Goal: Transaction & Acquisition: Purchase product/service

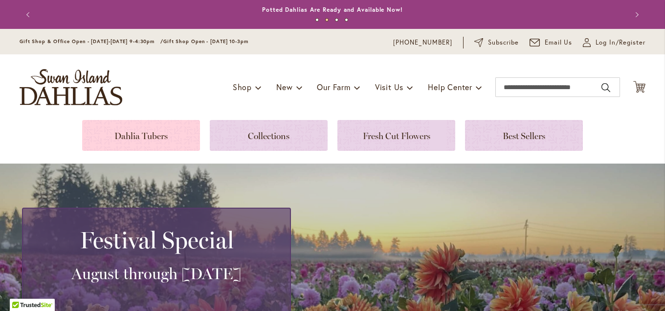
click at [173, 141] on link at bounding box center [141, 135] width 118 height 31
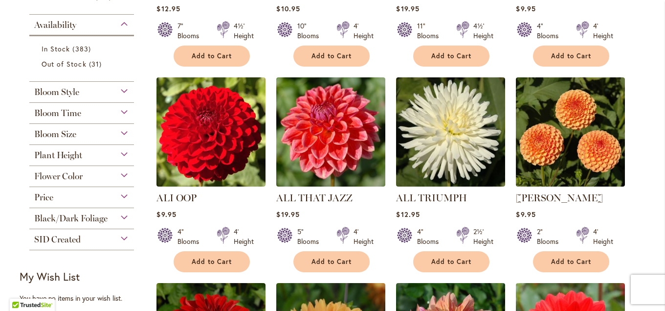
scroll to position [370, 0]
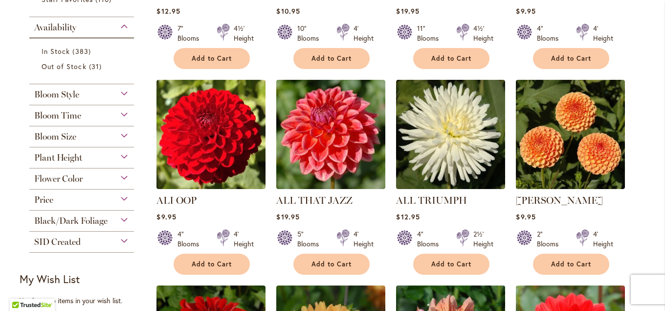
click at [87, 155] on div "Plant Height" at bounding box center [81, 155] width 105 height 16
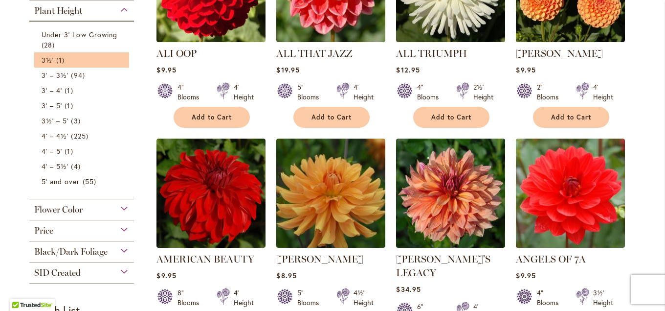
click at [89, 67] on li "3½' 1 item" at bounding box center [81, 59] width 95 height 15
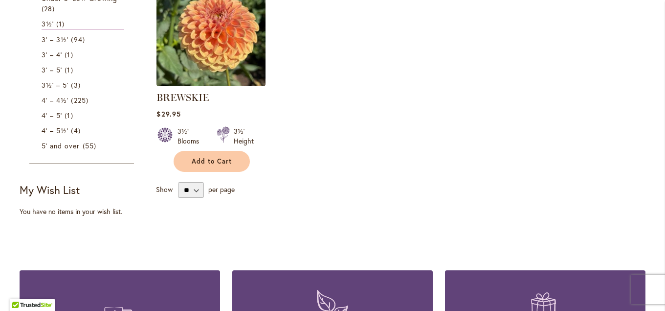
scroll to position [264, 0]
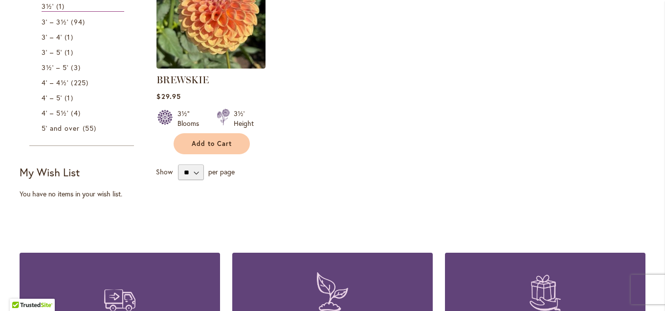
click at [68, 171] on strong "My Wish List" at bounding box center [50, 172] width 60 height 14
click at [49, 178] on strong "My Wish List" at bounding box center [50, 172] width 60 height 14
click at [58, 176] on strong "My Wish List" at bounding box center [50, 172] width 60 height 14
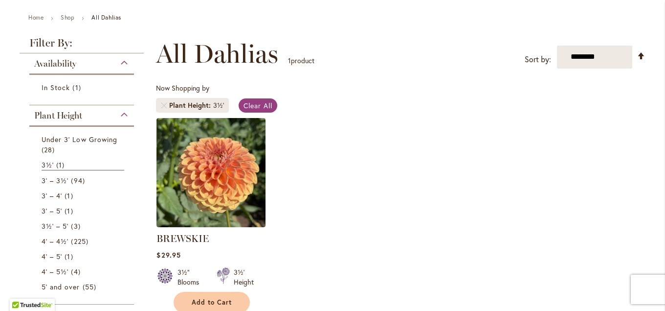
scroll to position [159, 0]
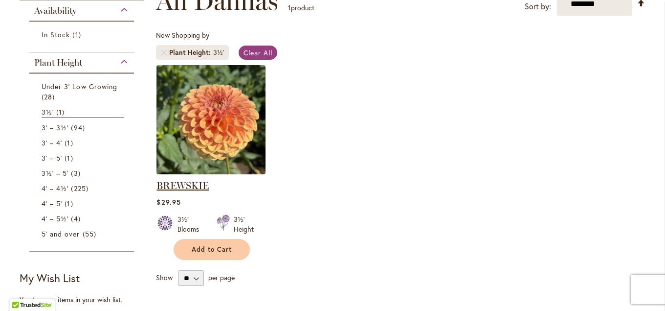
click at [201, 184] on link "BREWSKIE" at bounding box center [183, 186] width 52 height 12
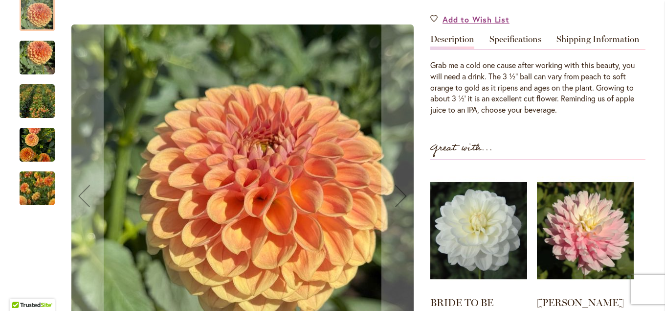
scroll to position [264, 0]
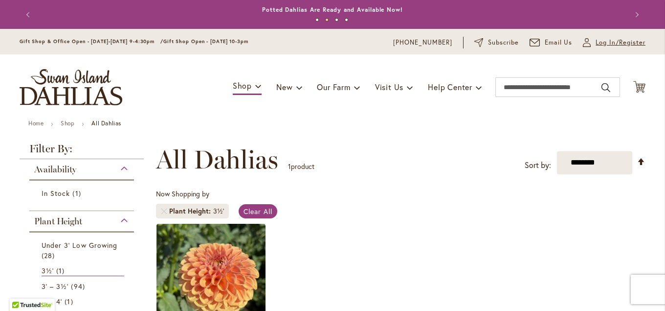
click at [613, 40] on span "Log In/Register" at bounding box center [621, 43] width 50 height 10
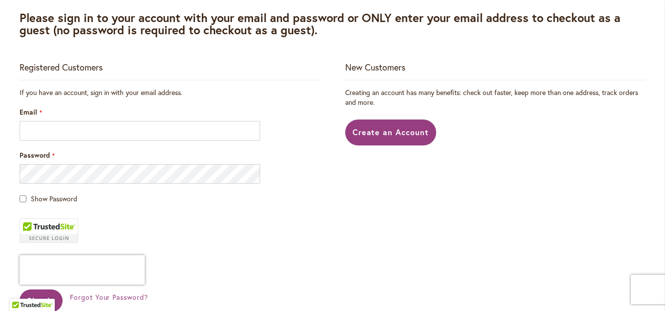
scroll to position [159, 0]
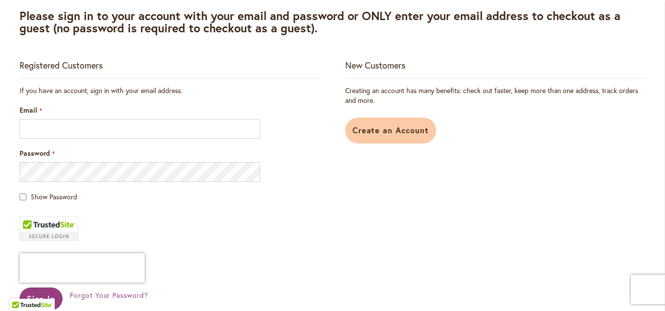
click at [381, 128] on span "Create an Account" at bounding box center [391, 130] width 77 height 10
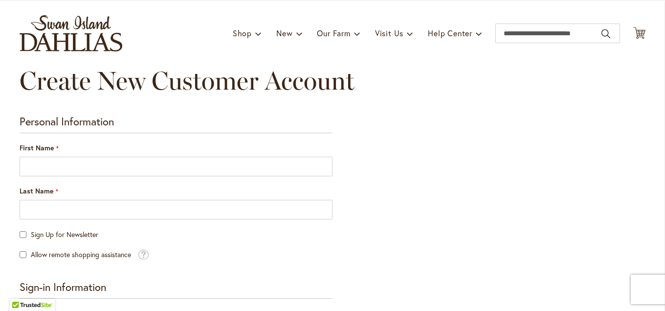
scroll to position [53, 0]
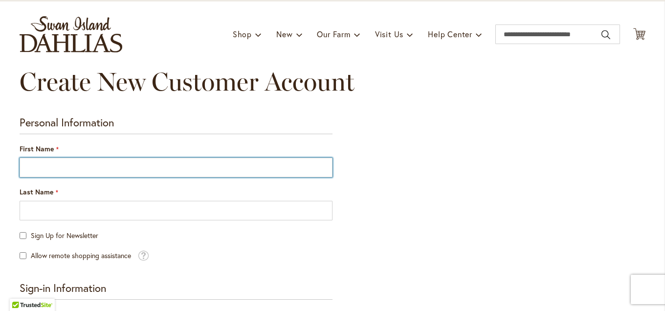
click at [62, 165] on input "First Name" at bounding box center [176, 168] width 313 height 20
click at [134, 173] on input "First Name" at bounding box center [176, 168] width 313 height 20
click at [135, 168] on input "First Name" at bounding box center [176, 168] width 313 height 20
click at [135, 169] on input "First Name" at bounding box center [176, 168] width 313 height 20
type input "****"
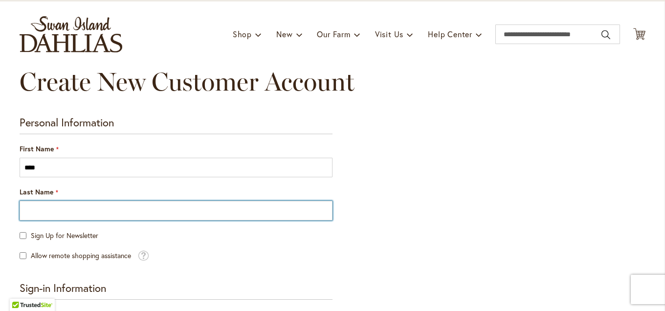
type input "****"
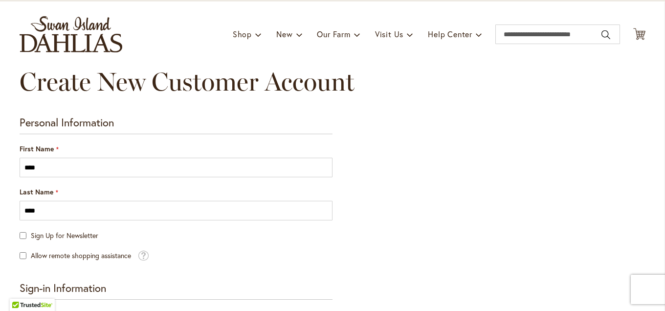
type input "**********"
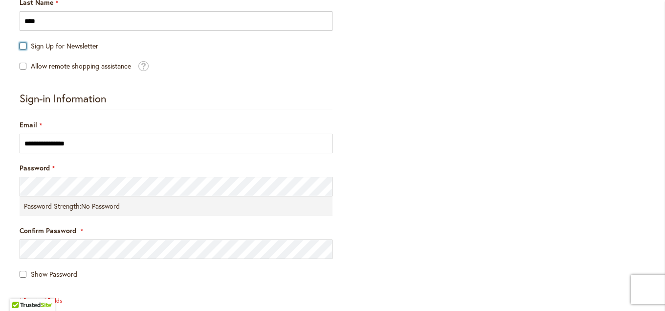
scroll to position [264, 0]
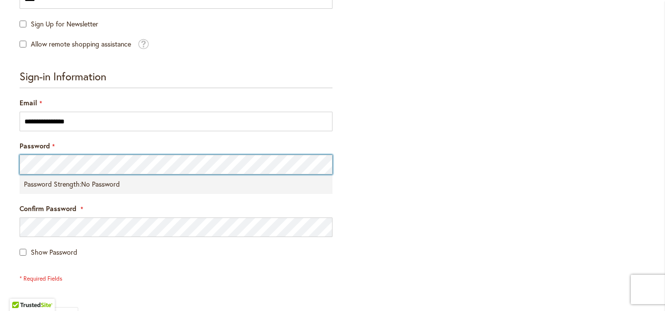
click at [20, 174] on div at bounding box center [20, 174] width 0 height 0
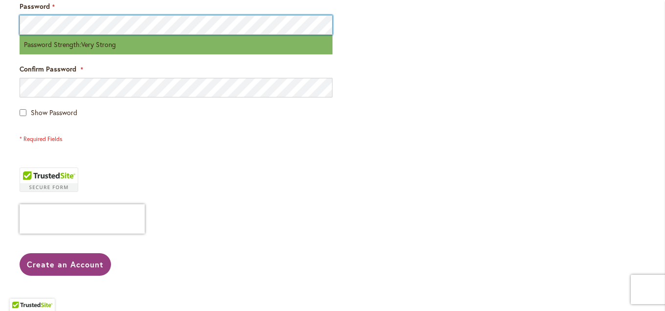
scroll to position [423, 0]
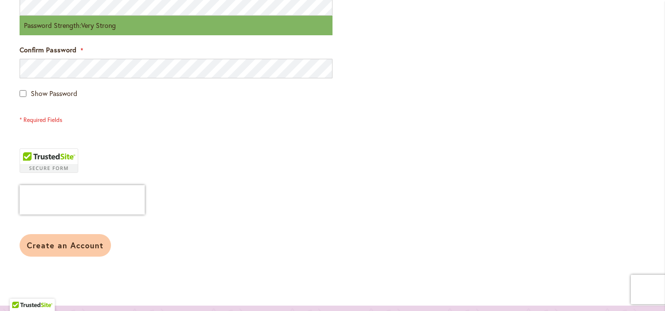
click at [89, 245] on span "Create an Account" at bounding box center [65, 245] width 77 height 10
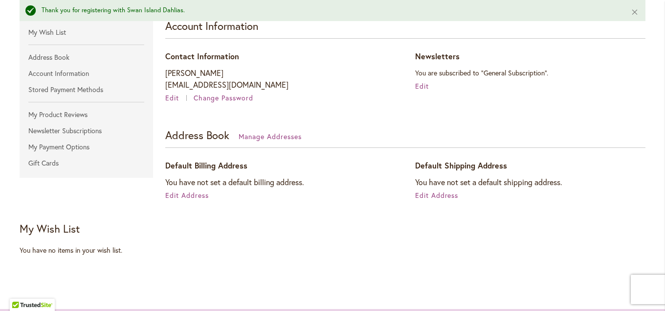
scroll to position [159, 0]
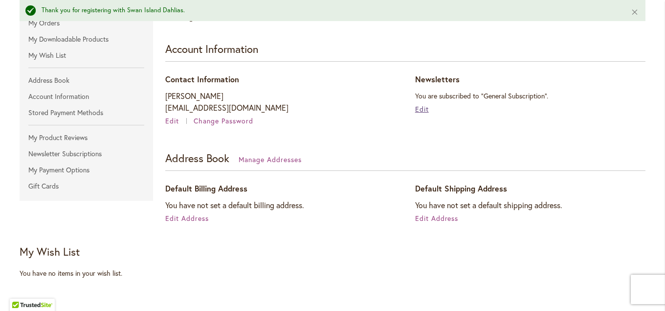
click at [416, 110] on span "Edit" at bounding box center [422, 108] width 14 height 9
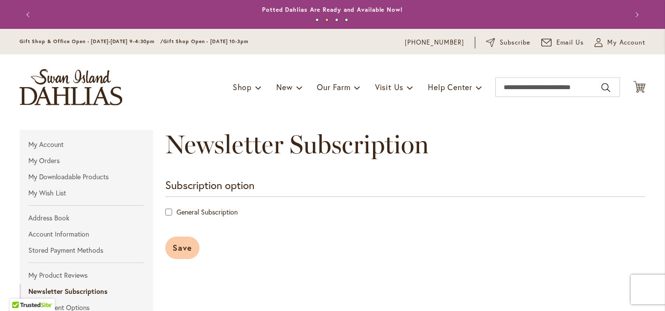
click at [187, 242] on span "Save" at bounding box center [183, 247] width 20 height 10
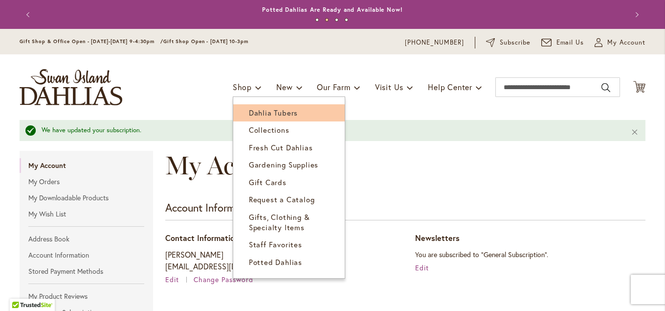
click at [253, 117] on span "Dahlia Tubers" at bounding box center [273, 113] width 49 height 10
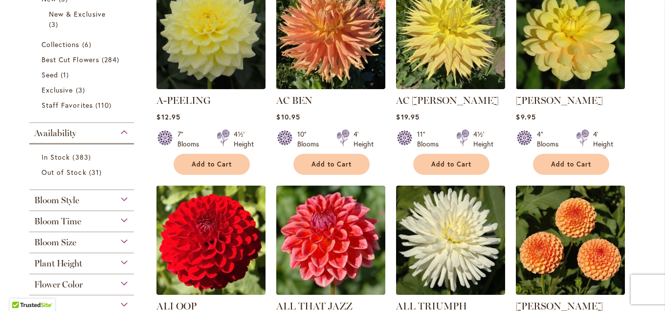
scroll to position [317, 0]
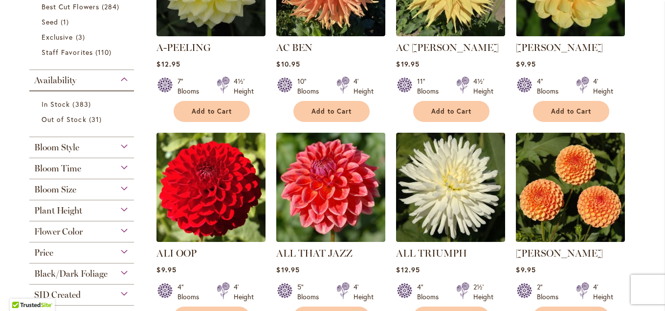
click at [92, 151] on div "Bloom Style" at bounding box center [81, 145] width 105 height 16
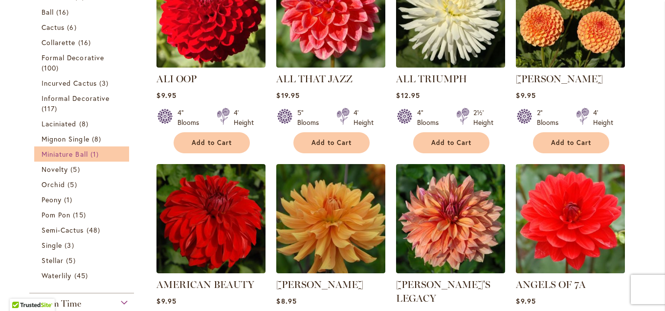
scroll to position [506, 0]
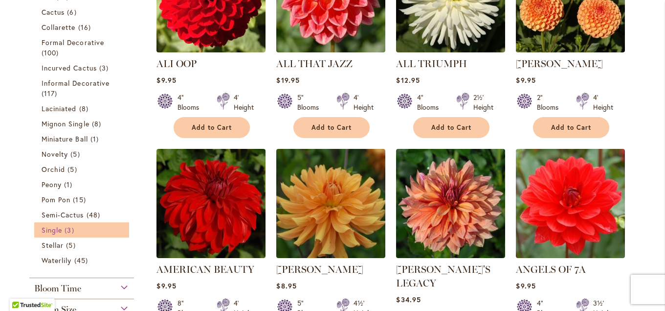
click at [59, 228] on span "Single" at bounding box center [52, 229] width 21 height 9
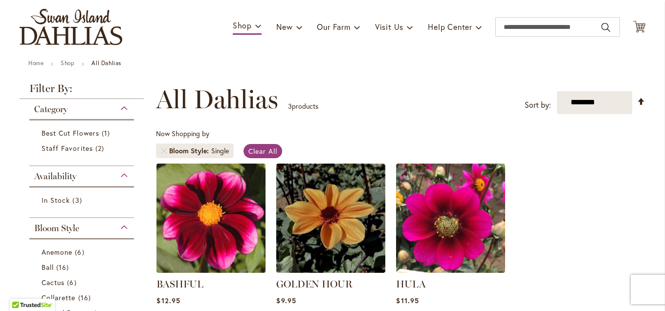
scroll to position [53, 0]
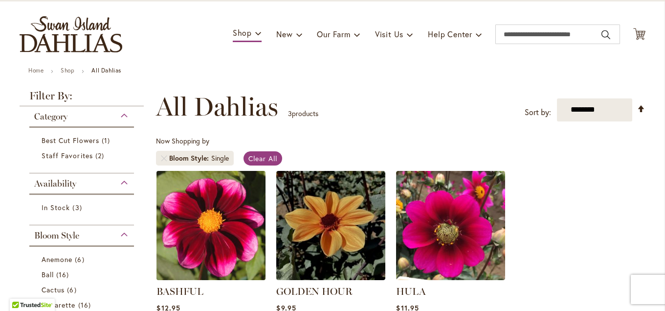
click at [203, 213] on img at bounding box center [211, 225] width 114 height 114
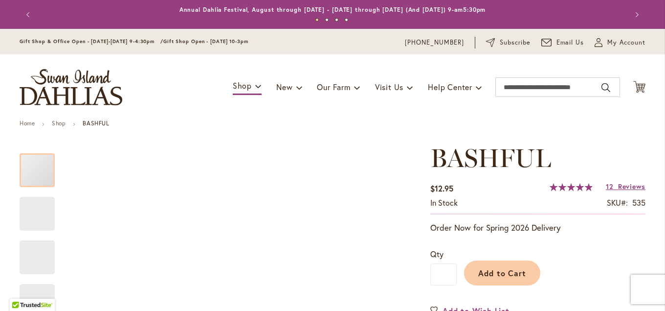
type input "****"
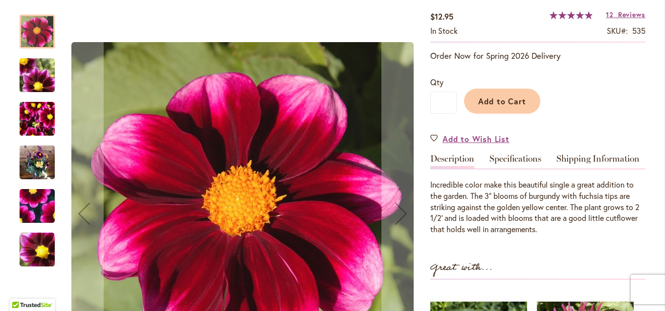
scroll to position [159, 0]
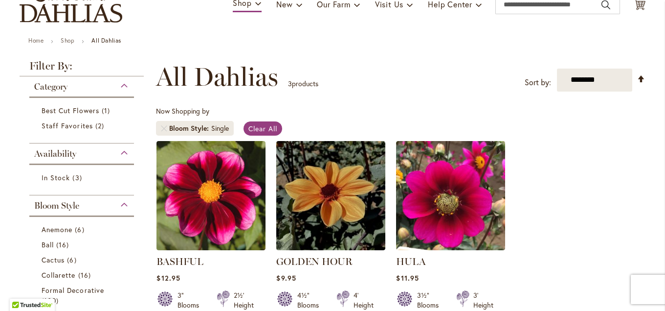
scroll to position [106, 0]
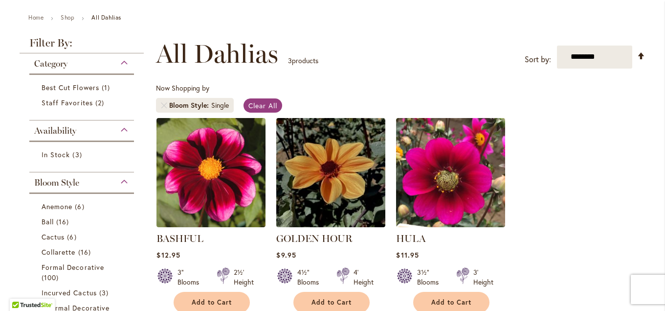
click at [75, 132] on span "Availability" at bounding box center [55, 130] width 42 height 11
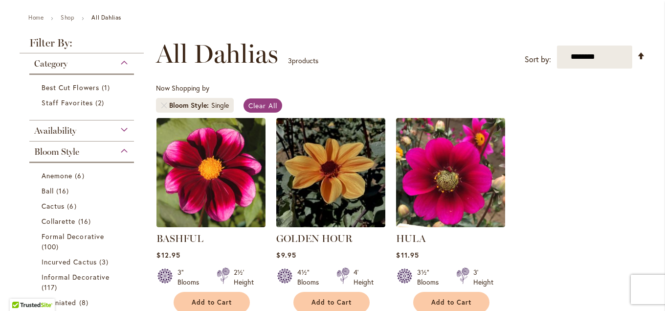
click at [75, 132] on span "Availability" at bounding box center [55, 130] width 42 height 11
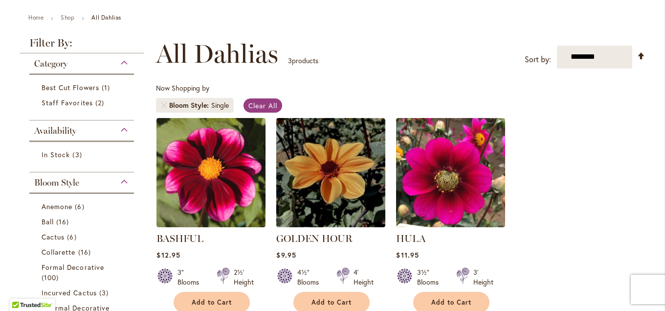
click at [75, 132] on span "Availability" at bounding box center [55, 130] width 42 height 11
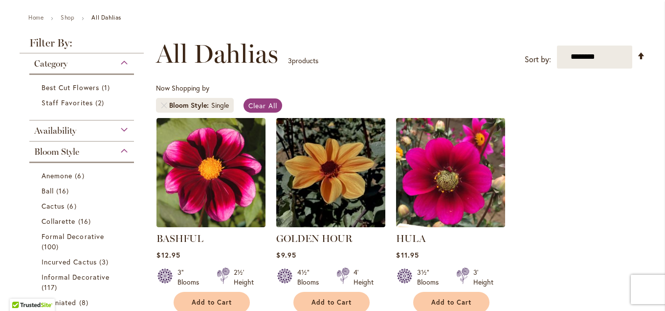
click at [74, 134] on span "Availability" at bounding box center [55, 130] width 42 height 11
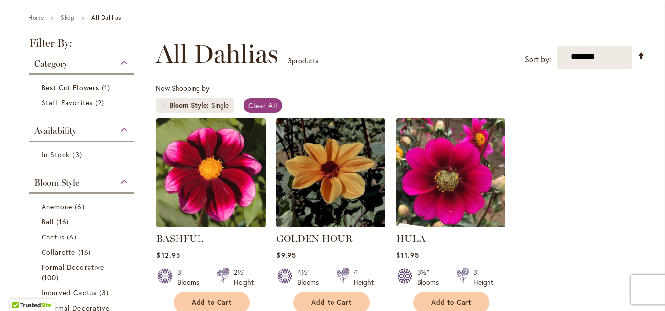
click at [74, 134] on span "Availability" at bounding box center [55, 130] width 42 height 11
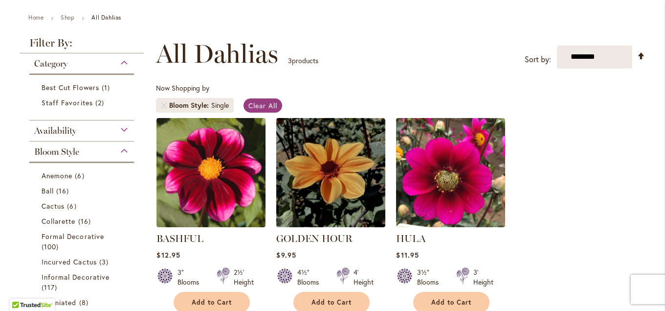
click at [123, 65] on div "Category" at bounding box center [81, 61] width 105 height 16
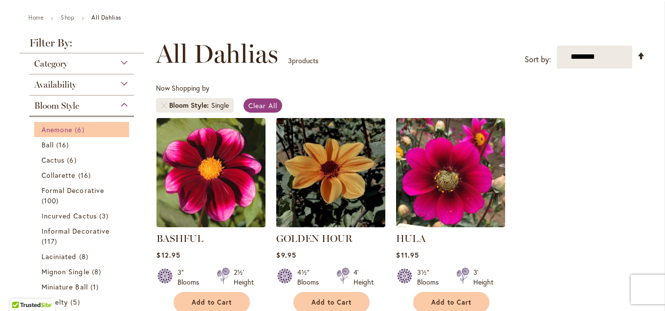
click at [52, 133] on span "Anemone" at bounding box center [57, 129] width 31 height 9
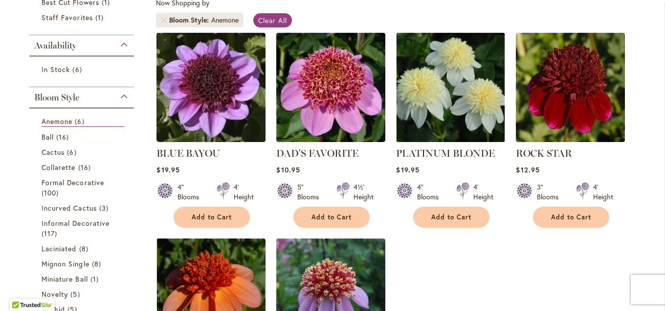
scroll to position [211, 0]
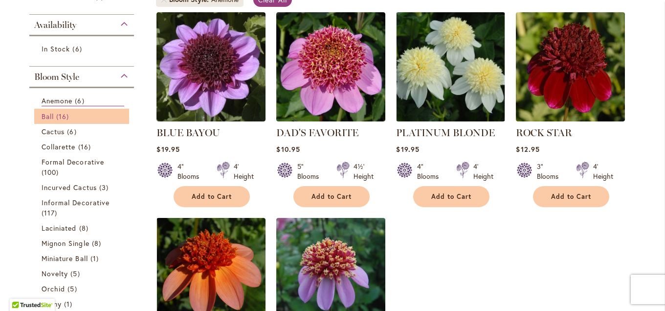
click at [59, 119] on span "16 items" at bounding box center [63, 116] width 15 height 10
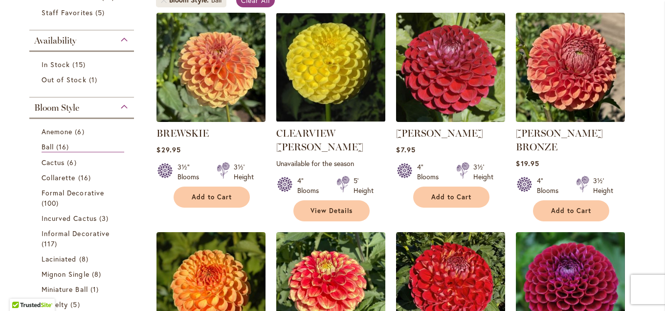
scroll to position [211, 0]
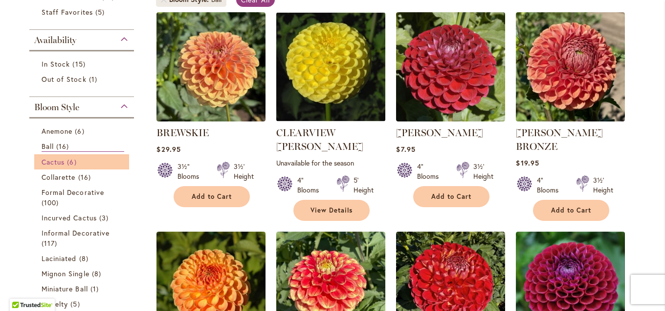
click at [57, 161] on span "Cactus" at bounding box center [53, 161] width 23 height 9
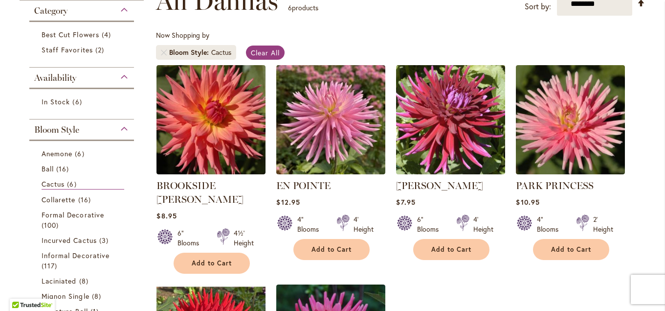
scroll to position [211, 0]
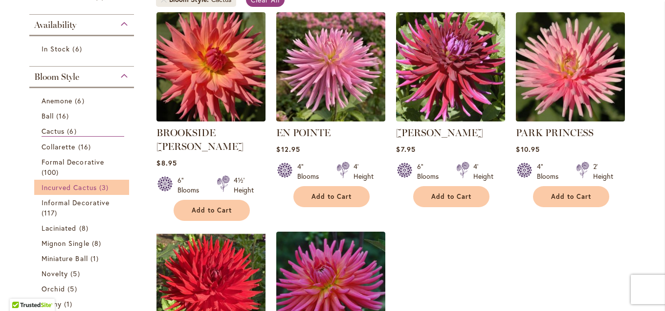
click at [60, 189] on span "Incurved Cactus" at bounding box center [69, 186] width 55 height 9
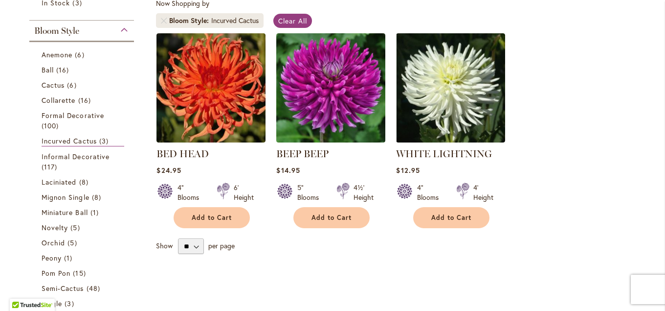
scroll to position [211, 0]
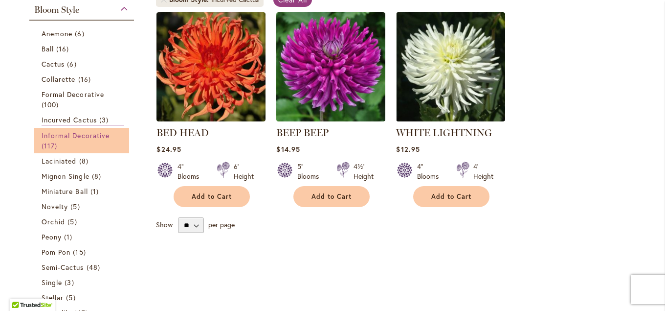
click at [68, 133] on span "Informal Decorative" at bounding box center [76, 135] width 68 height 9
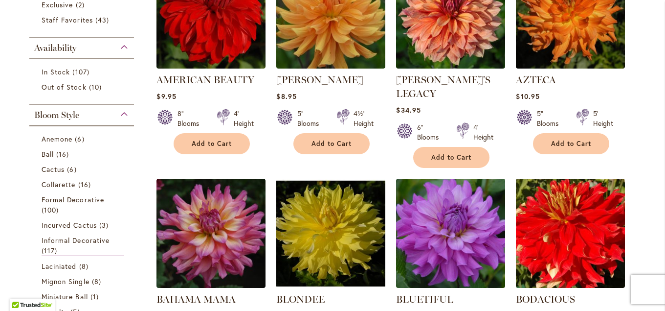
scroll to position [370, 0]
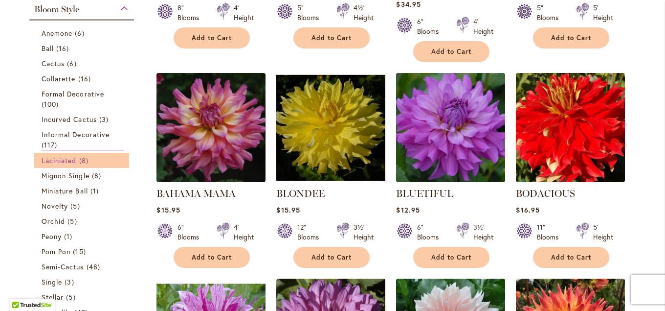
click at [63, 160] on span "Laciniated" at bounding box center [59, 160] width 35 height 9
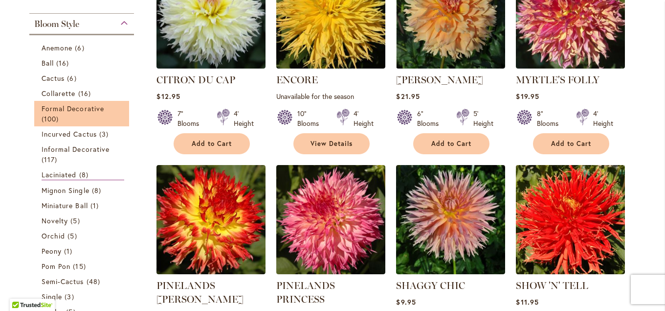
scroll to position [317, 0]
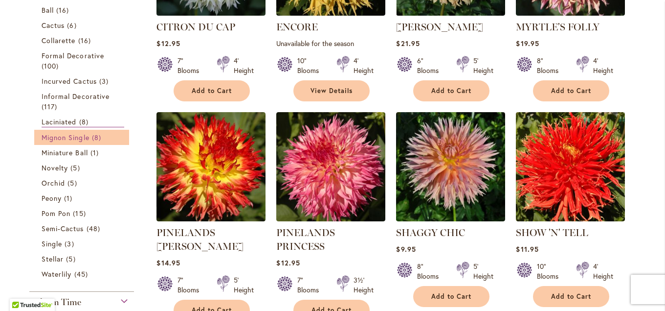
click at [57, 141] on span "Mignon Single" at bounding box center [66, 137] width 48 height 9
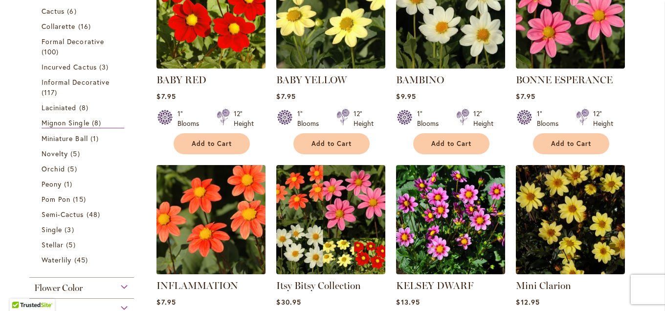
scroll to position [317, 0]
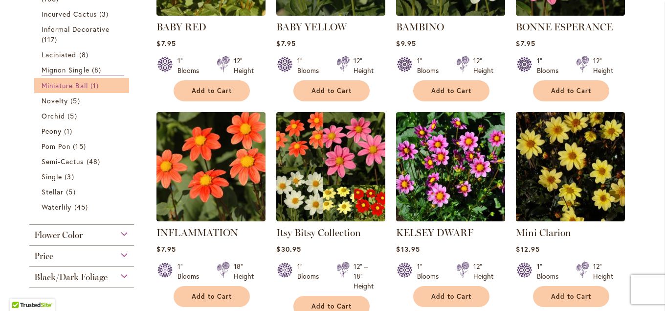
click at [76, 86] on span "Miniature Ball" at bounding box center [65, 85] width 46 height 9
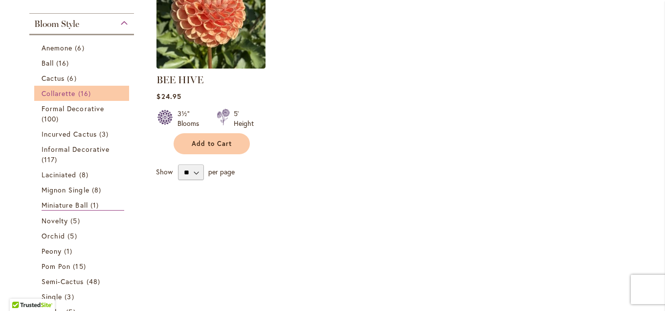
scroll to position [317, 0]
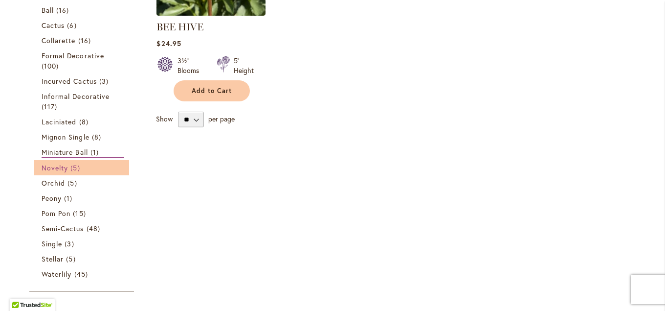
click at [63, 169] on span "Novelty" at bounding box center [55, 167] width 26 height 9
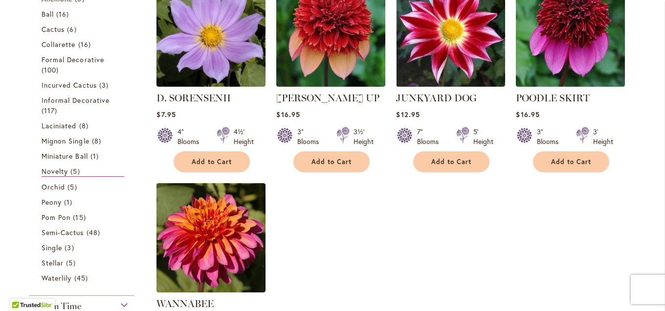
scroll to position [264, 0]
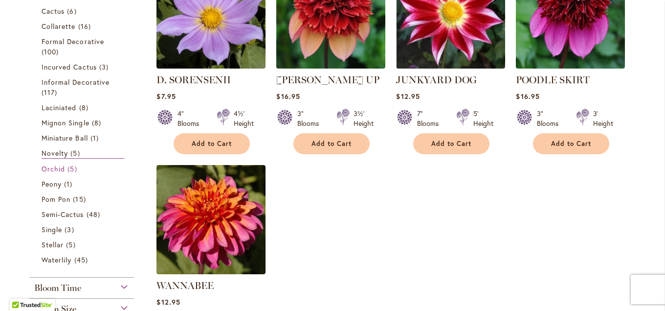
click at [63, 169] on span "Orchid" at bounding box center [53, 168] width 23 height 9
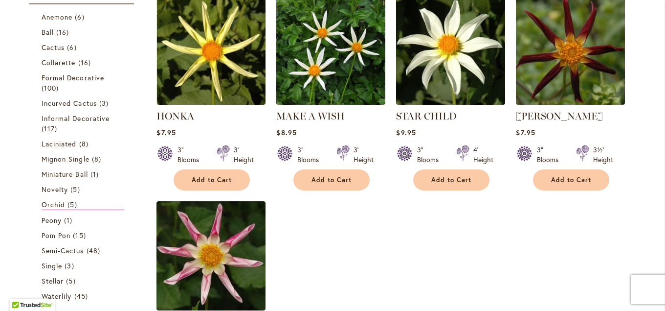
scroll to position [211, 0]
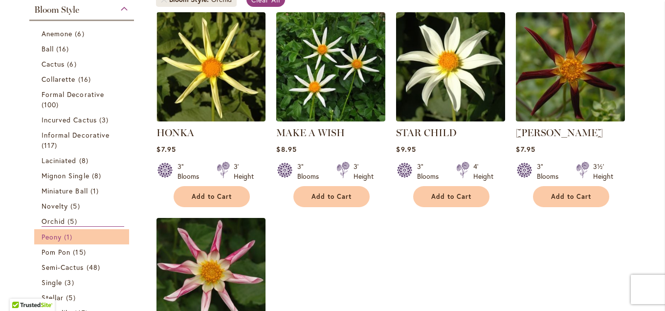
click at [67, 233] on span "1 item" at bounding box center [69, 236] width 11 height 10
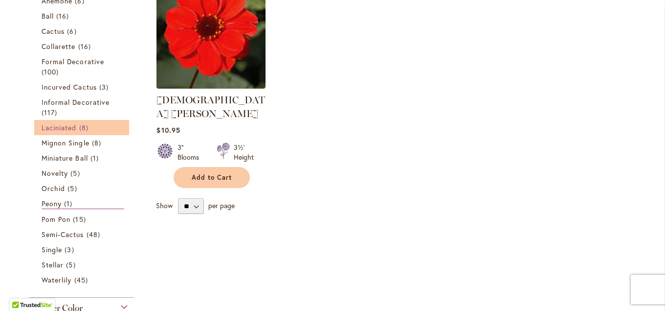
scroll to position [264, 0]
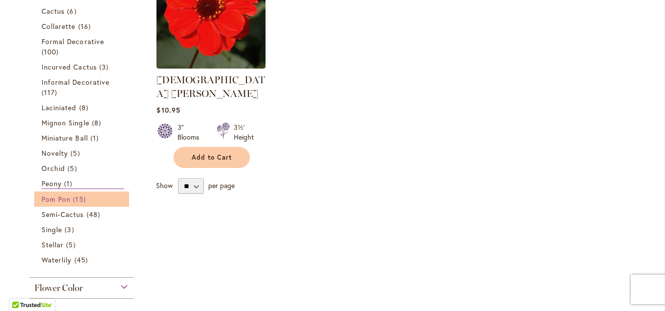
click at [58, 203] on span "Pom Pon" at bounding box center [56, 198] width 29 height 9
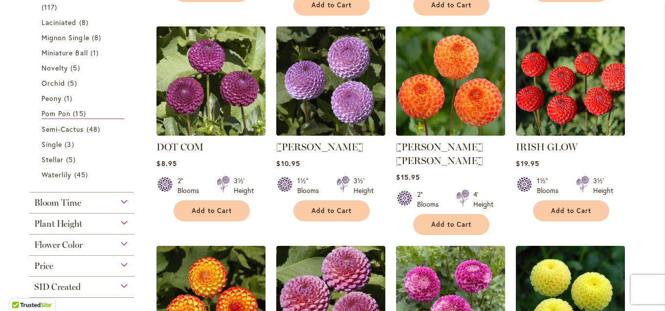
scroll to position [317, 0]
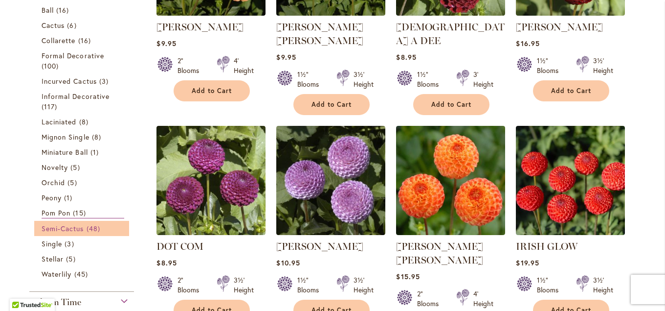
click at [69, 227] on span "Semi-Cactus" at bounding box center [63, 228] width 43 height 9
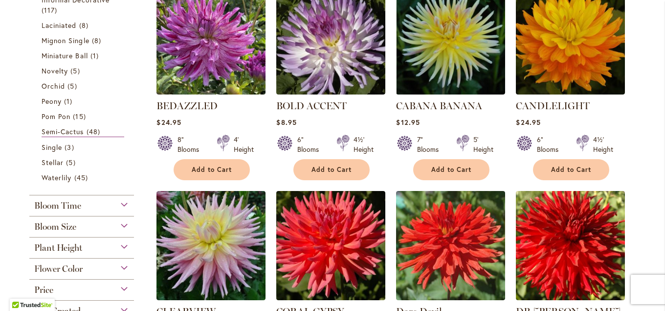
scroll to position [423, 0]
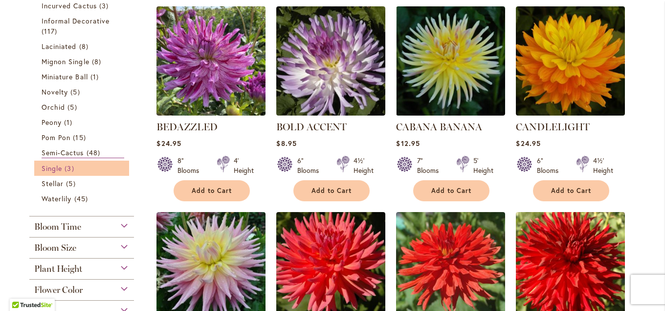
click at [62, 171] on span "Single" at bounding box center [52, 167] width 21 height 9
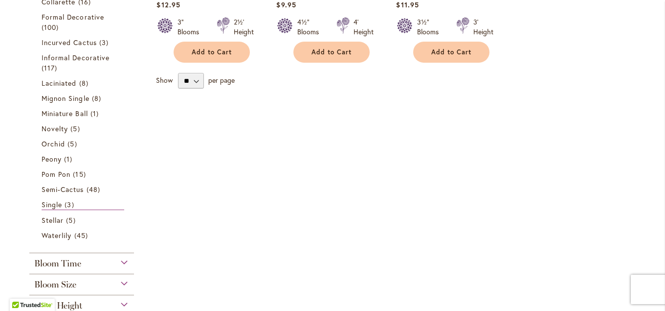
scroll to position [370, 0]
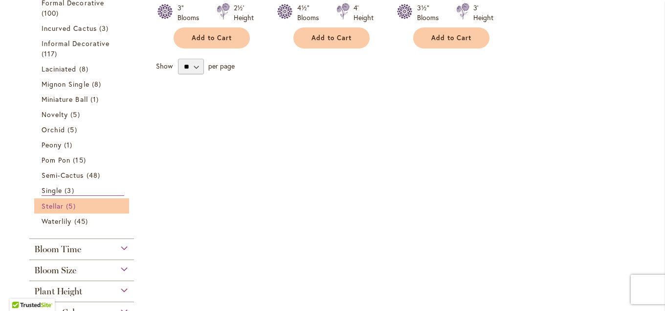
click at [68, 207] on span "5 items" at bounding box center [72, 206] width 12 height 10
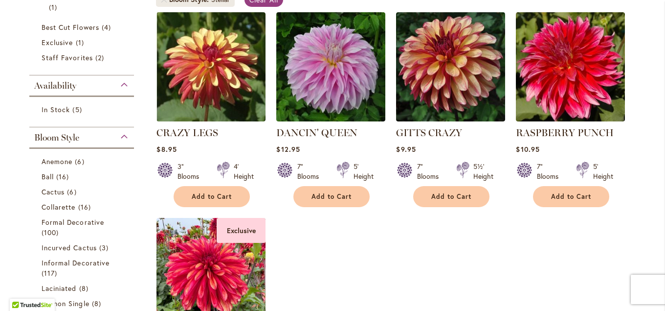
scroll to position [423, 0]
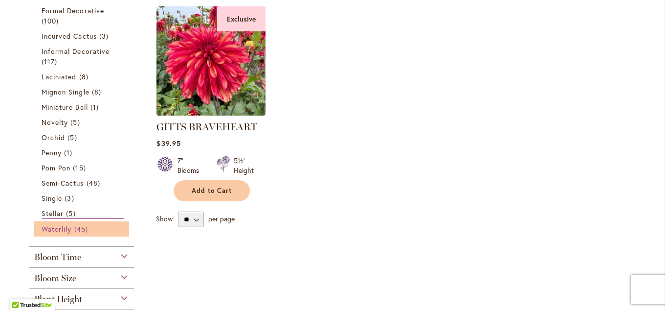
click at [62, 225] on span "Waterlily" at bounding box center [57, 228] width 30 height 9
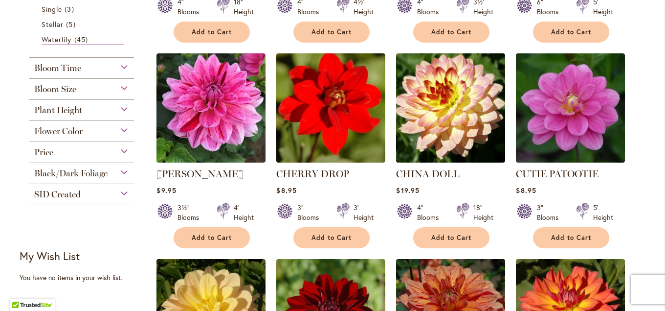
scroll to position [528, 0]
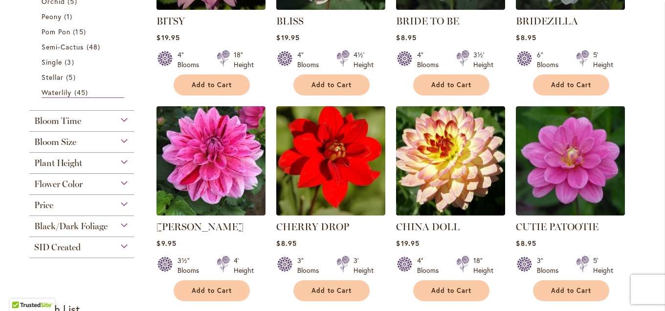
click at [82, 248] on div "SID Created" at bounding box center [81, 245] width 105 height 16
click at [75, 246] on span "SID Created" at bounding box center [57, 247] width 46 height 11
click at [48, 269] on span "Yes" at bounding box center [47, 270] width 11 height 9
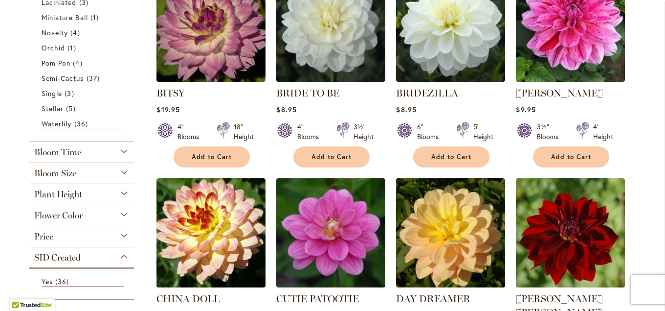
scroll to position [476, 0]
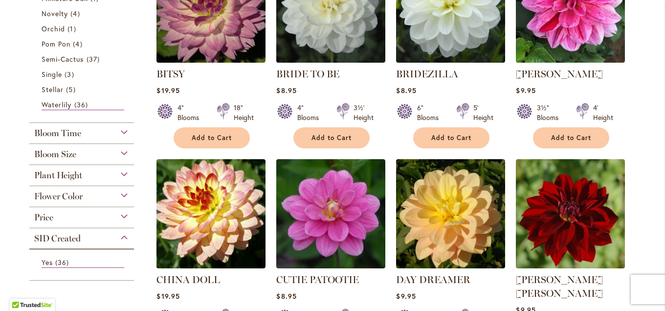
click at [91, 173] on div "Plant Height" at bounding box center [81, 173] width 105 height 16
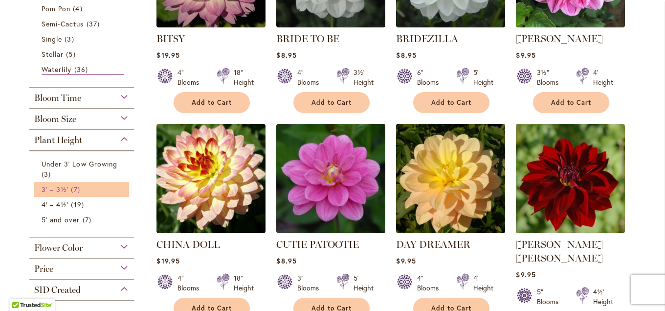
scroll to position [528, 0]
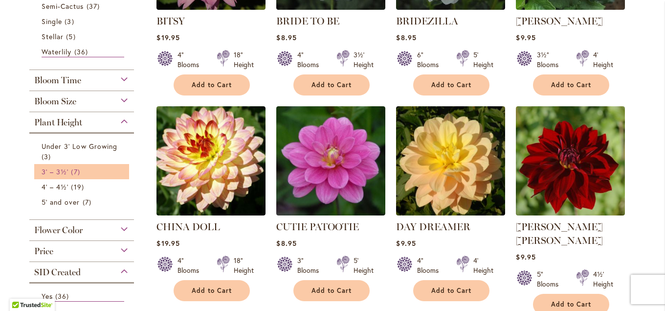
click at [47, 172] on span "3' – 3½'" at bounding box center [55, 171] width 27 height 9
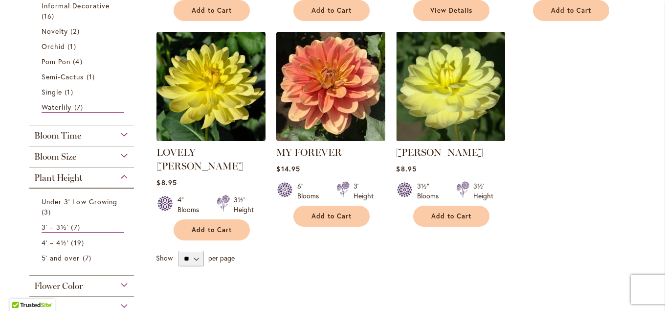
scroll to position [423, 0]
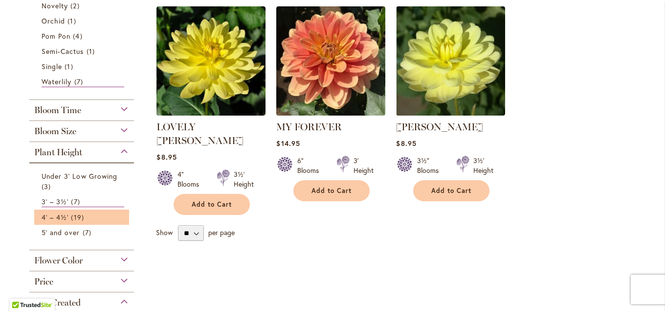
click at [56, 223] on li "4' – 4½' 19 items" at bounding box center [81, 216] width 95 height 15
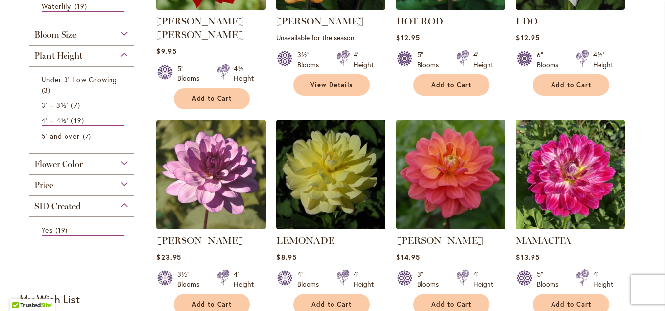
scroll to position [476, 0]
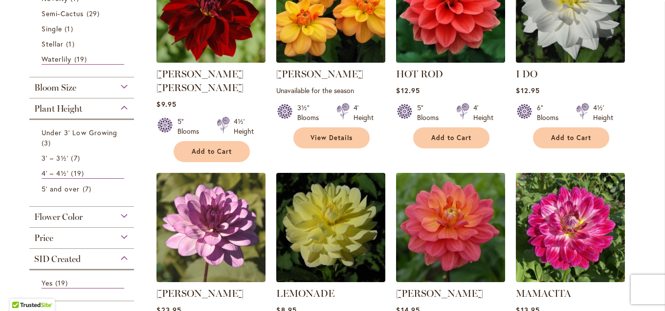
click at [126, 107] on div "Plant Height" at bounding box center [81, 106] width 105 height 16
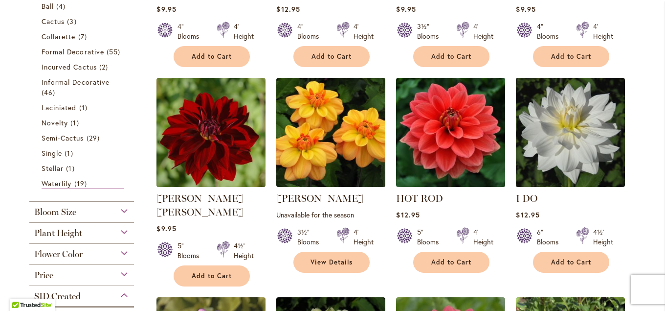
scroll to position [370, 0]
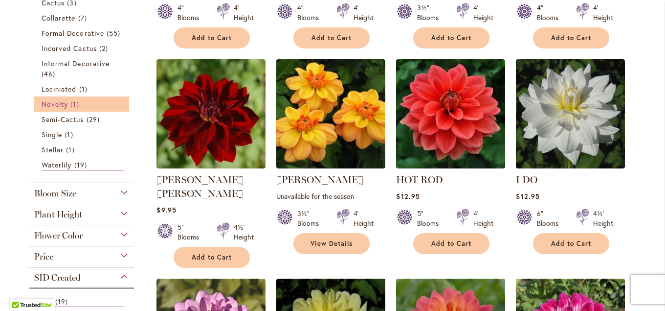
click at [97, 99] on link "Novelty 1 item" at bounding box center [83, 104] width 83 height 10
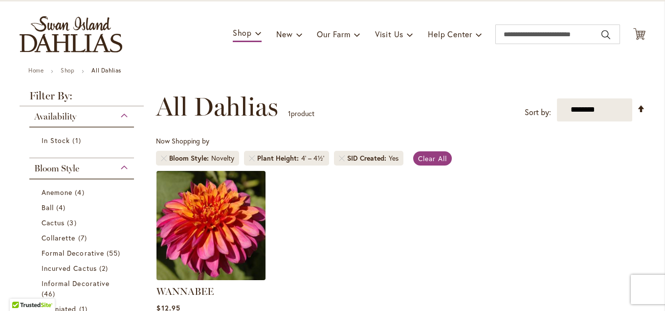
scroll to position [159, 0]
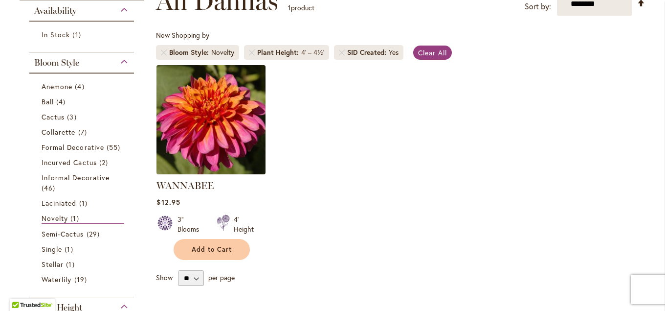
click at [240, 146] on img at bounding box center [211, 119] width 114 height 114
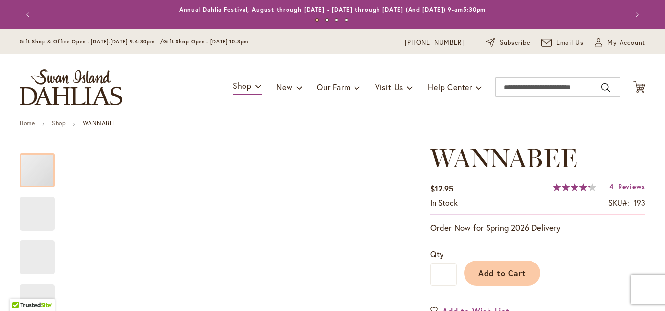
type input "****"
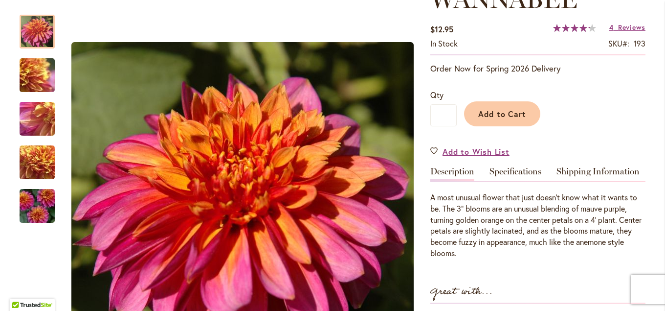
scroll to position [159, 0]
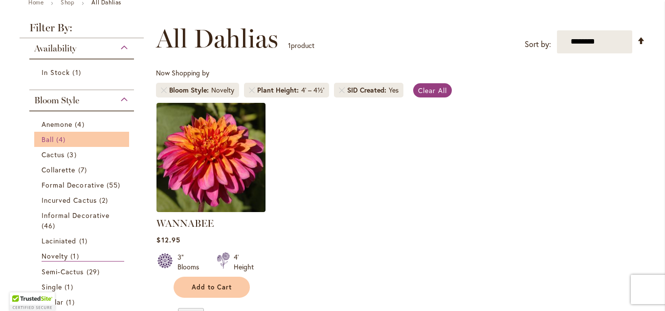
scroll to position [106, 0]
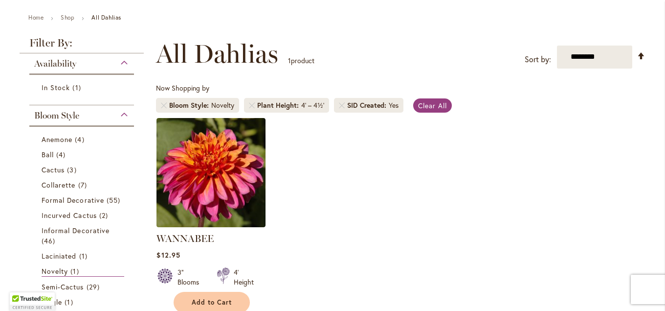
click at [124, 111] on div "Bloom Style" at bounding box center [81, 113] width 105 height 16
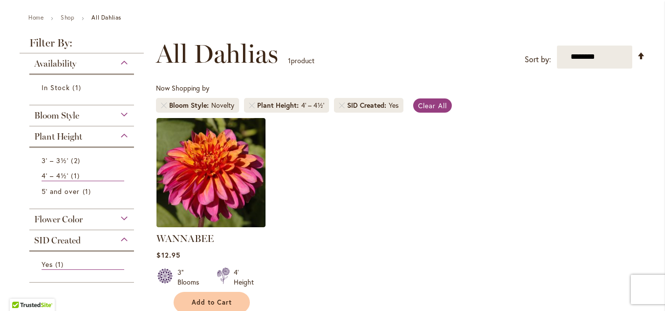
click at [126, 117] on div "Bloom Style" at bounding box center [81, 113] width 105 height 16
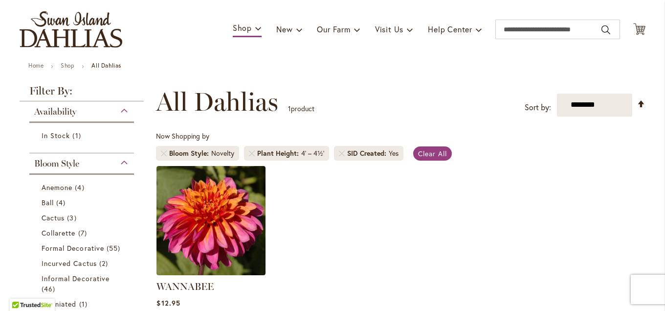
scroll to position [52, 0]
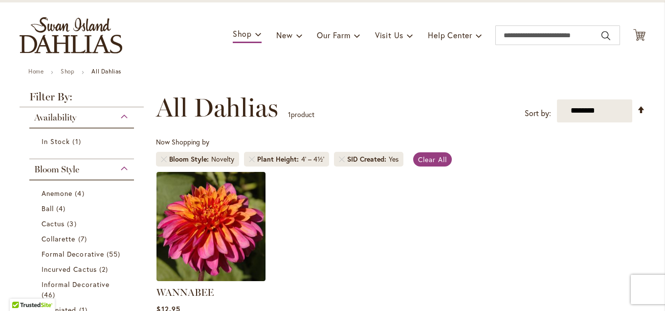
click at [124, 162] on div "Bloom Style" at bounding box center [81, 167] width 105 height 16
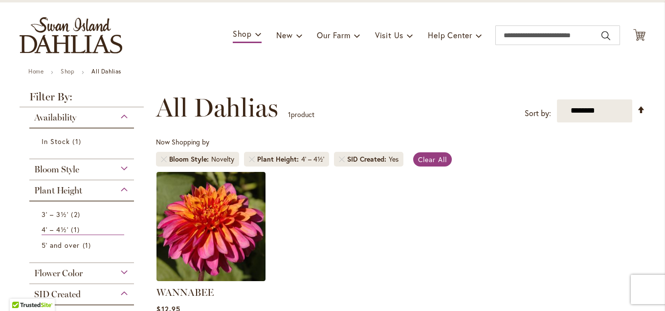
click at [120, 117] on div "Availability" at bounding box center [81, 115] width 105 height 16
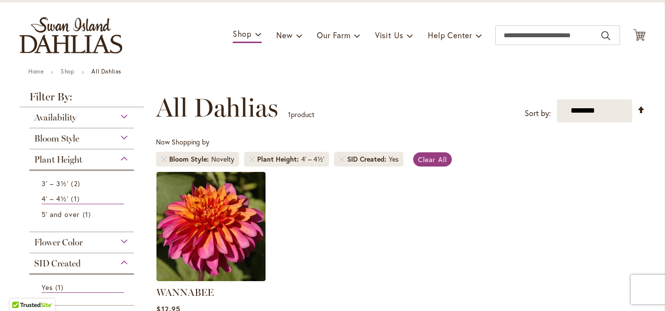
click at [124, 158] on div "Plant Height" at bounding box center [81, 157] width 105 height 16
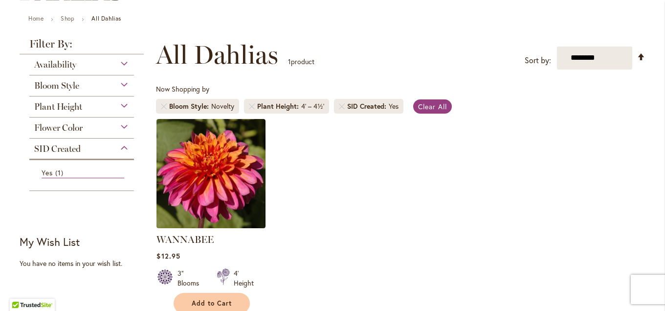
scroll to position [158, 0]
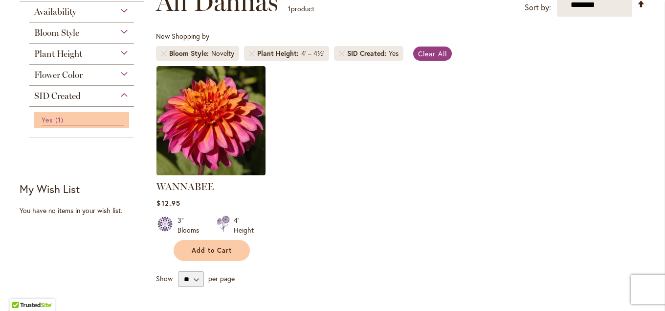
click at [60, 119] on span "1 item" at bounding box center [60, 119] width 11 height 10
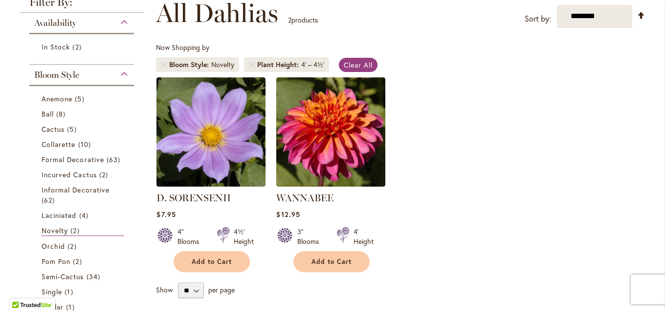
scroll to position [159, 0]
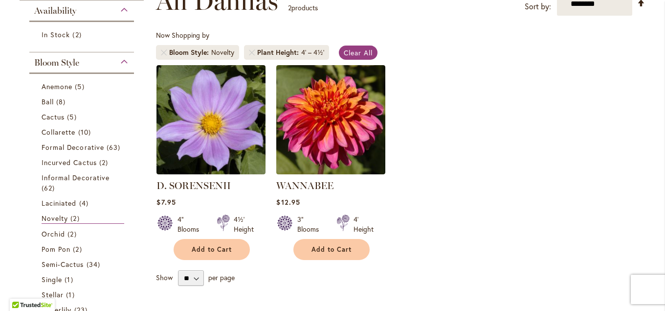
click at [122, 64] on div "Bloom Style" at bounding box center [81, 60] width 105 height 16
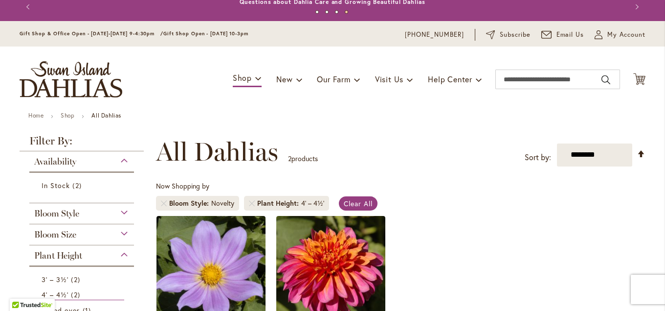
scroll to position [0, 0]
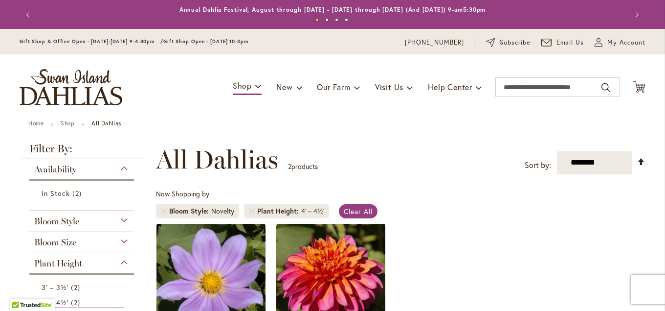
click at [103, 123] on strong "All Dahlias" at bounding box center [106, 122] width 30 height 7
click at [111, 122] on strong "All Dahlias" at bounding box center [106, 122] width 30 height 7
click at [125, 165] on div "Availability" at bounding box center [81, 167] width 105 height 16
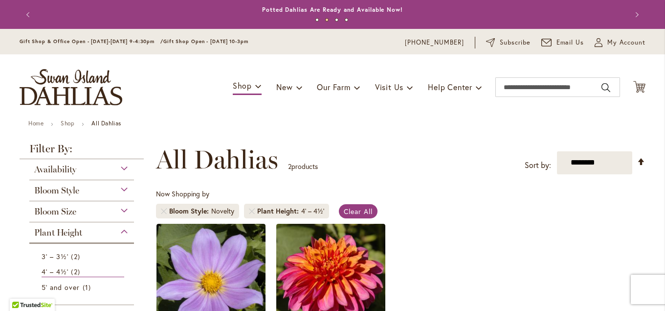
click at [128, 232] on div "Plant Height" at bounding box center [81, 230] width 105 height 16
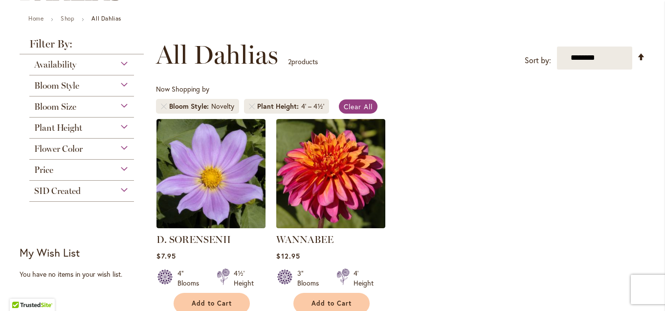
scroll to position [106, 0]
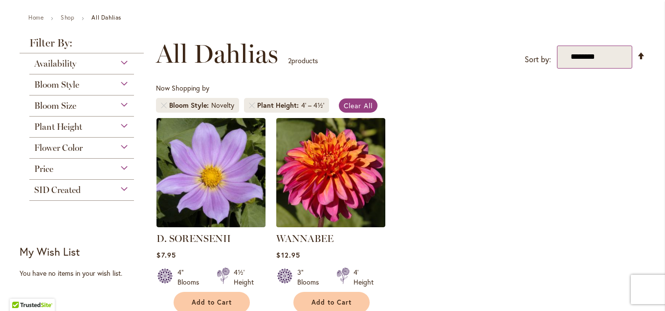
click at [557, 46] on select "**********" at bounding box center [594, 57] width 75 height 23
drag, startPoint x: 625, startPoint y: 52, endPoint x: 503, endPoint y: 63, distance: 122.8
click at [503, 63] on div "**********" at bounding box center [401, 53] width 490 height 29
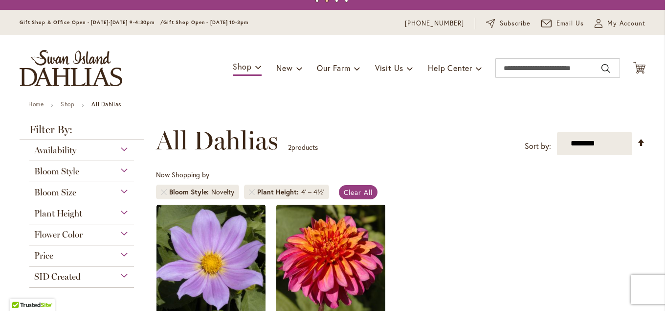
scroll to position [0, 0]
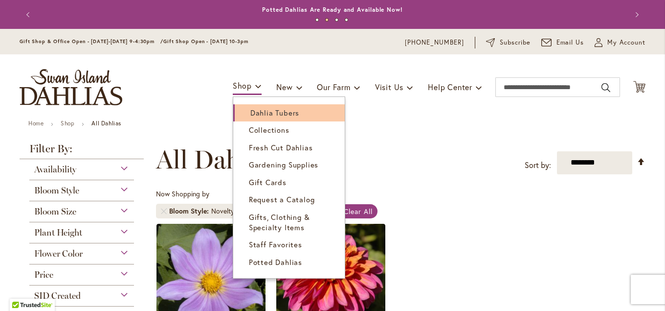
click at [246, 114] on link "Dahlia Tubers" at bounding box center [289, 112] width 112 height 17
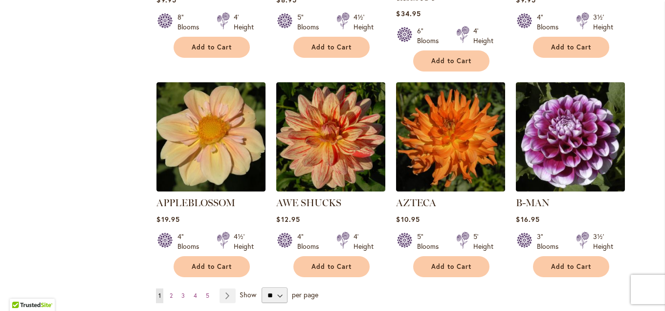
scroll to position [793, 0]
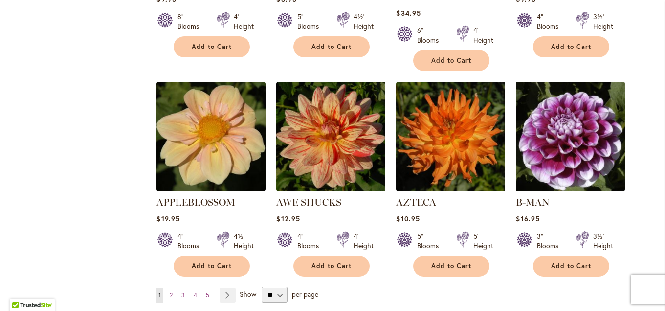
click at [590, 121] on img at bounding box center [571, 136] width 114 height 114
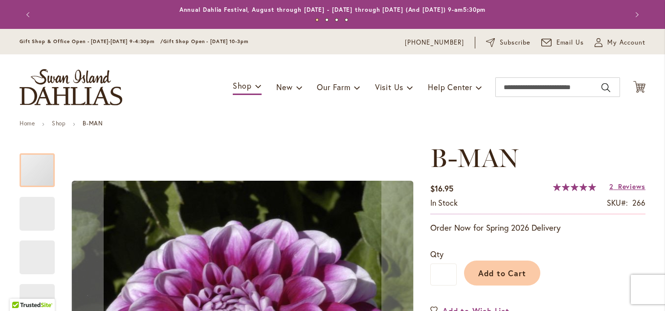
type input "****"
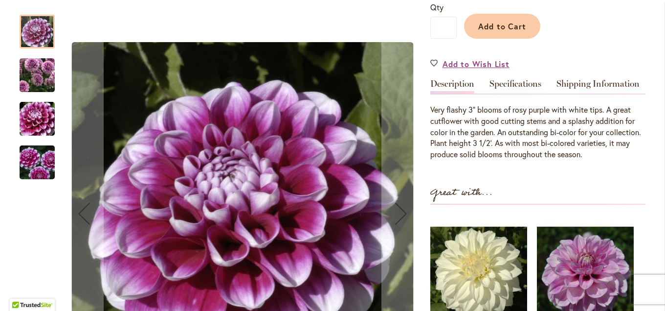
scroll to position [264, 0]
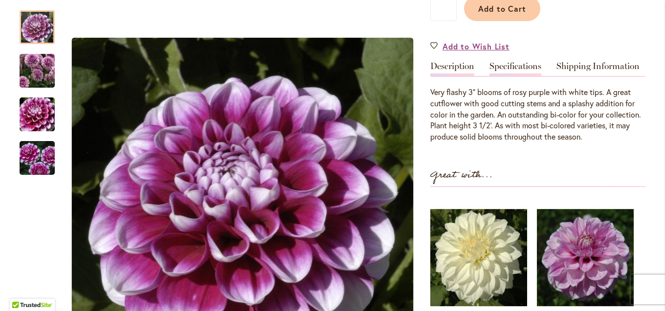
click at [520, 67] on link "Specifications" at bounding box center [516, 69] width 52 height 14
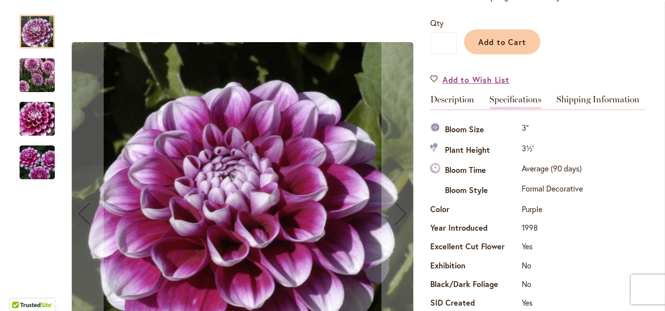
scroll to position [211, 0]
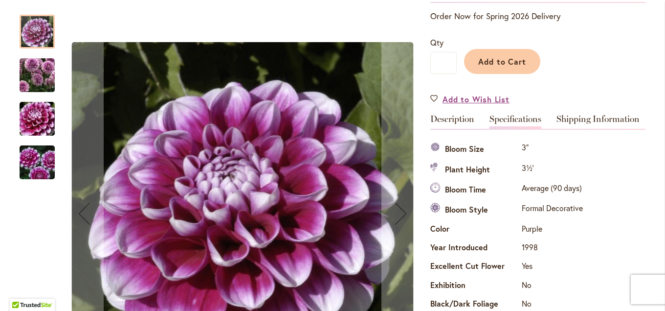
click at [40, 160] on img "B-MAN" at bounding box center [37, 162] width 70 height 47
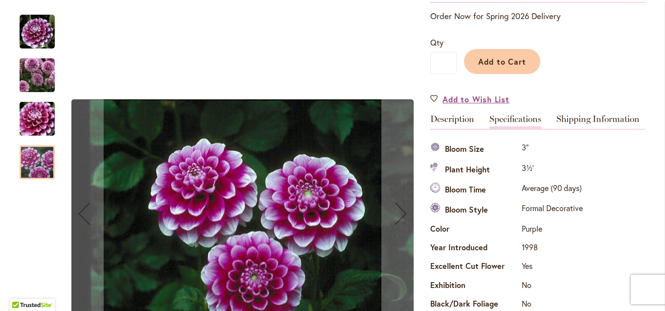
click at [40, 120] on img "B-MAN" at bounding box center [37, 118] width 70 height 47
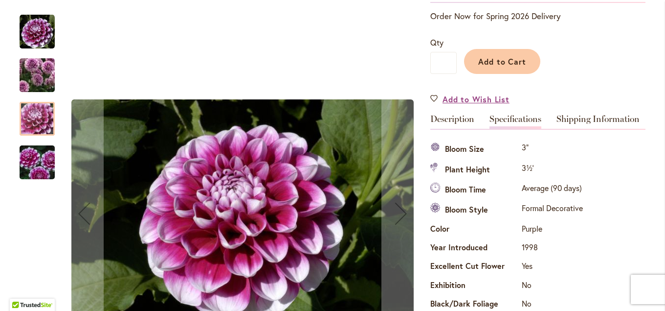
click at [32, 80] on img "B-MAN" at bounding box center [37, 75] width 70 height 61
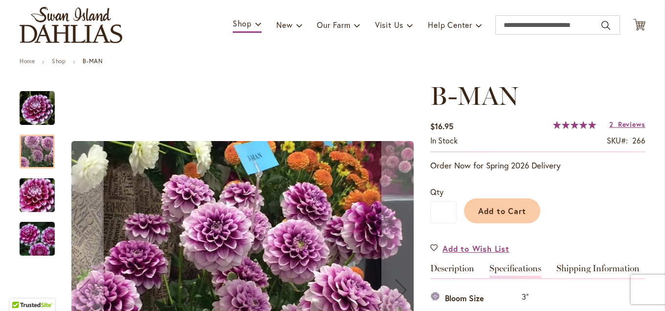
scroll to position [53, 0]
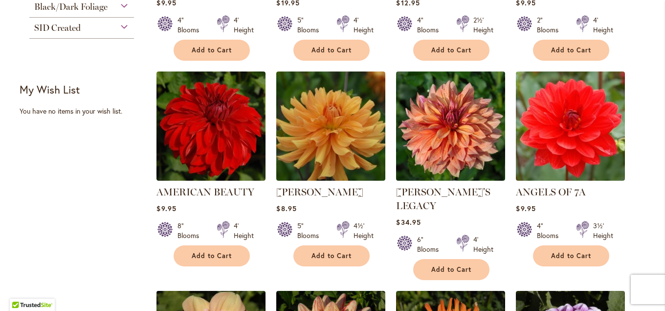
scroll to position [581, 0]
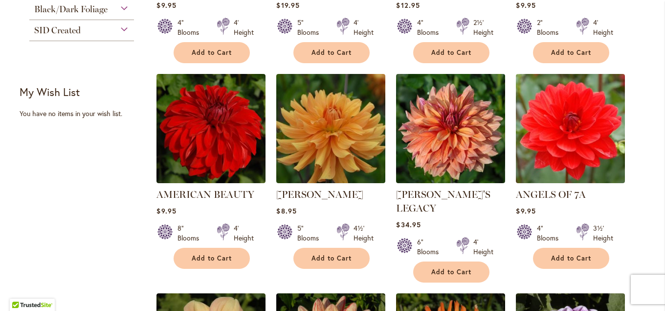
click at [73, 91] on strong "My Wish List" at bounding box center [50, 92] width 60 height 14
click at [69, 93] on strong "My Wish List" at bounding box center [50, 92] width 60 height 14
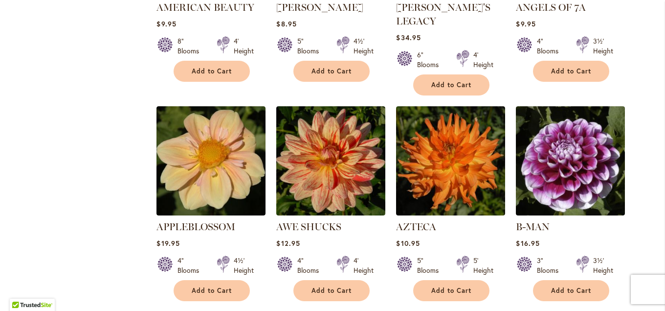
scroll to position [793, 0]
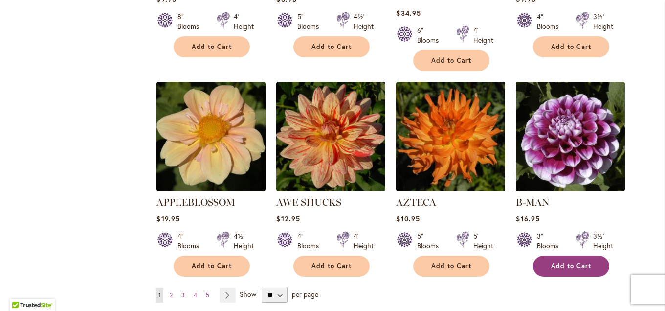
click at [568, 262] on span "Add to Cart" at bounding box center [571, 266] width 40 height 8
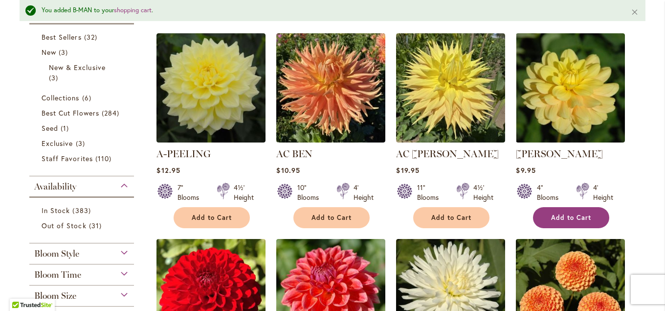
scroll to position [0, 0]
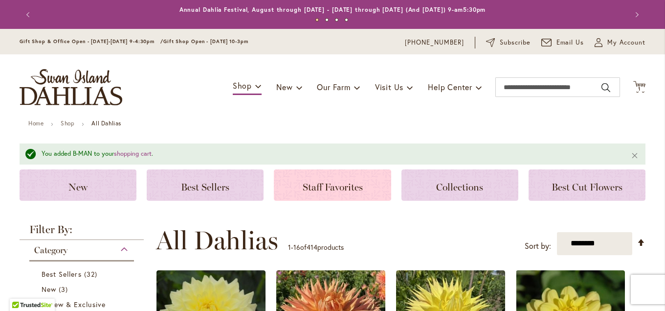
click at [359, 185] on span "Staff Favorites" at bounding box center [333, 187] width 60 height 12
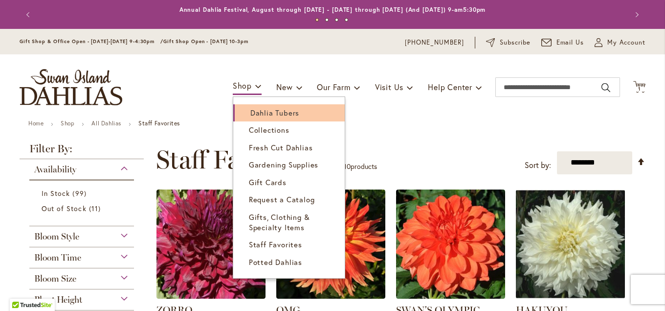
click at [248, 108] on link "Dahlia Tubers" at bounding box center [289, 112] width 112 height 17
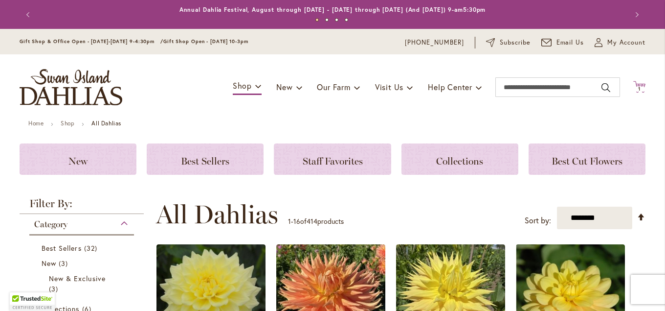
click at [639, 84] on icon at bounding box center [640, 87] width 12 height 12
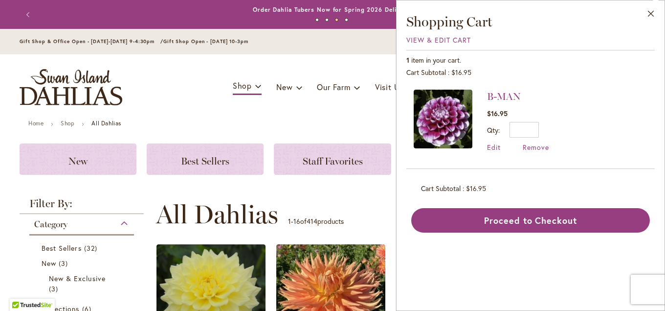
click at [383, 120] on ul "Home Shop All Dahlias" at bounding box center [332, 124] width 609 height 9
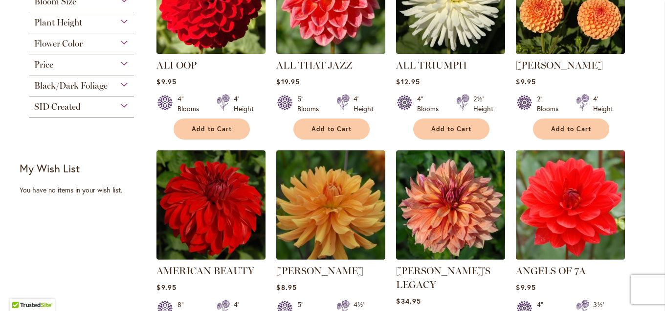
scroll to position [528, 0]
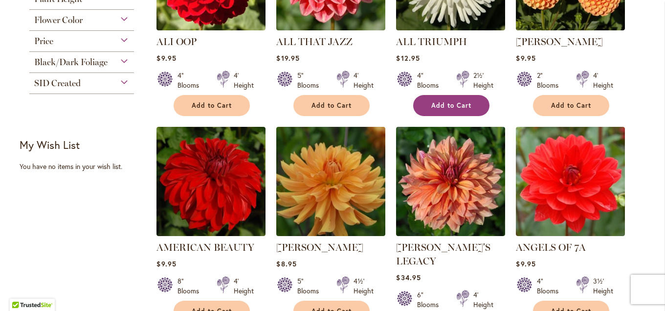
click at [452, 101] on span "Add to Cart" at bounding box center [452, 105] width 40 height 8
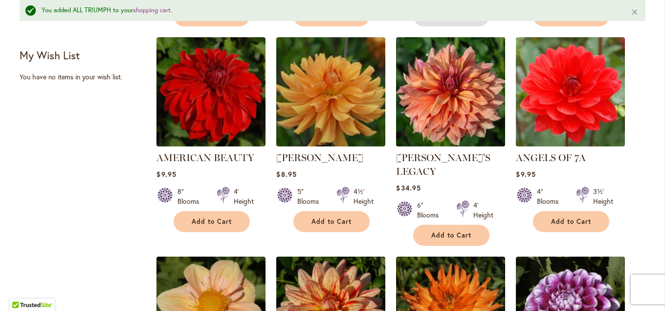
scroll to position [660, 0]
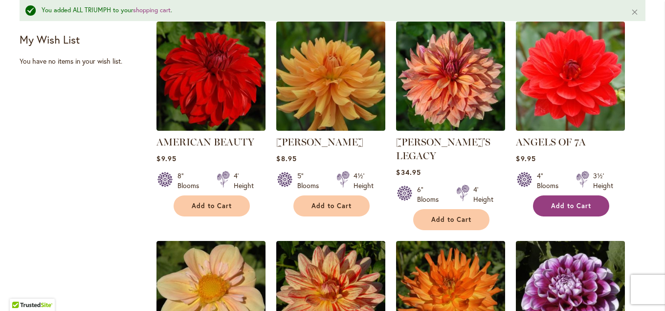
click at [571, 206] on span "Add to Cart" at bounding box center [571, 206] width 40 height 8
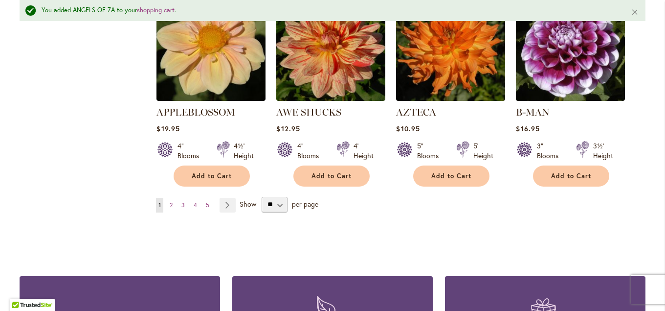
scroll to position [924, 0]
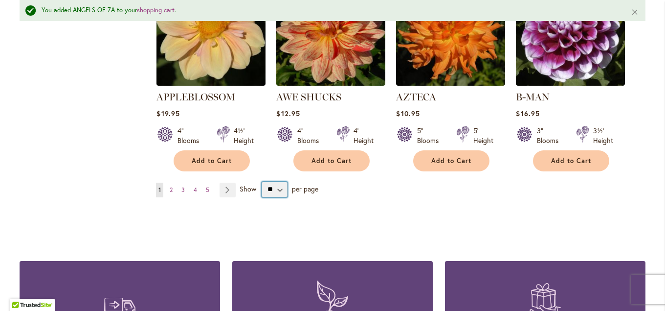
click at [262, 182] on select "** ** ** **" at bounding box center [275, 190] width 26 height 16
select select "**"
click option "**" at bounding box center [0, 0] width 0 height 0
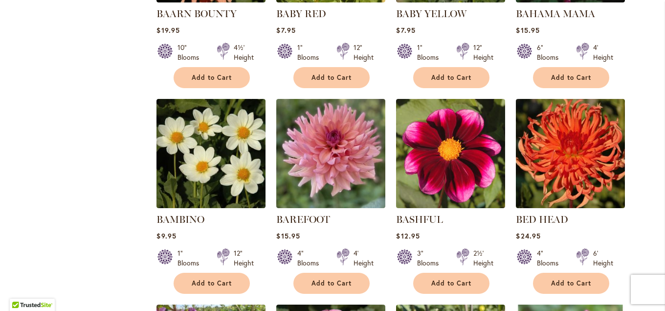
scroll to position [1211, 0]
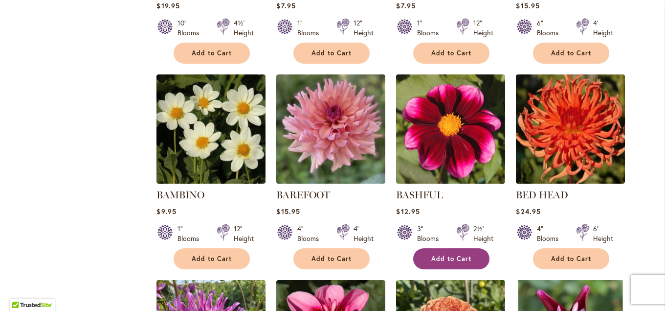
click at [458, 254] on span "Add to Cart" at bounding box center [452, 258] width 40 height 8
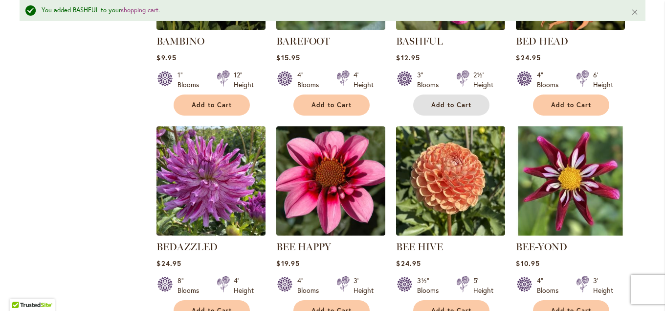
scroll to position [1395, 0]
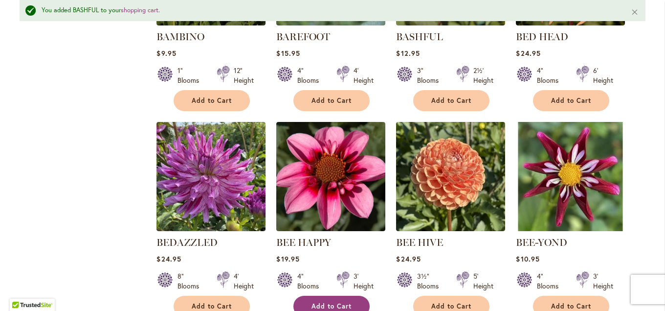
click at [325, 296] on button "Add to Cart" at bounding box center [332, 306] width 76 height 21
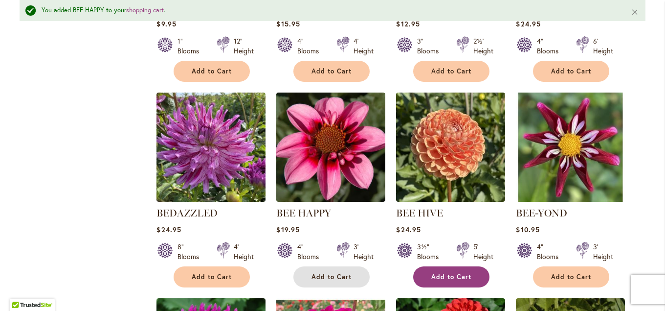
scroll to position [1448, 0]
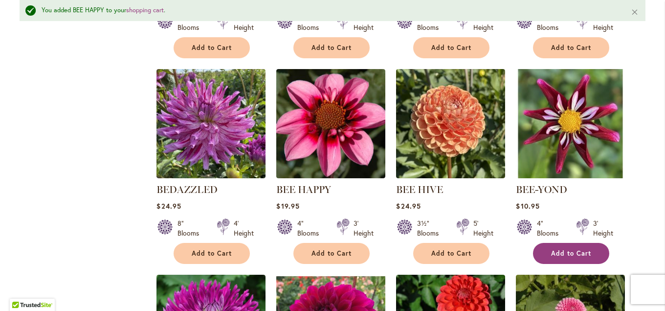
click at [559, 249] on span "Add to Cart" at bounding box center [571, 253] width 40 height 8
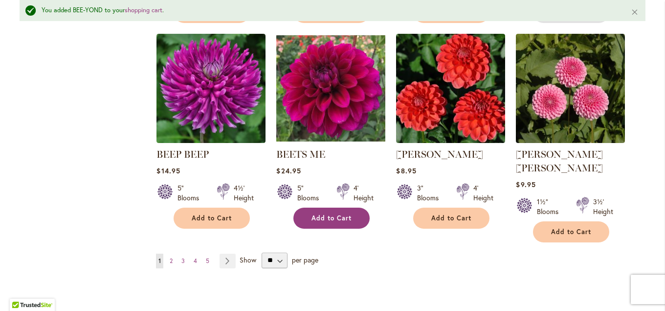
scroll to position [1712, 0]
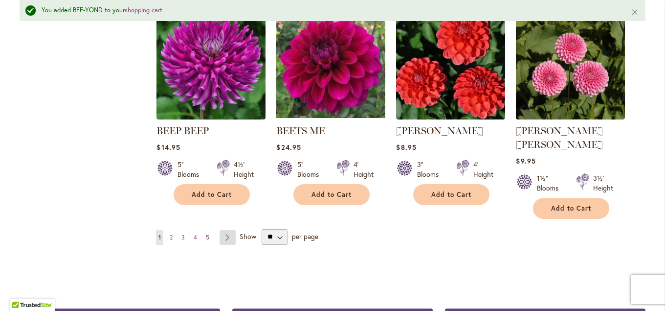
click at [232, 230] on link "Page Next" at bounding box center [228, 237] width 16 height 15
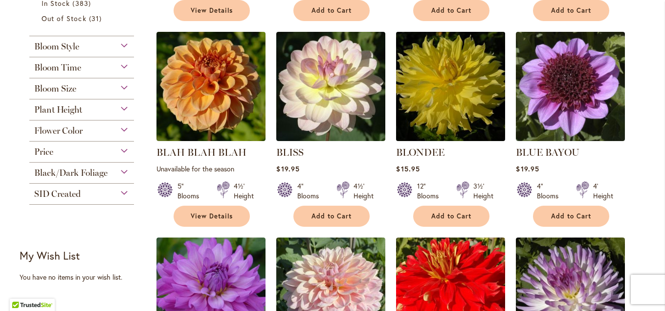
scroll to position [418, 0]
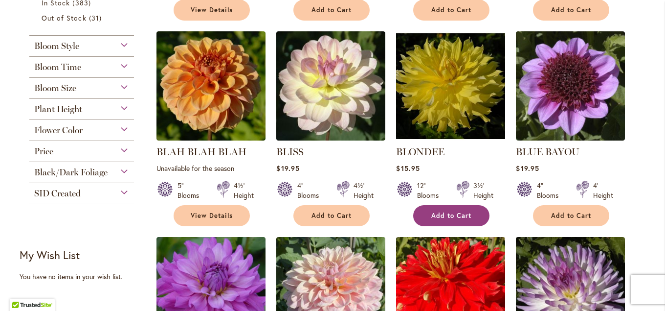
click at [443, 215] on span "Add to Cart" at bounding box center [452, 215] width 40 height 8
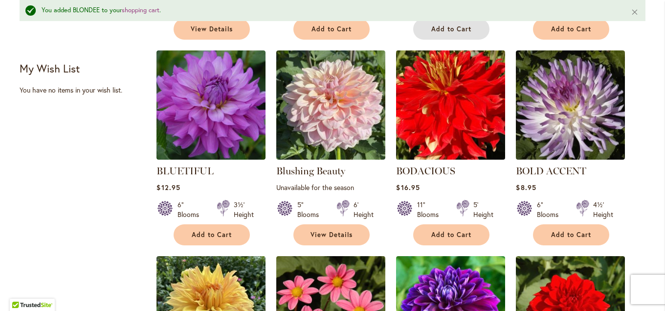
scroll to position [655, 0]
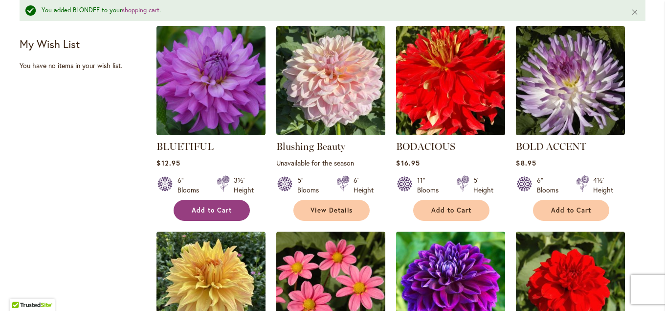
click at [222, 210] on span "Add to Cart" at bounding box center [212, 210] width 40 height 8
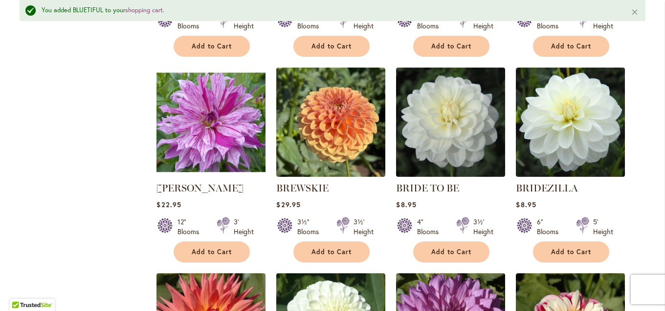
scroll to position [1025, 0]
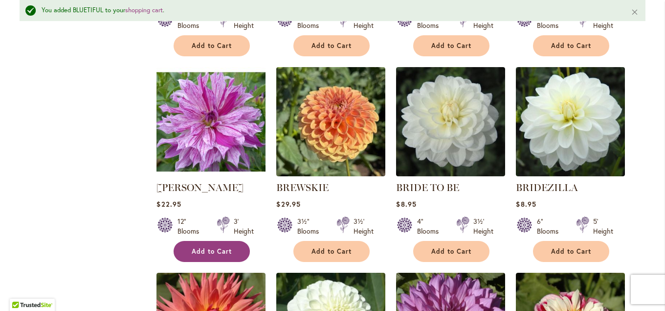
click at [227, 247] on span "Add to Cart" at bounding box center [212, 251] width 40 height 8
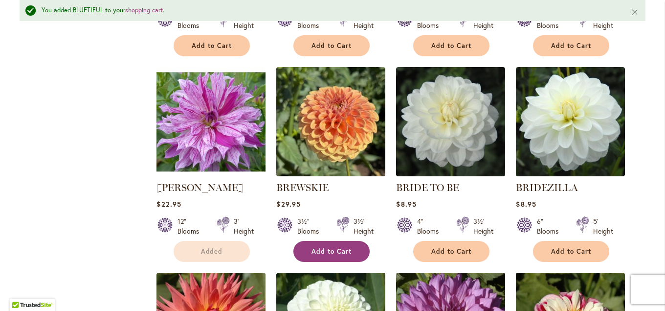
click at [307, 250] on button "Add to Cart" at bounding box center [332, 251] width 76 height 21
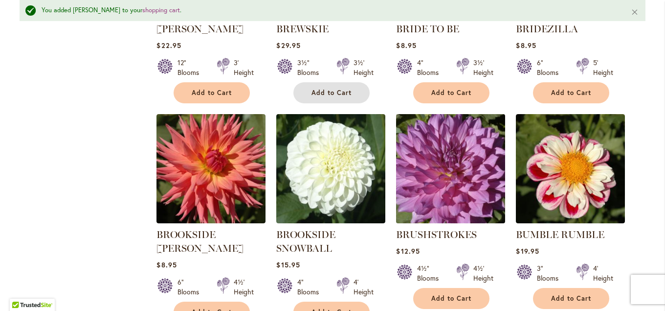
scroll to position [1236, 0]
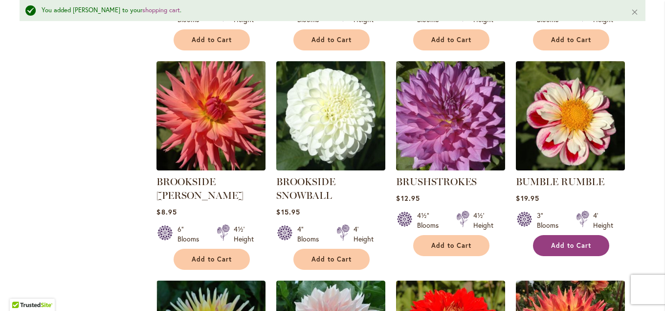
click at [577, 243] on span "Add to Cart" at bounding box center [571, 245] width 40 height 8
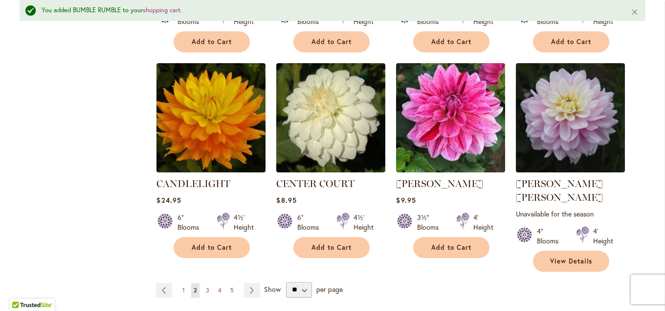
scroll to position [1712, 0]
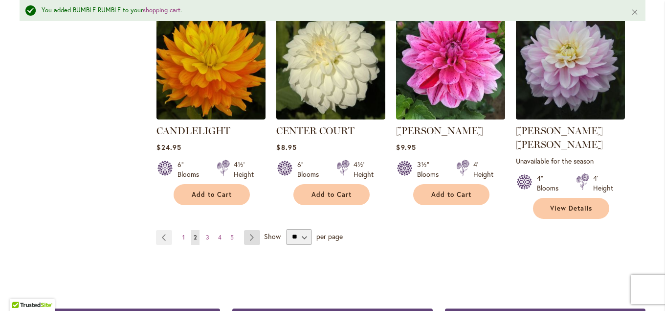
click at [254, 230] on link "Page Next" at bounding box center [252, 237] width 16 height 15
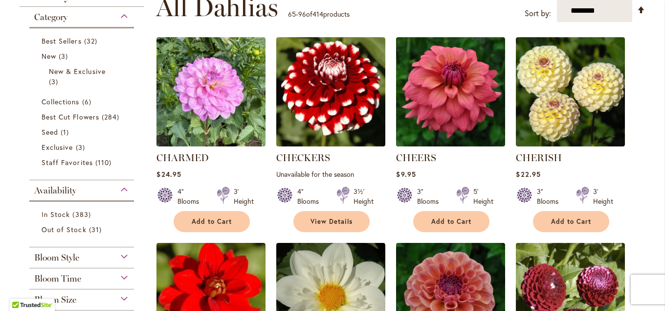
scroll to position [260, 0]
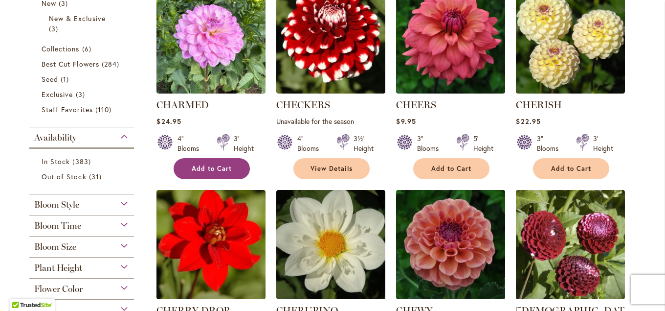
click at [230, 167] on span "Add to Cart" at bounding box center [212, 168] width 40 height 8
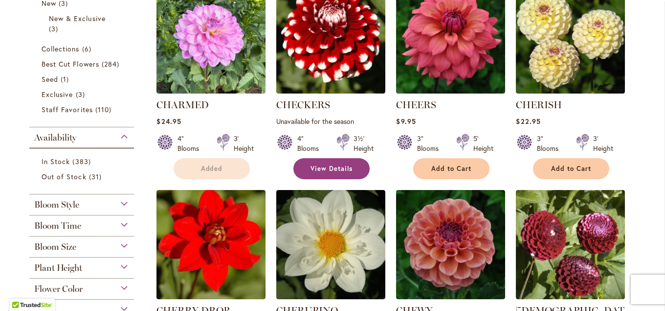
click at [314, 166] on span "View Details" at bounding box center [332, 168] width 42 height 8
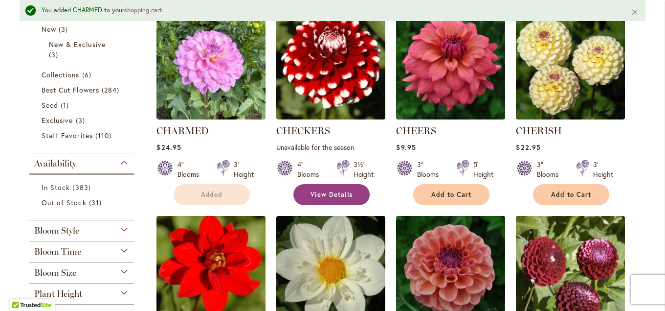
scroll to position [285, 0]
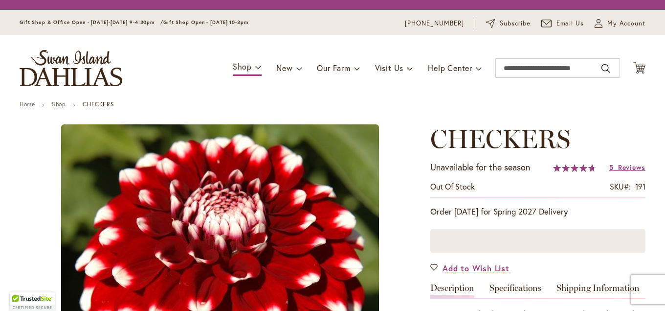
type input "****"
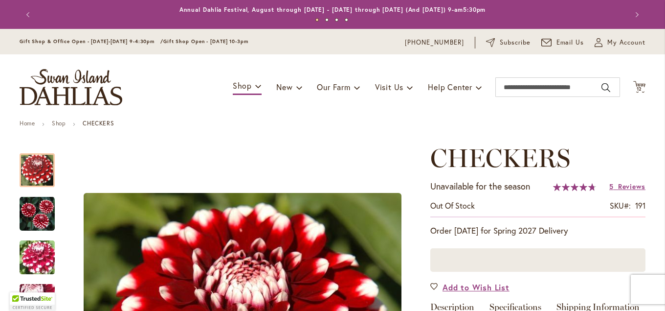
click at [30, 14] on button "Previous" at bounding box center [30, 15] width 20 height 20
click at [28, 12] on button "Previous" at bounding box center [30, 15] width 20 height 20
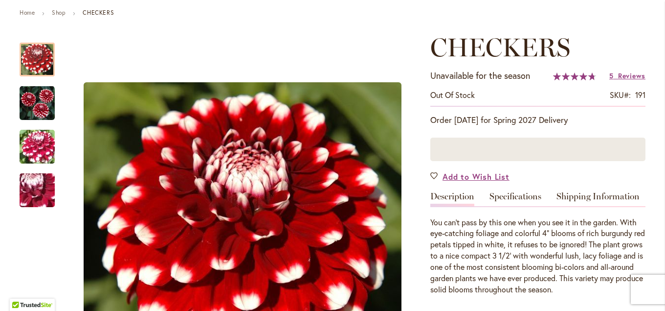
scroll to position [159, 0]
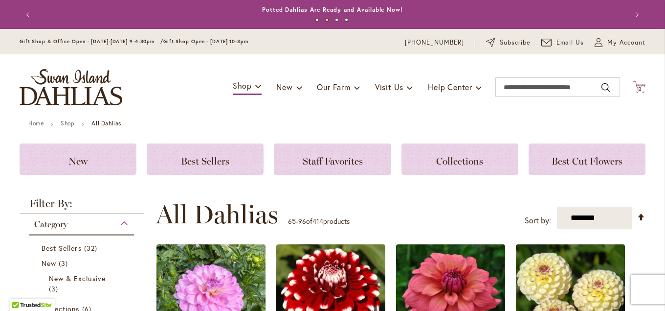
click at [639, 86] on icon "Cart .cls-1 { fill: #231f20; }" at bounding box center [640, 87] width 12 height 12
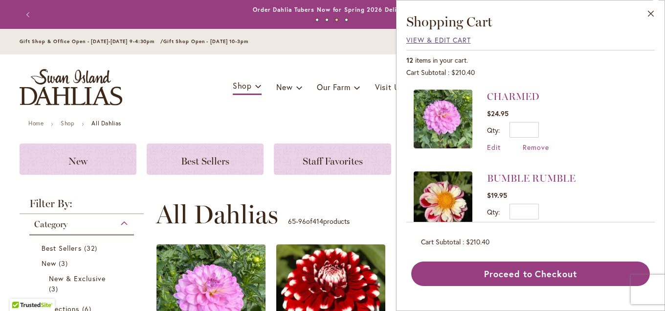
click at [448, 39] on span "View & Edit Cart" at bounding box center [439, 39] width 65 height 9
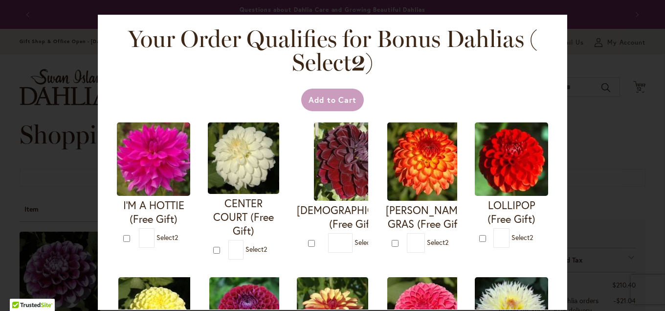
click at [604, 113] on div "Your Order Qualifies for Bonus Dahlias ( Select 2 ) Add to Cart I'M A HOTTIE (F…" at bounding box center [332, 155] width 665 height 311
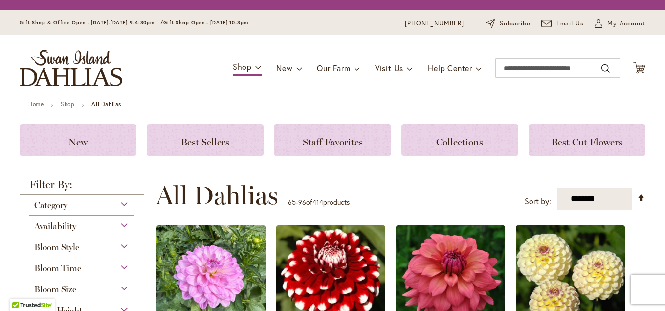
scroll to position [207, 0]
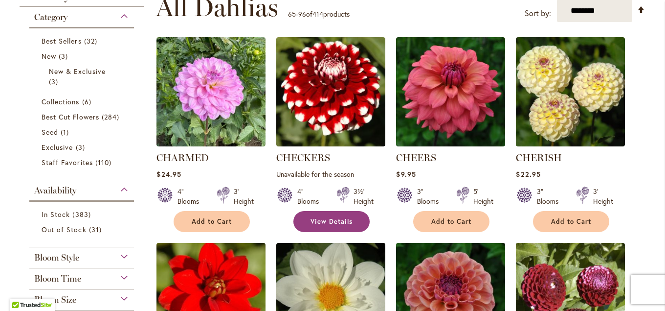
click at [340, 218] on span "View Details" at bounding box center [332, 221] width 42 height 8
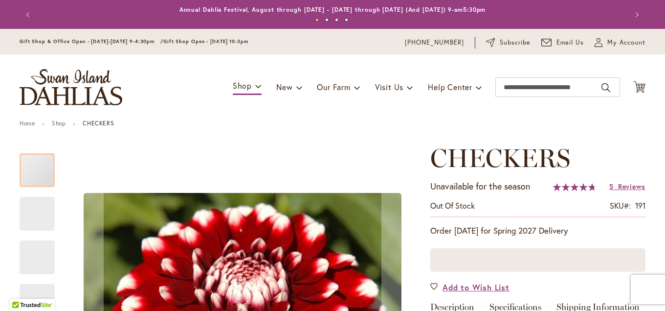
type input "****"
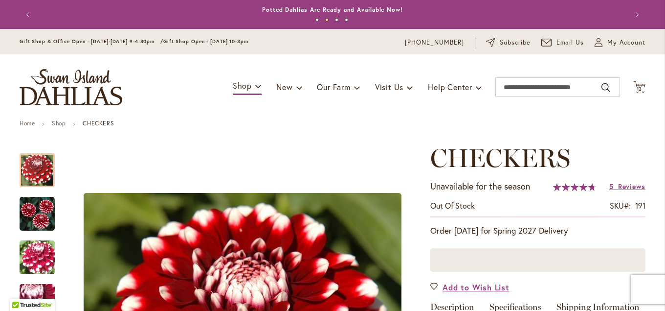
click at [30, 15] on button "Previous" at bounding box center [30, 15] width 20 height 20
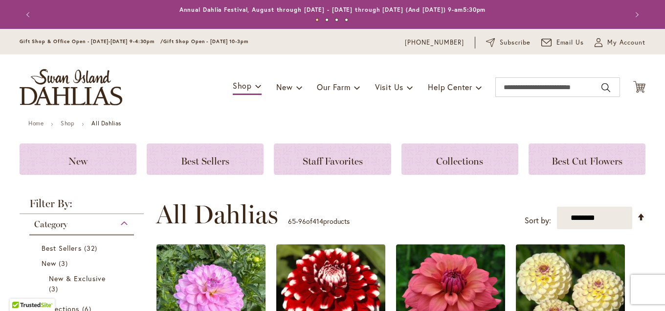
scroll to position [49, 0]
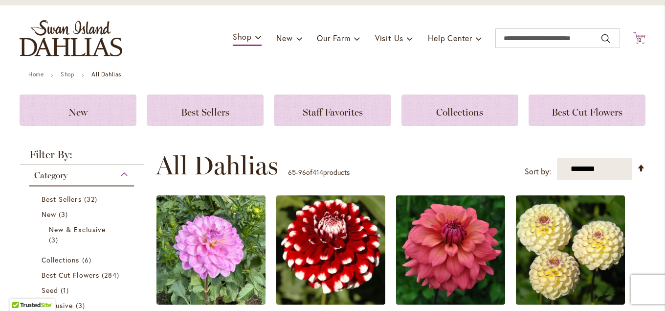
click at [641, 33] on icon "Cart .cls-1 { fill: #231f20; }" at bounding box center [640, 38] width 12 height 12
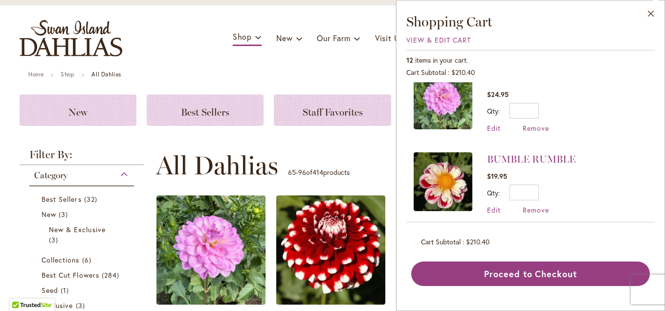
scroll to position [0, 0]
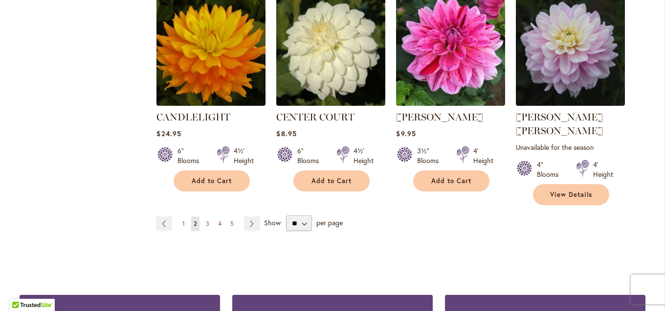
scroll to position [1744, 0]
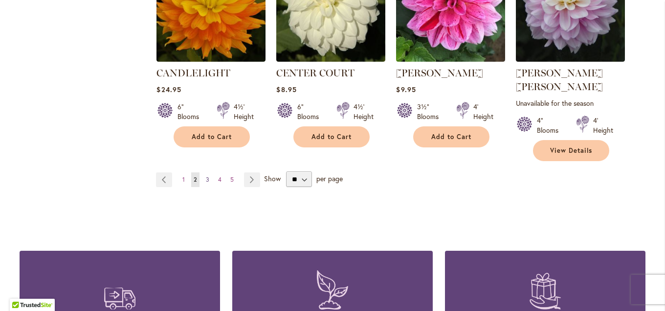
click at [207, 176] on span "3" at bounding box center [207, 179] width 3 height 7
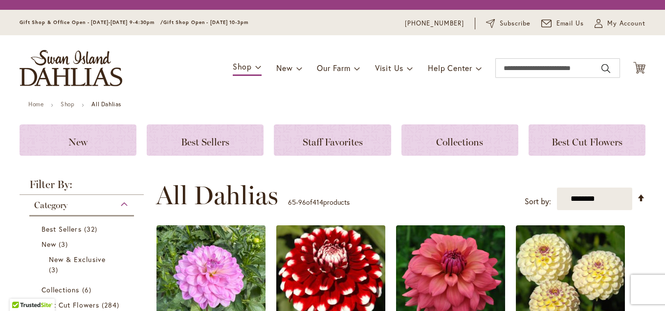
scroll to position [207, 0]
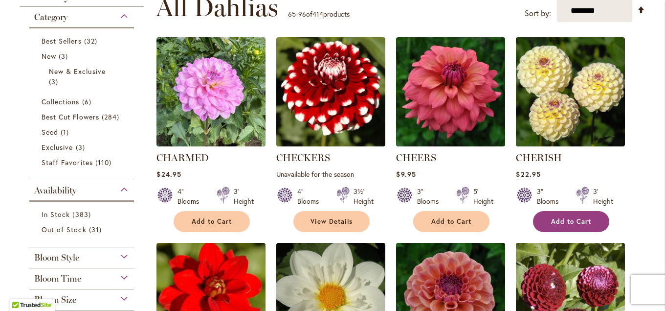
click at [566, 215] on button "Add to Cart" at bounding box center [571, 221] width 76 height 21
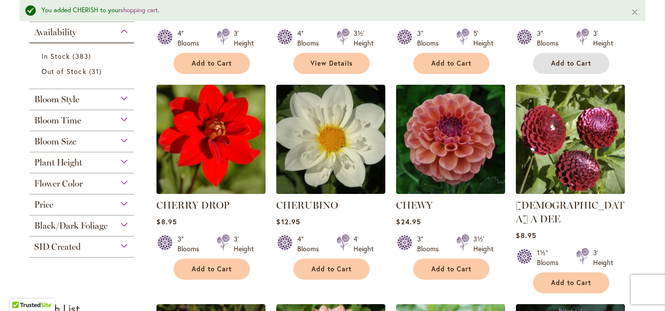
scroll to position [444, 0]
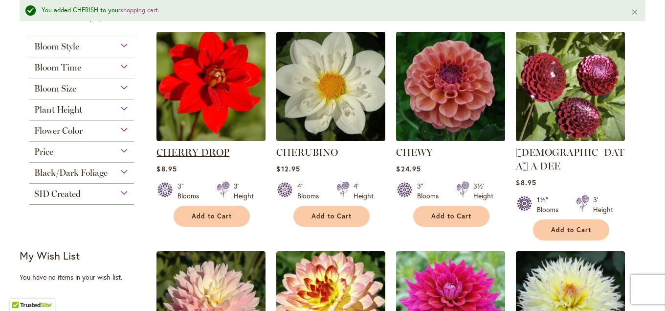
click at [214, 146] on link "CHERRY DROP" at bounding box center [193, 152] width 73 height 12
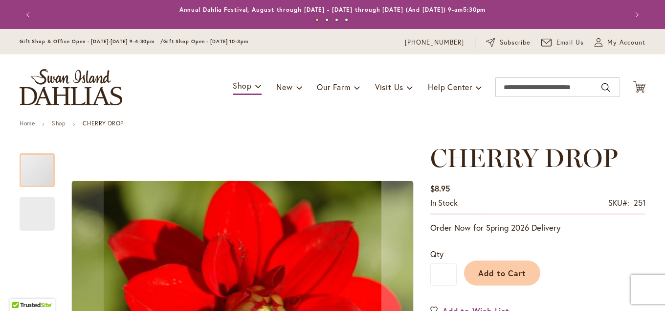
type input "****"
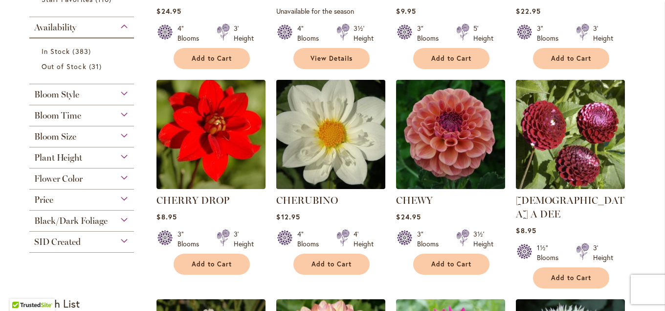
scroll to position [423, 0]
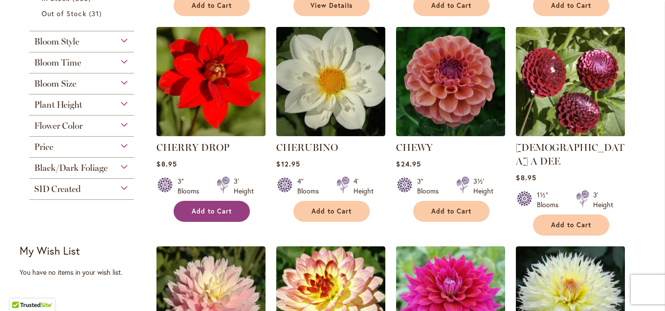
click at [218, 208] on span "Add to Cart" at bounding box center [212, 211] width 40 height 8
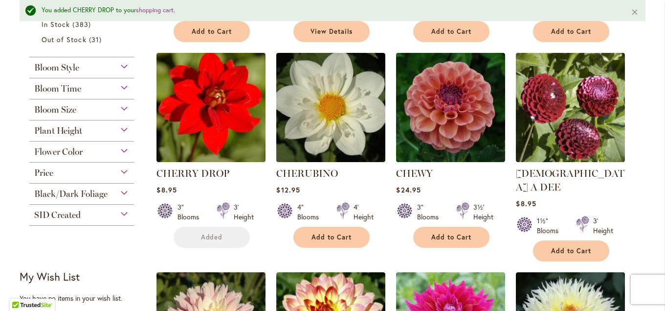
scroll to position [448, 0]
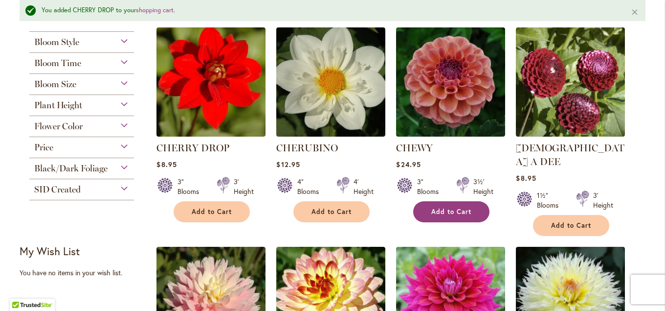
click at [458, 210] on span "Add to Cart" at bounding box center [452, 211] width 40 height 8
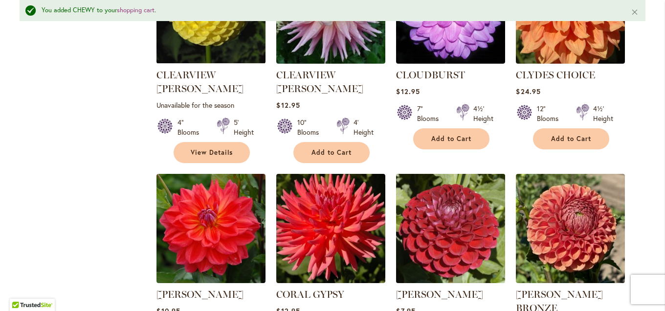
scroll to position [977, 0]
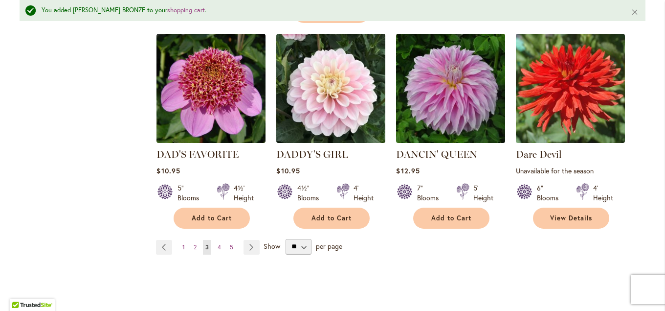
scroll to position [1769, 0]
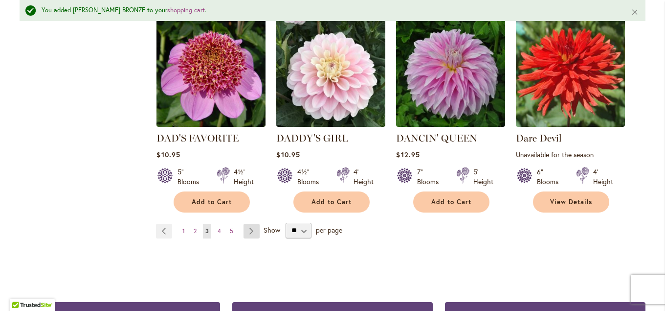
click at [253, 224] on link "Page Next" at bounding box center [252, 231] width 16 height 15
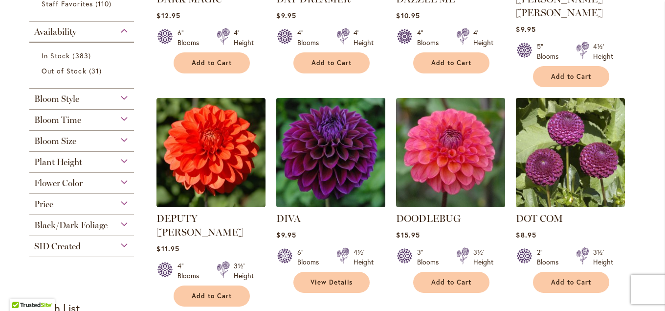
scroll to position [418, 0]
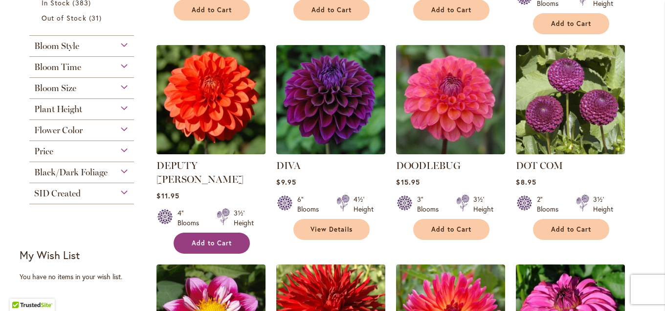
click at [206, 239] on span "Add to Cart" at bounding box center [212, 243] width 40 height 8
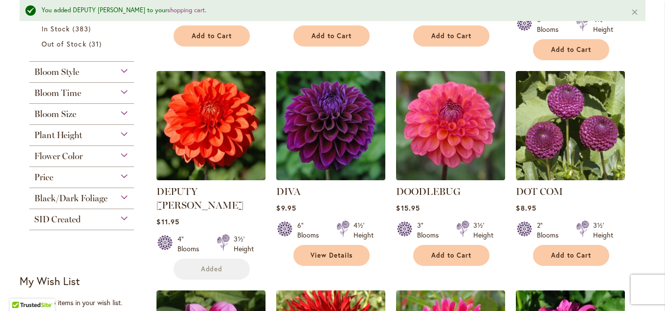
scroll to position [444, 0]
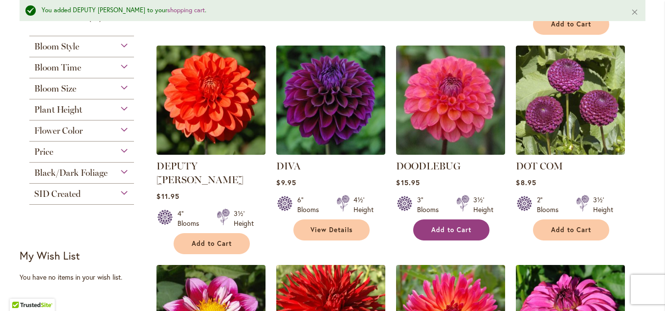
click at [453, 219] on button "Add to Cart" at bounding box center [451, 229] width 76 height 21
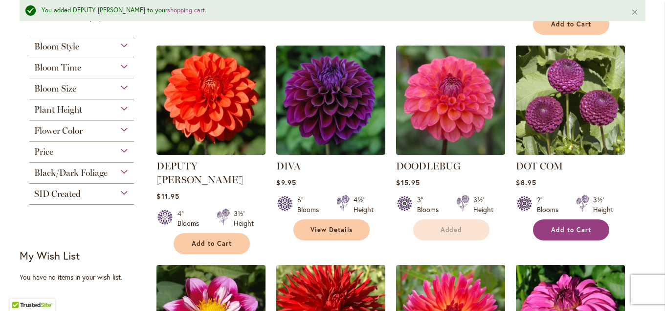
click at [551, 219] on button "Add to Cart" at bounding box center [571, 229] width 76 height 21
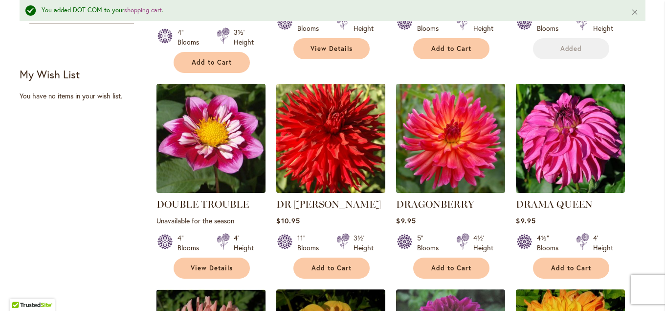
scroll to position [655, 0]
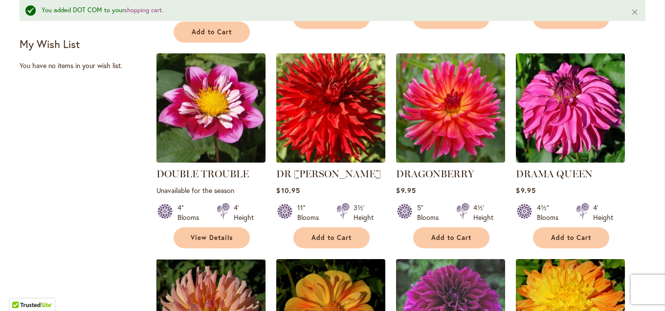
click at [350, 233] on span "Add to Cart" at bounding box center [332, 237] width 40 height 8
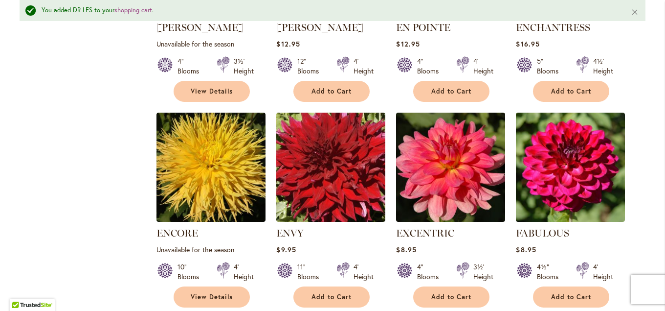
scroll to position [1236, 0]
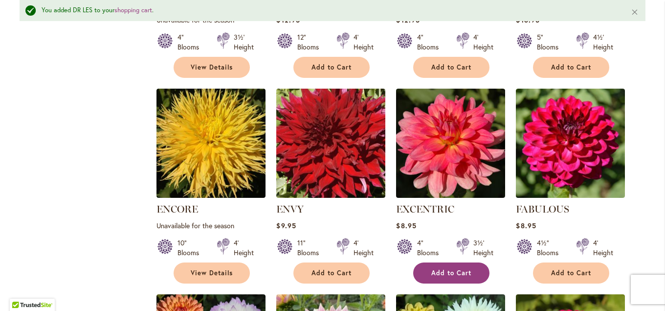
click at [441, 269] on span "Add to Cart" at bounding box center [452, 273] width 40 height 8
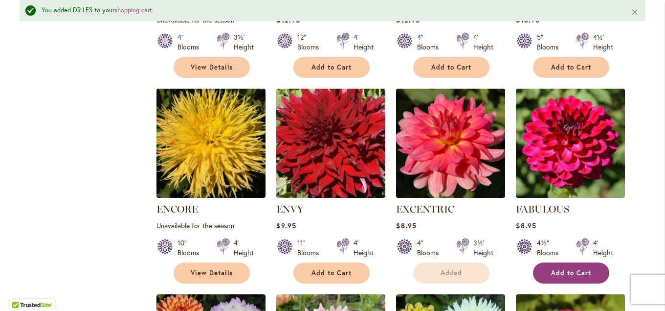
click at [577, 269] on span "Add to Cart" at bounding box center [571, 273] width 40 height 8
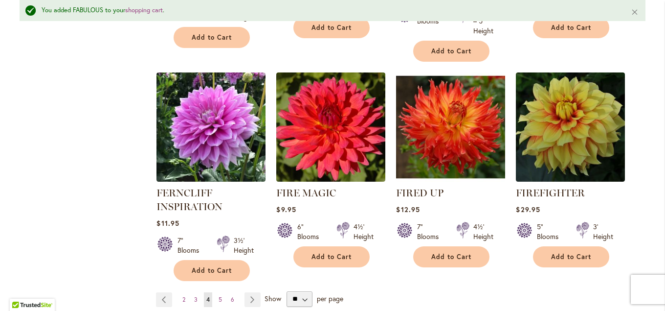
scroll to position [1712, 0]
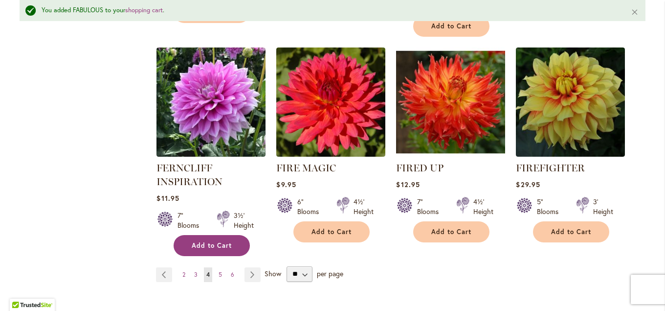
click at [217, 241] on span "Add to Cart" at bounding box center [212, 245] width 40 height 8
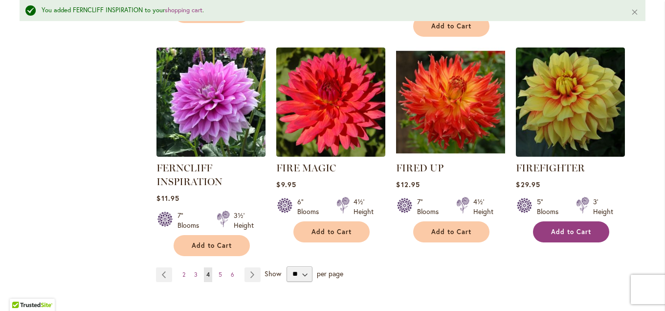
click at [583, 221] on button "Add to Cart" at bounding box center [571, 231] width 76 height 21
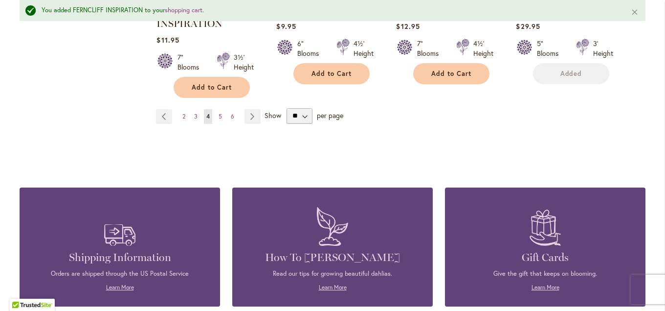
scroll to position [1870, 0]
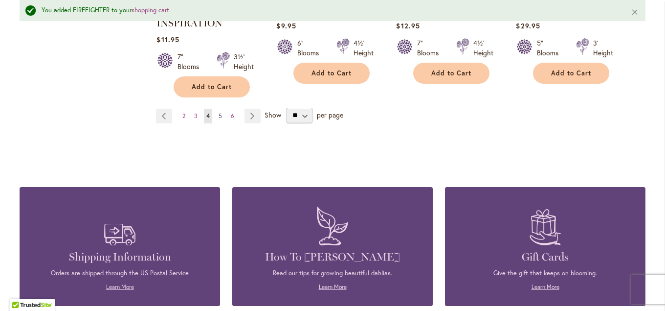
click at [222, 112] on span "5" at bounding box center [220, 115] width 3 height 7
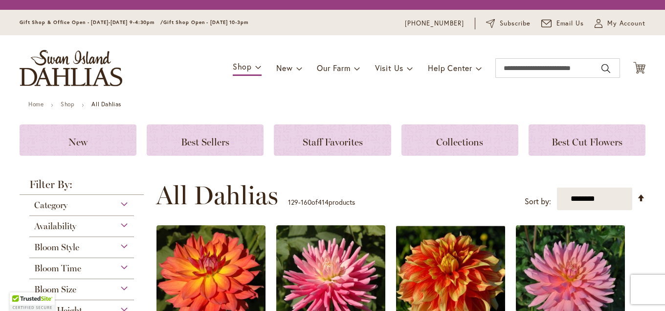
scroll to position [454, 0]
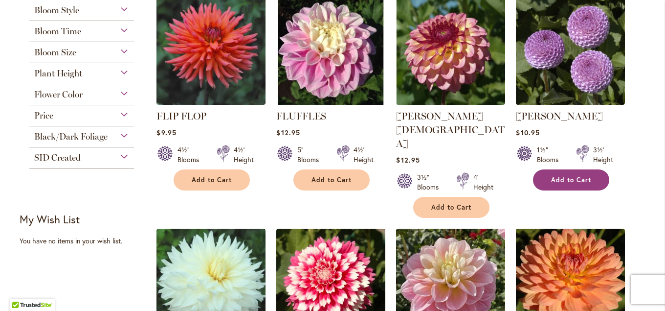
click at [574, 178] on span "Add to Cart" at bounding box center [571, 180] width 40 height 8
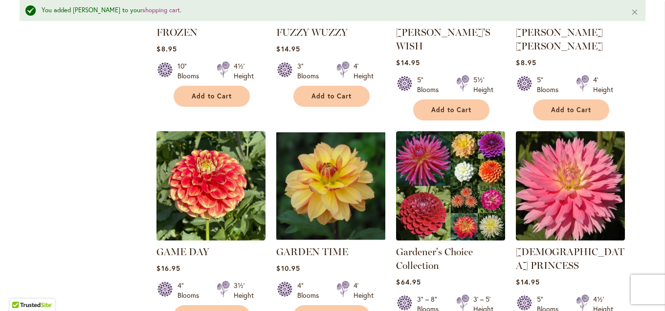
scroll to position [849, 0]
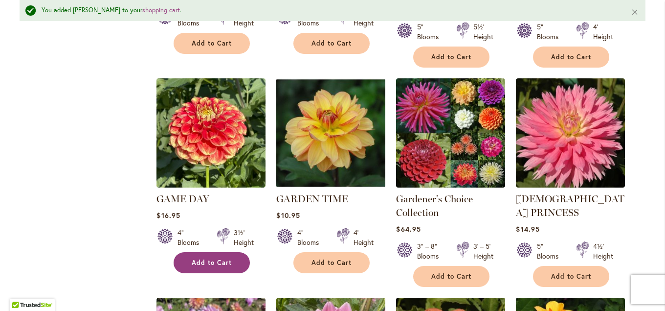
click at [200, 258] on span "Add to Cart" at bounding box center [212, 262] width 40 height 8
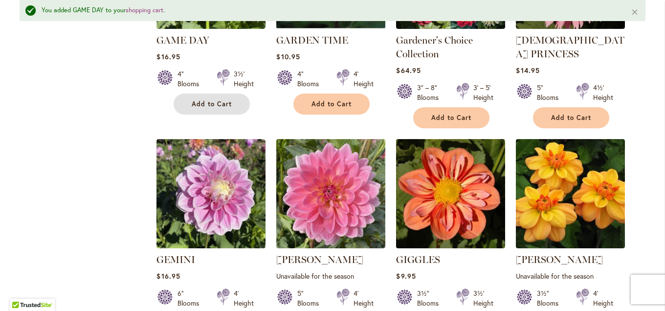
scroll to position [1061, 0]
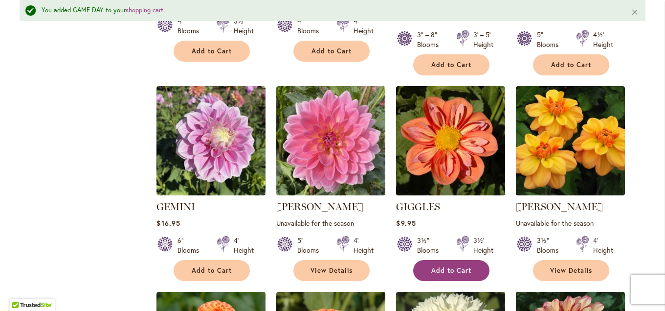
click at [438, 260] on button "Add to Cart" at bounding box center [451, 270] width 76 height 21
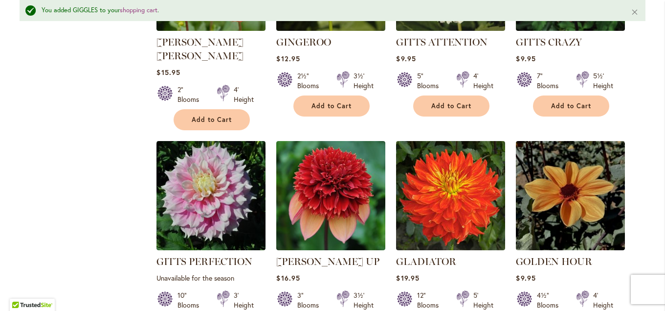
scroll to position [1483, 0]
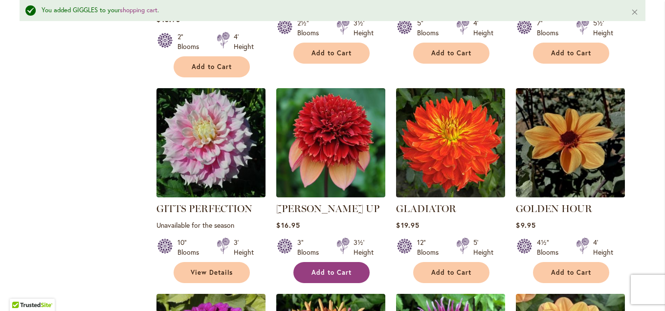
click at [349, 268] on span "Add to Cart" at bounding box center [332, 272] width 40 height 8
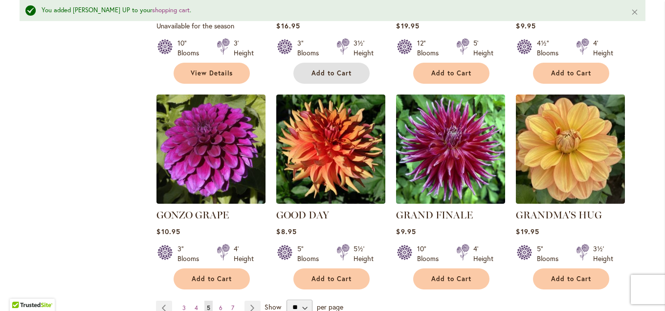
scroll to position [1695, 0]
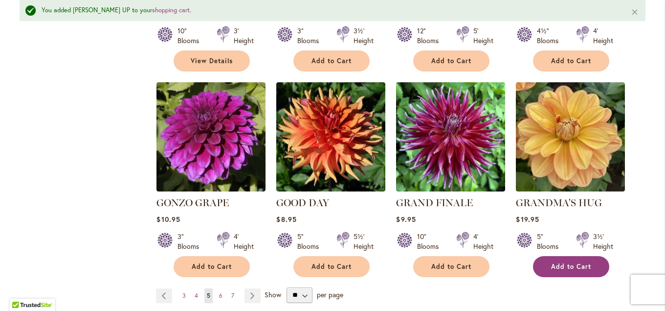
click at [566, 256] on button "Add to Cart" at bounding box center [571, 266] width 76 height 21
click at [217, 288] on link "Page 6" at bounding box center [221, 295] width 8 height 15
click at [220, 292] on span "6" at bounding box center [220, 295] width 3 height 7
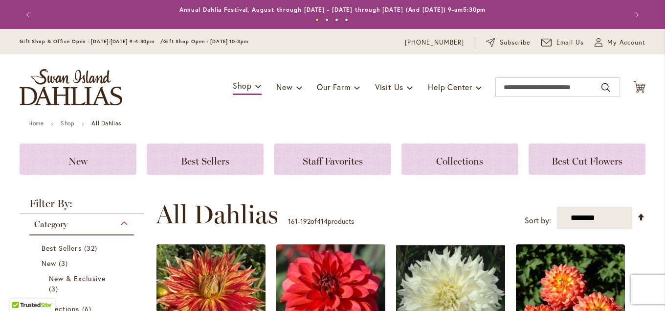
scroll to position [207, 0]
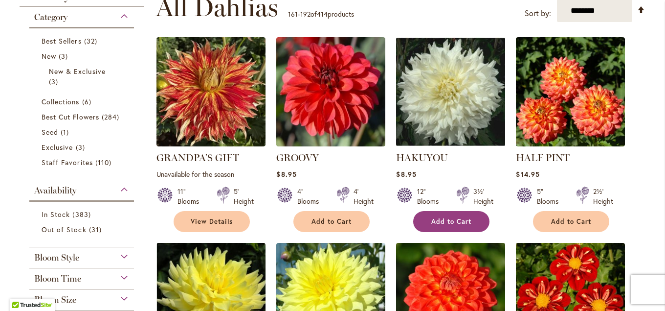
click at [443, 222] on span "Add to Cart" at bounding box center [452, 221] width 40 height 8
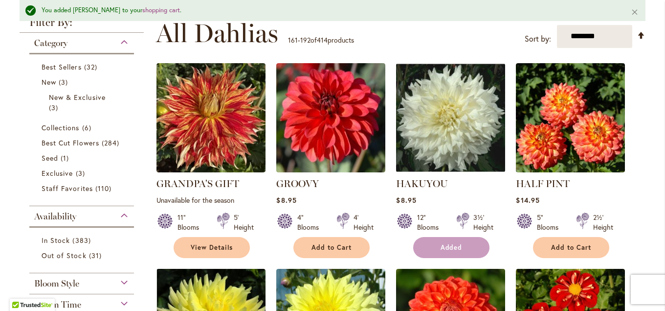
scroll to position [232, 0]
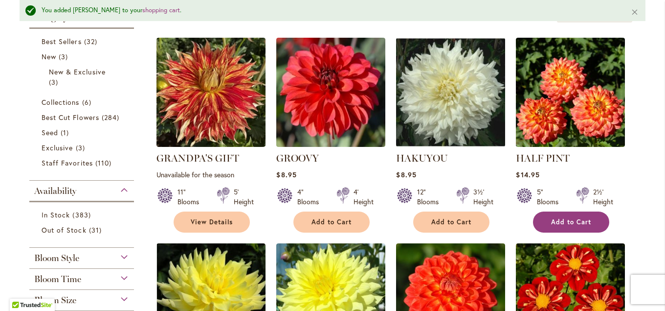
click at [572, 221] on span "Add to Cart" at bounding box center [571, 222] width 40 height 8
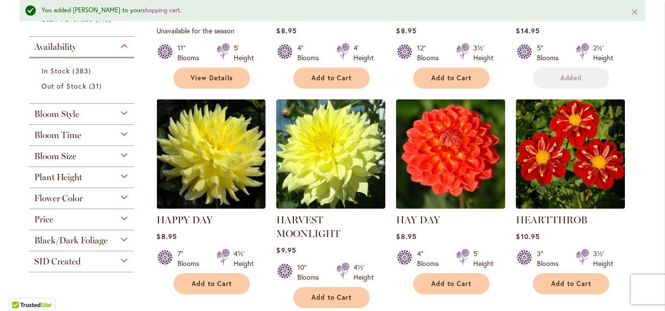
scroll to position [391, 0]
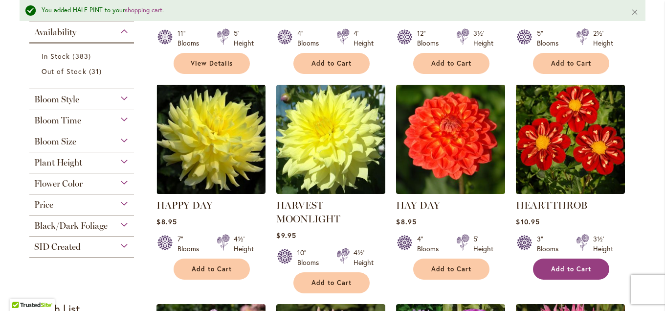
click at [569, 270] on span "Add to Cart" at bounding box center [571, 269] width 40 height 8
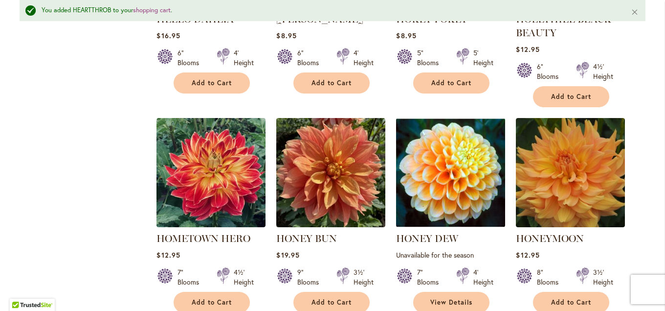
scroll to position [1078, 0]
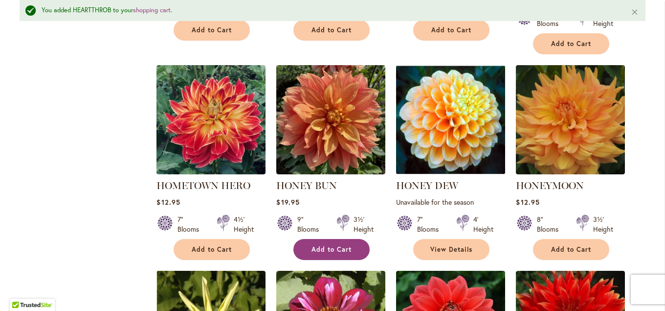
click at [324, 249] on span "Add to Cart" at bounding box center [332, 249] width 40 height 8
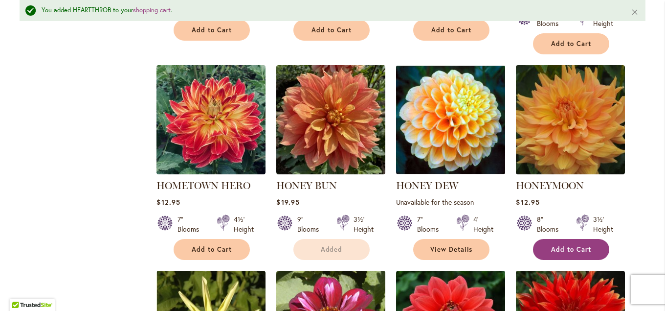
click at [549, 249] on button "Add to Cart" at bounding box center [571, 249] width 76 height 21
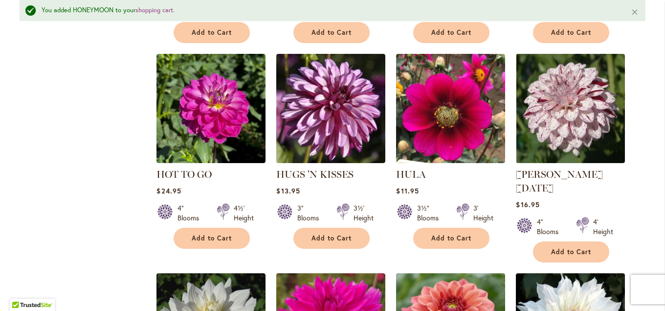
scroll to position [1501, 0]
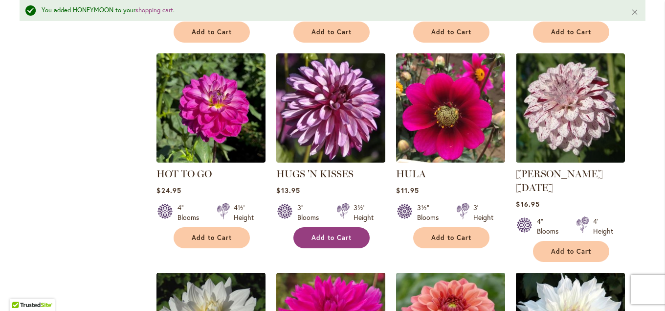
click at [328, 233] on span "Add to Cart" at bounding box center [332, 237] width 40 height 8
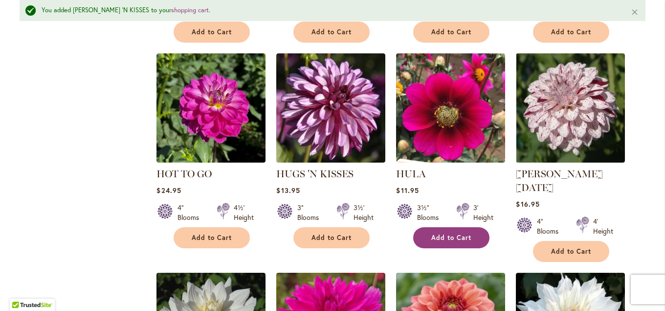
click at [452, 237] on span "Add to Cart" at bounding box center [452, 237] width 40 height 8
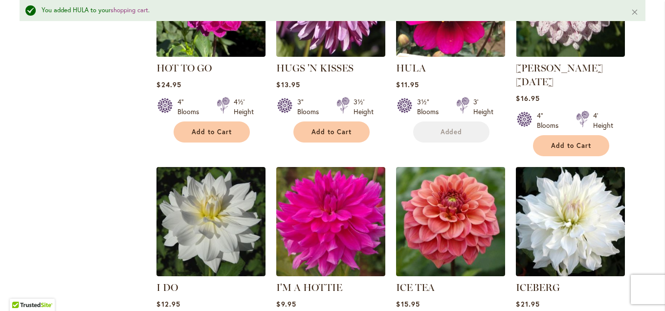
scroll to position [1712, 0]
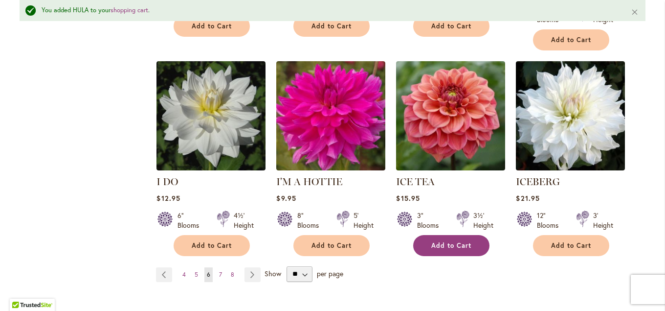
click at [435, 241] on span "Add to Cart" at bounding box center [452, 245] width 40 height 8
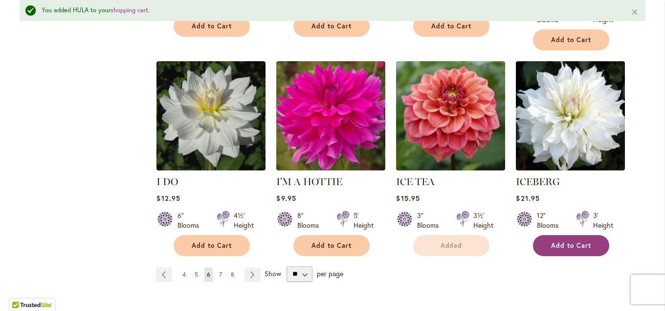
click at [558, 235] on button "Add to Cart" at bounding box center [571, 245] width 76 height 21
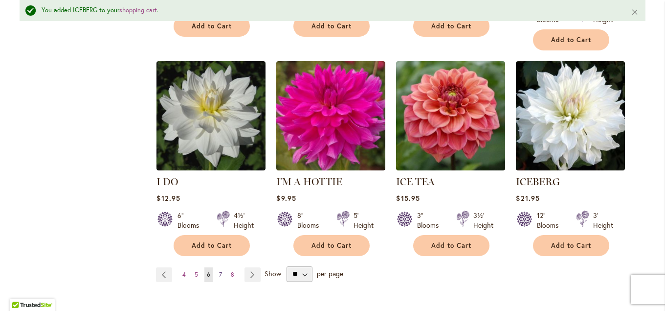
click at [220, 271] on span "7" at bounding box center [220, 274] width 3 height 7
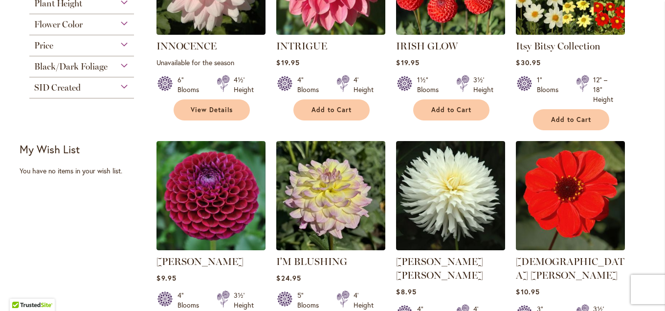
scroll to position [577, 0]
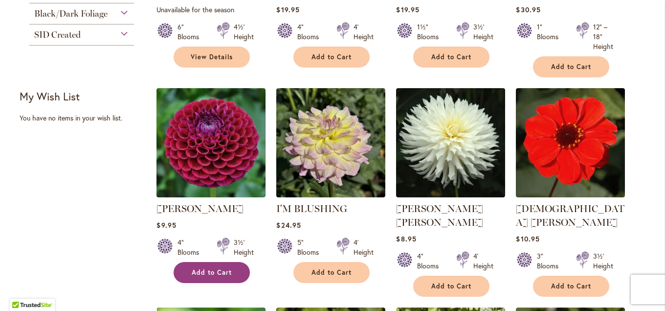
click at [221, 272] on span "Add to Cart" at bounding box center [212, 272] width 40 height 8
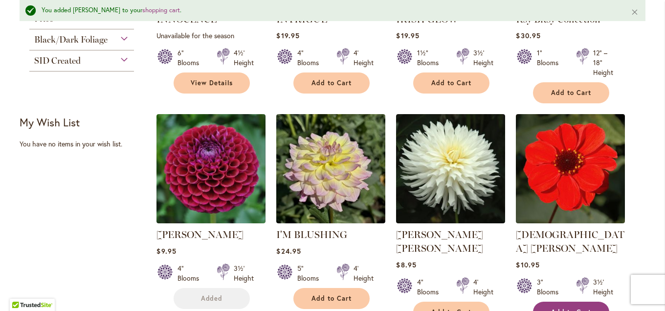
scroll to position [602, 0]
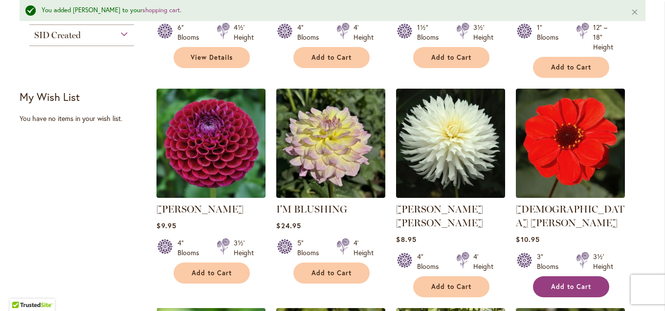
click at [574, 282] on span "Add to Cart" at bounding box center [571, 286] width 40 height 8
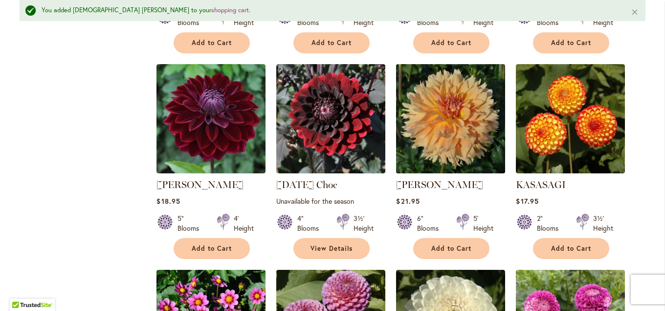
scroll to position [1289, 0]
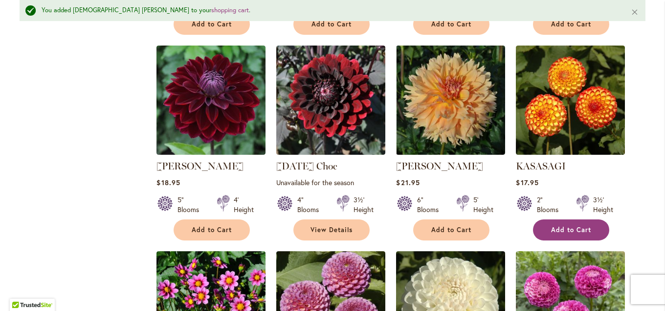
click at [561, 226] on span "Add to Cart" at bounding box center [571, 230] width 40 height 8
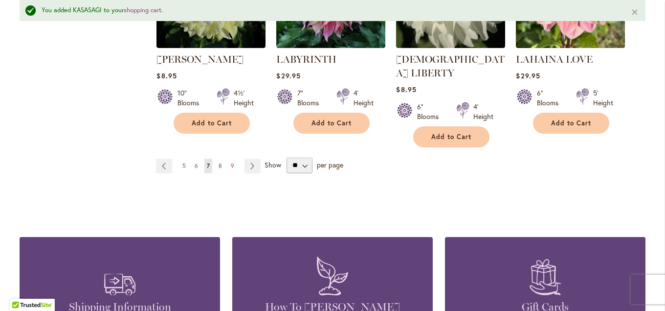
scroll to position [1818, 0]
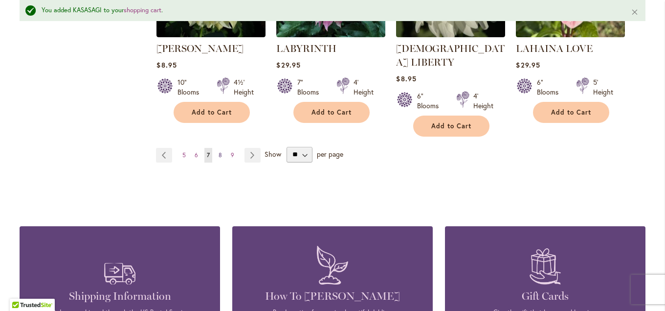
click at [221, 151] on span "8" at bounding box center [220, 154] width 3 height 7
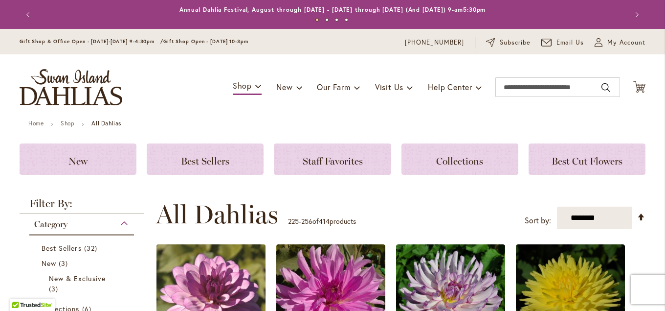
scroll to position [207, 0]
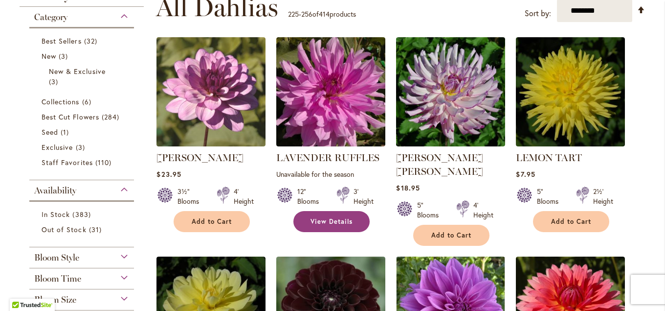
click at [326, 219] on span "View Details" at bounding box center [332, 221] width 42 height 8
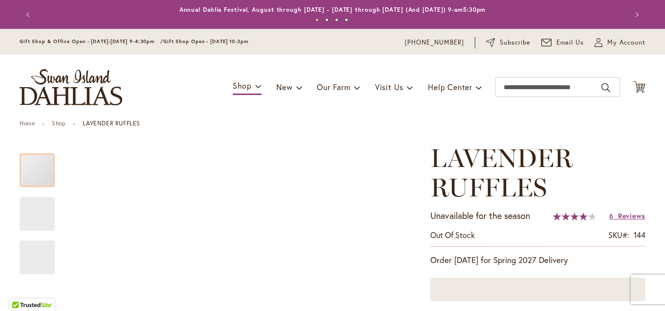
type input "****"
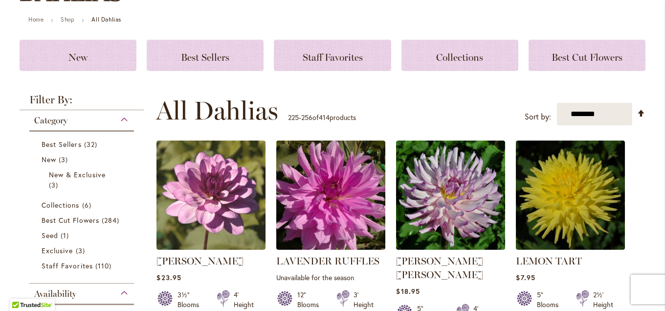
scroll to position [209, 0]
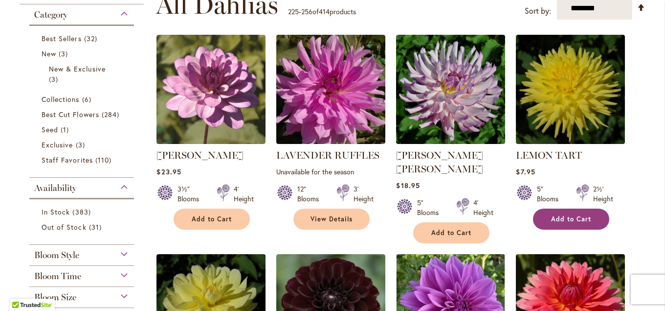
click at [549, 220] on button "Add to Cart" at bounding box center [571, 218] width 76 height 21
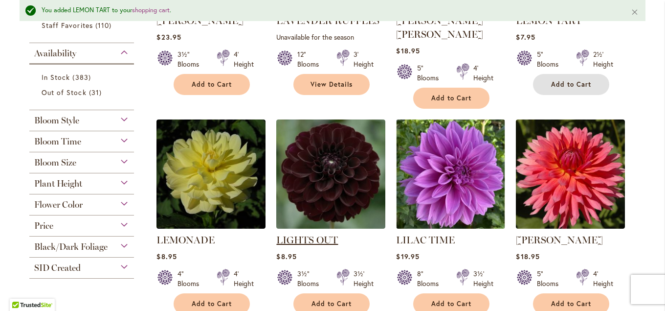
scroll to position [393, 0]
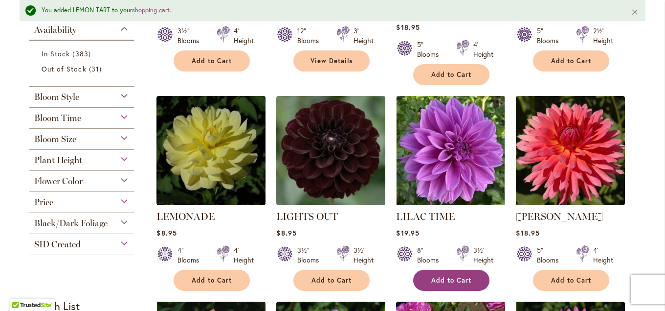
click at [455, 276] on span "Add to Cart" at bounding box center [452, 280] width 40 height 8
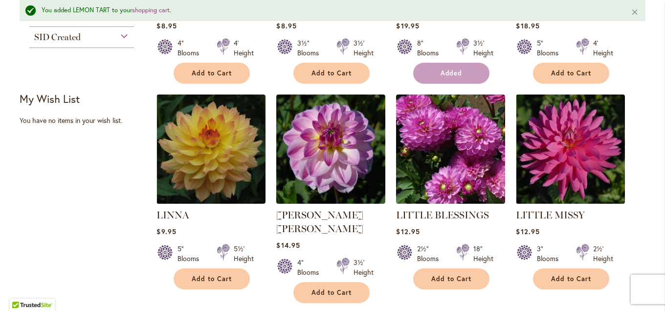
scroll to position [605, 0]
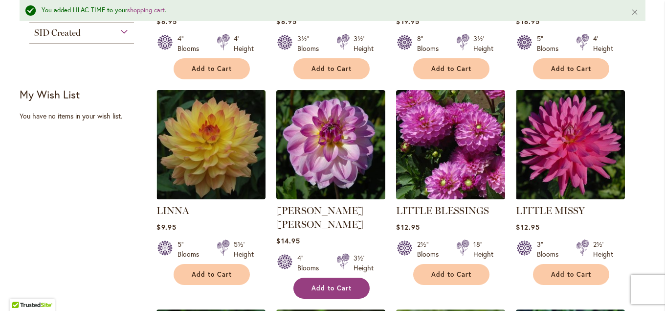
click at [344, 284] on span "Add to Cart" at bounding box center [332, 288] width 40 height 8
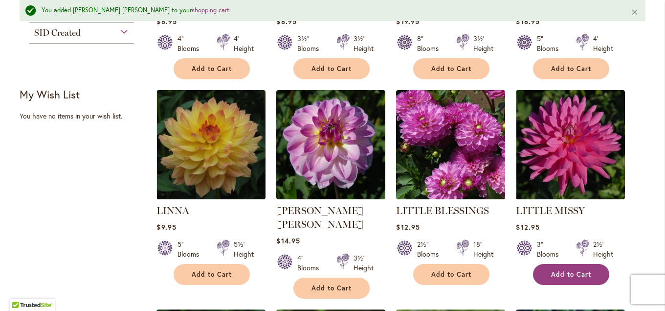
click at [563, 270] on span "Add to Cart" at bounding box center [571, 274] width 40 height 8
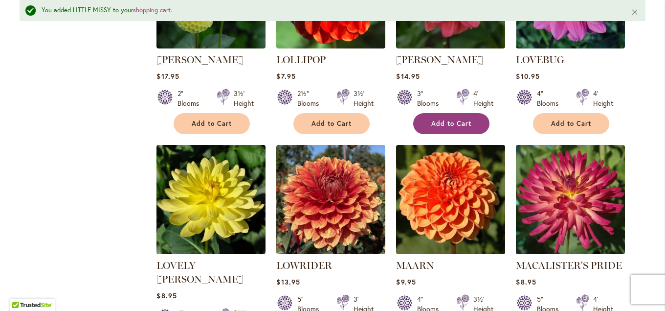
scroll to position [1027, 0]
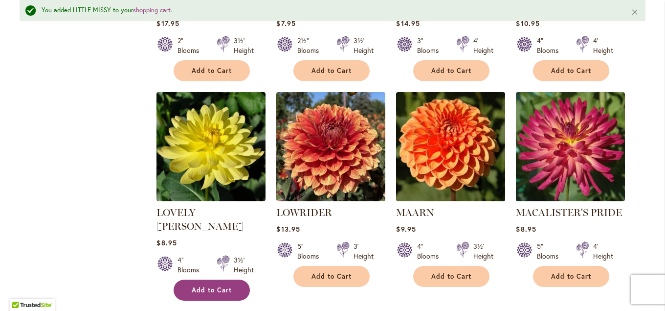
click at [227, 286] on span "Add to Cart" at bounding box center [212, 290] width 40 height 8
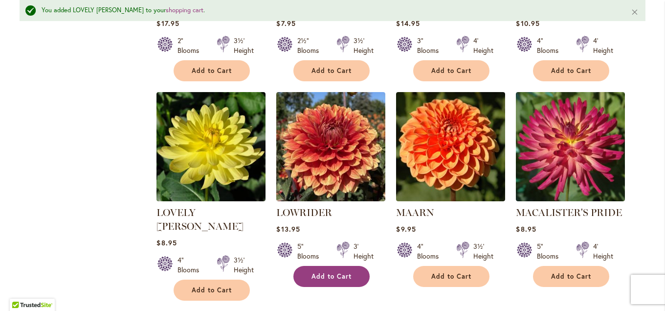
click at [363, 266] on button "Add to Cart" at bounding box center [332, 276] width 76 height 21
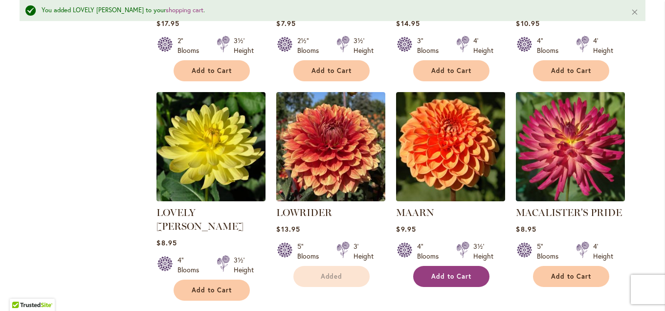
click at [428, 266] on button "Add to Cart" at bounding box center [451, 276] width 76 height 21
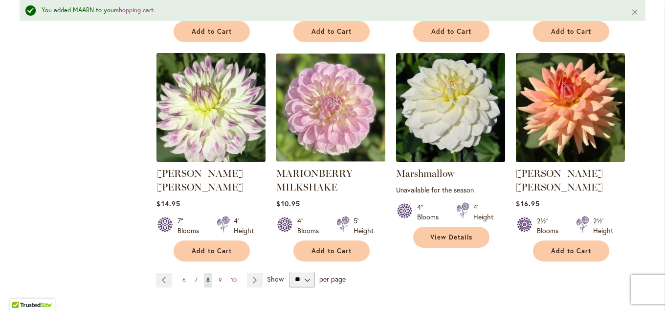
scroll to position [1714, 0]
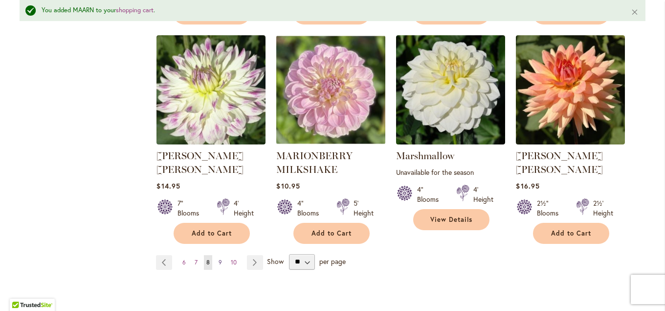
click at [218, 255] on link "Page 9" at bounding box center [220, 262] width 8 height 15
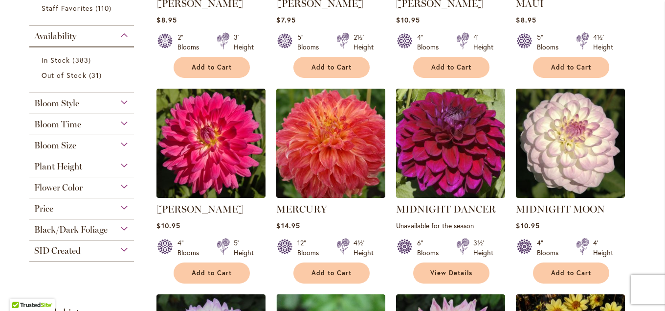
scroll to position [365, 0]
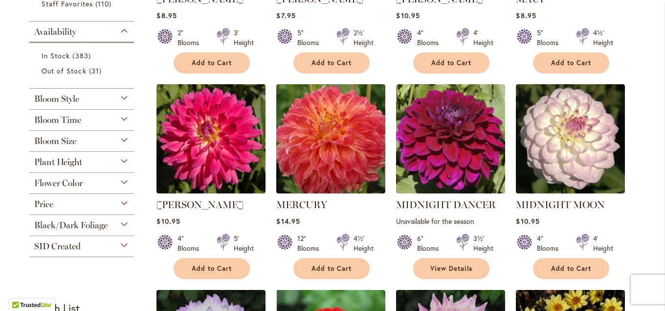
click at [333, 201] on strong "MERCURY" at bounding box center [330, 205] width 109 height 14
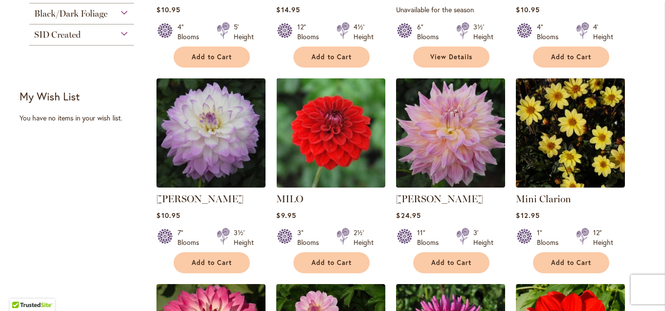
scroll to position [630, 0]
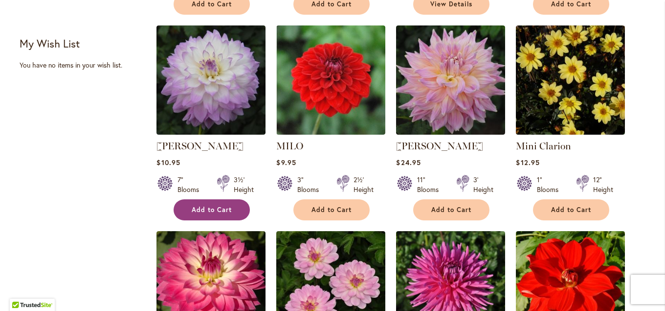
click at [217, 205] on span "Add to Cart" at bounding box center [212, 209] width 40 height 8
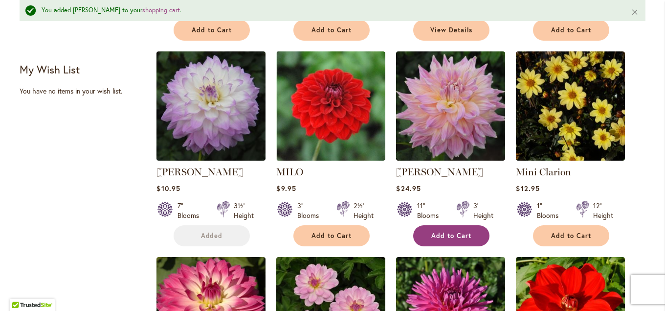
scroll to position [655, 0]
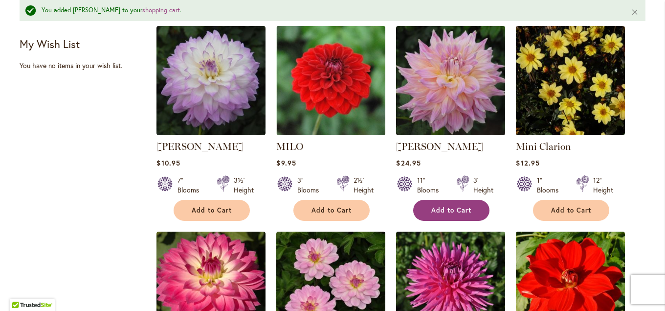
click at [455, 207] on span "Add to Cart" at bounding box center [452, 210] width 40 height 8
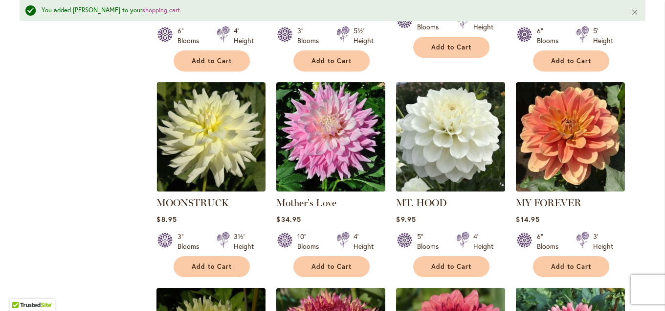
scroll to position [1078, 0]
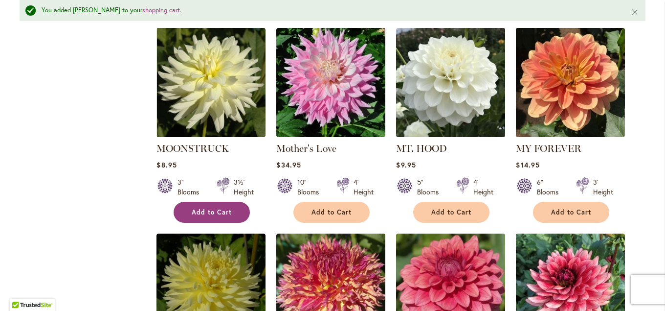
click at [197, 208] on span "Add to Cart" at bounding box center [212, 212] width 40 height 8
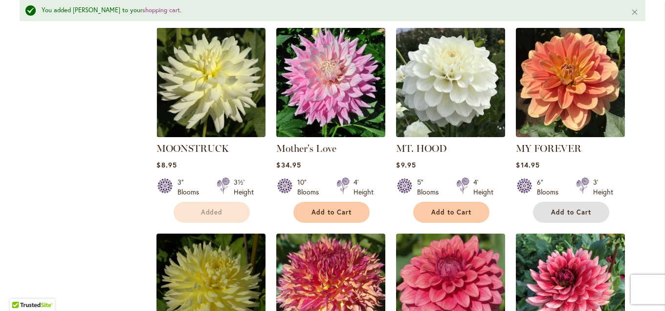
drag, startPoint x: 559, startPoint y: 192, endPoint x: 546, endPoint y: 190, distance: 13.0
click at [559, 208] on span "Add to Cart" at bounding box center [571, 212] width 40 height 8
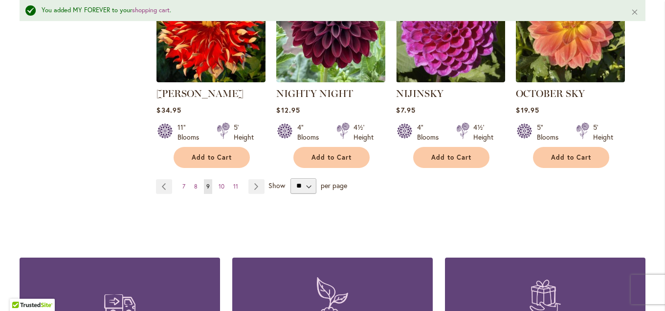
scroll to position [1765, 0]
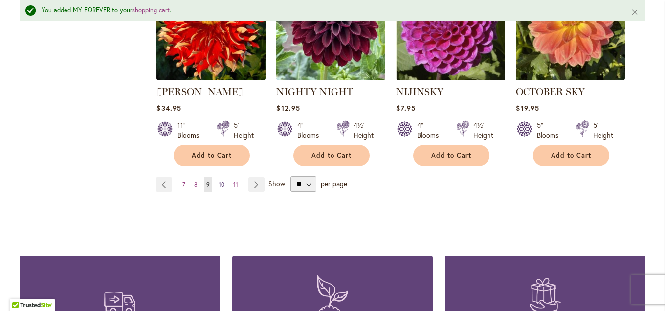
click at [220, 181] on span "10" at bounding box center [222, 184] width 6 height 7
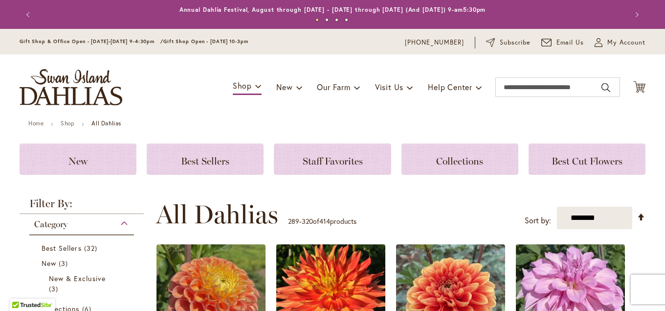
scroll to position [207, 0]
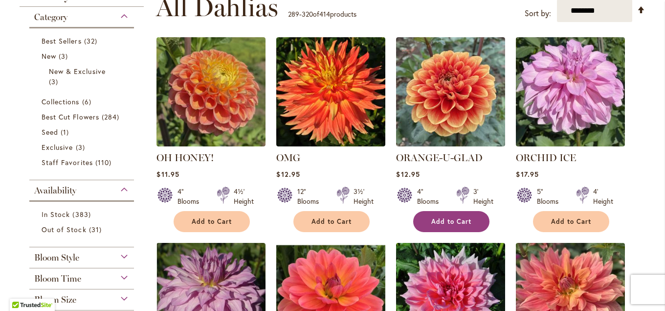
click at [439, 219] on span "Add to Cart" at bounding box center [452, 221] width 40 height 8
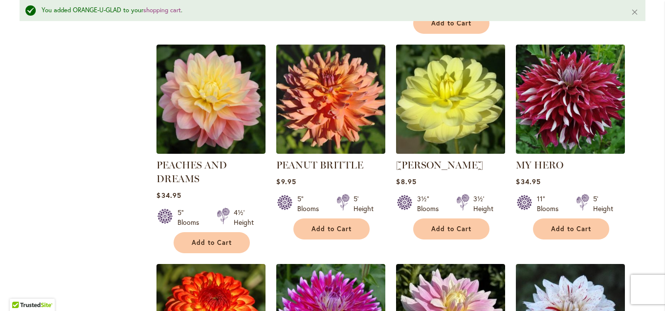
scroll to position [1078, 0]
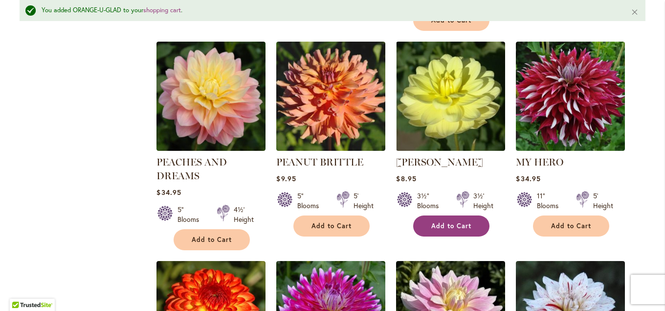
click at [428, 215] on button "Add to Cart" at bounding box center [451, 225] width 76 height 21
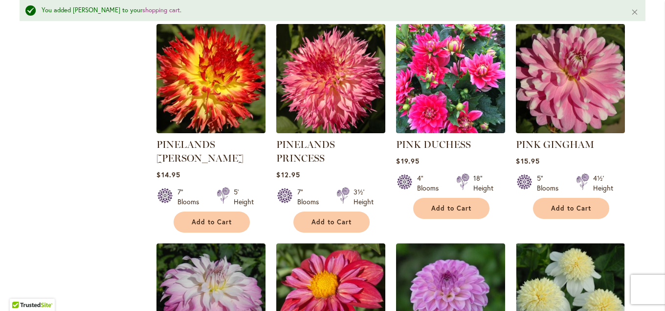
scroll to position [1501, 0]
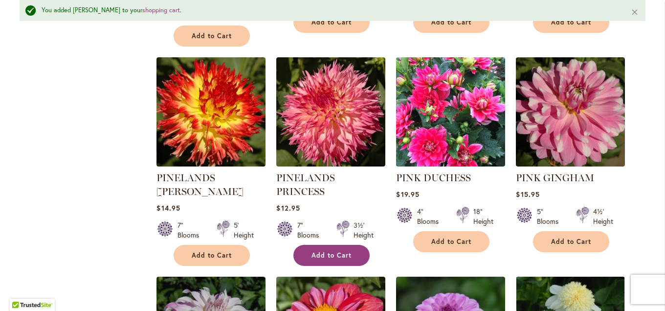
click at [334, 251] on span "Add to Cart" at bounding box center [332, 255] width 40 height 8
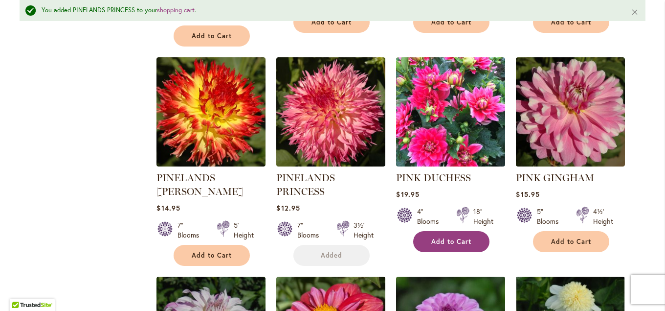
scroll to position [1712, 0]
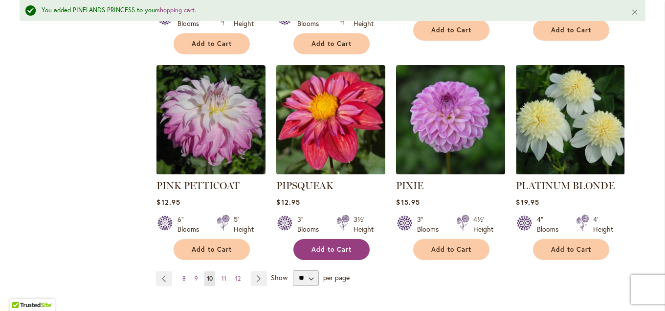
click at [313, 245] on span "Add to Cart" at bounding box center [332, 249] width 40 height 8
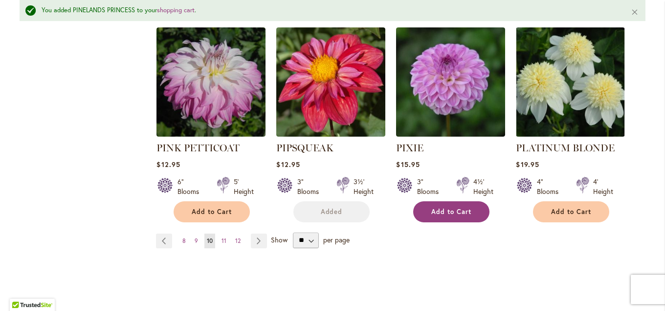
scroll to position [1765, 0]
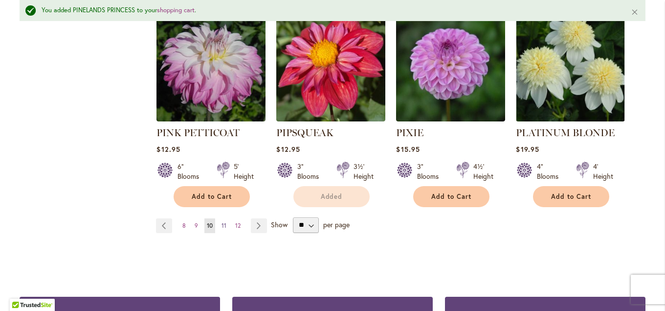
click at [224, 222] on span "11" at bounding box center [224, 225] width 5 height 7
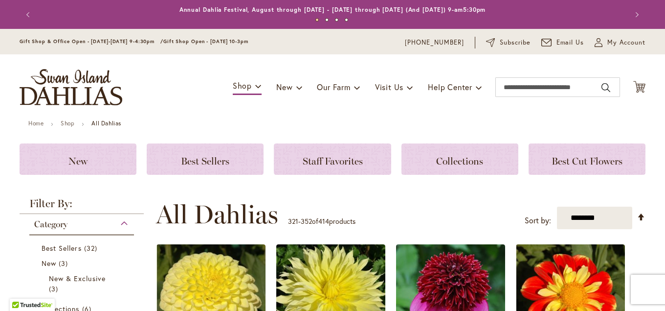
scroll to position [207, 0]
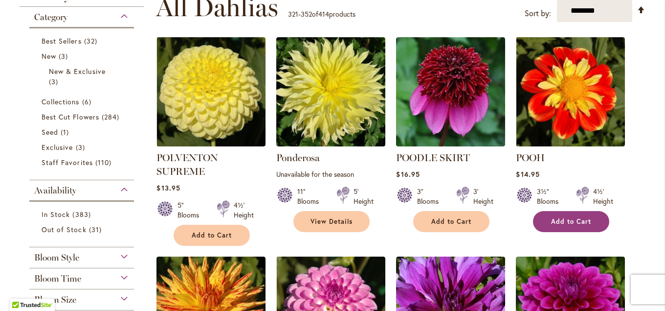
click at [556, 220] on span "Add to Cart" at bounding box center [571, 221] width 40 height 8
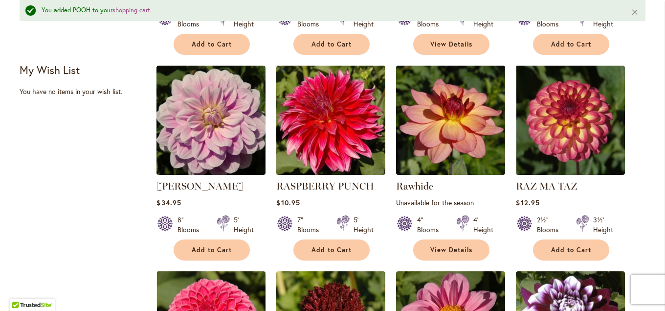
scroll to position [655, 0]
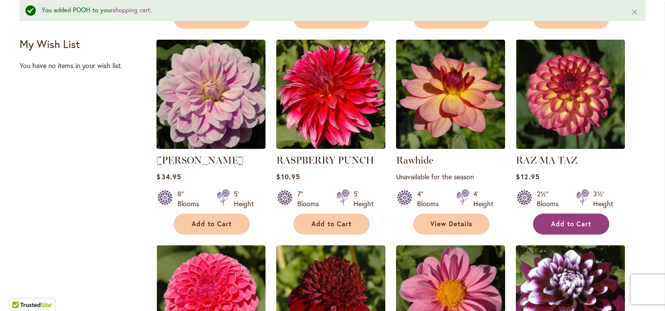
click at [555, 220] on span "Add to Cart" at bounding box center [571, 224] width 40 height 8
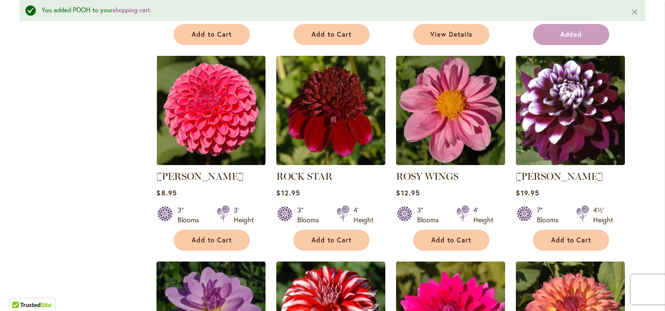
scroll to position [866, 0]
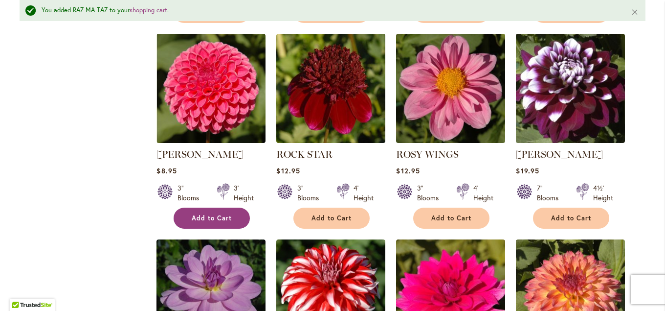
click at [201, 220] on button "Add to Cart" at bounding box center [212, 217] width 76 height 21
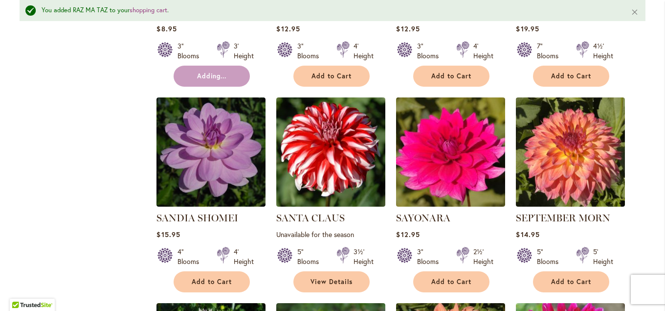
scroll to position [1025, 0]
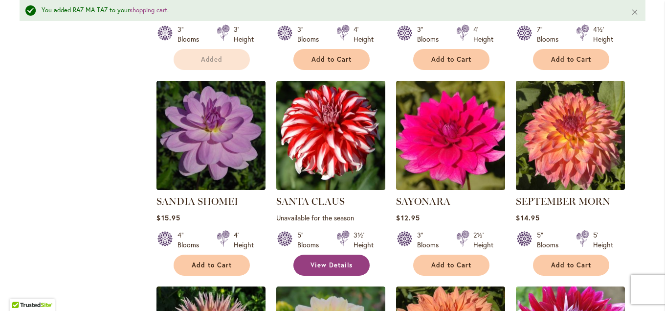
click at [320, 265] on span "View Details" at bounding box center [332, 265] width 42 height 8
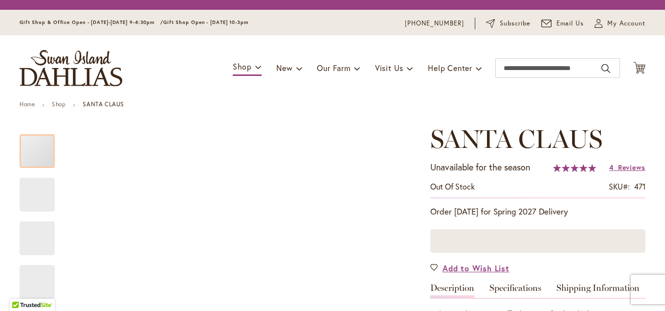
type input "****"
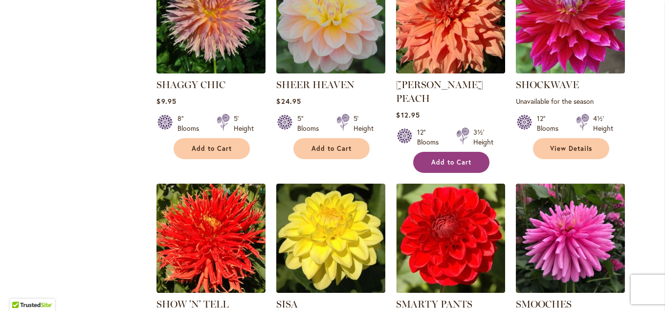
scroll to position [1374, 0]
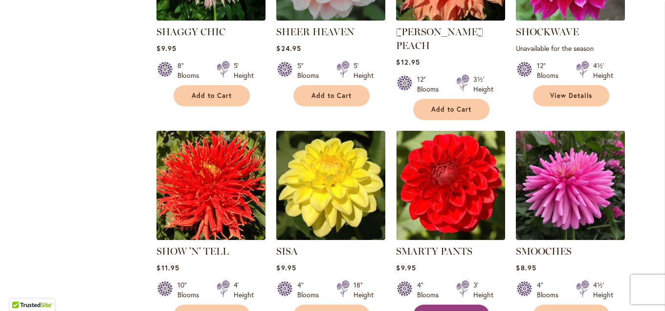
click at [462, 310] on span "Add to Cart" at bounding box center [452, 315] width 40 height 8
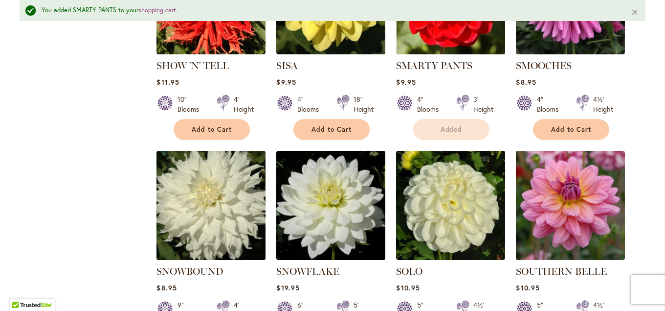
scroll to position [1716, 0]
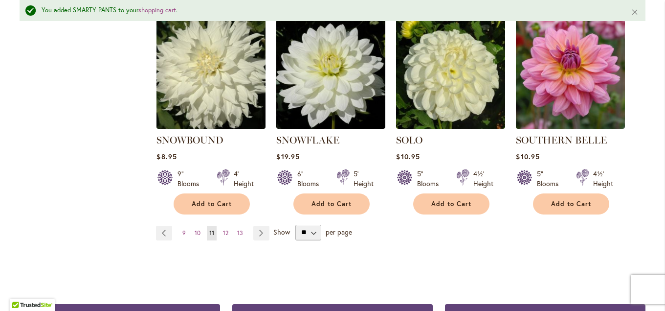
click at [228, 229] on span "12" at bounding box center [225, 232] width 5 height 7
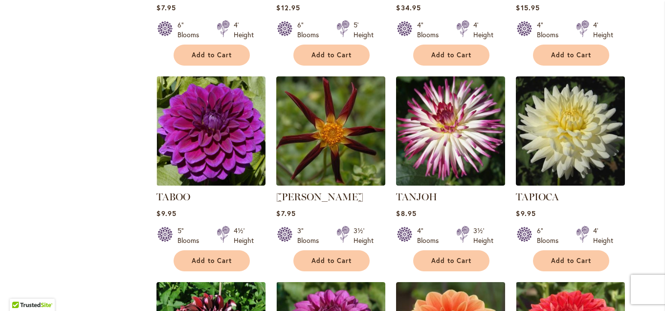
scroll to position [1000, 0]
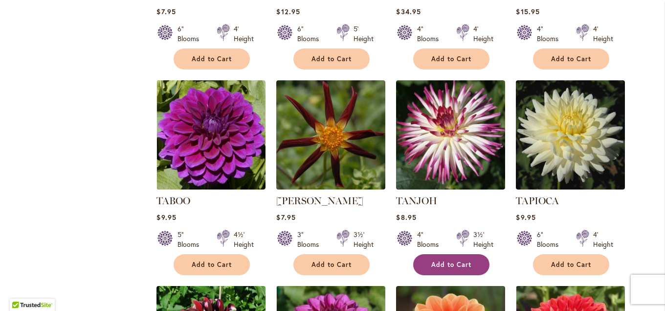
click at [450, 260] on span "Add to Cart" at bounding box center [452, 264] width 40 height 8
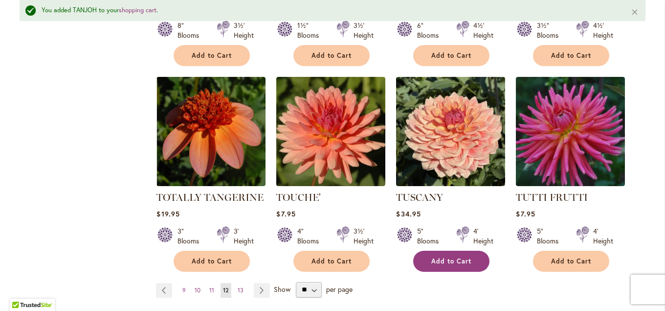
scroll to position [1712, 0]
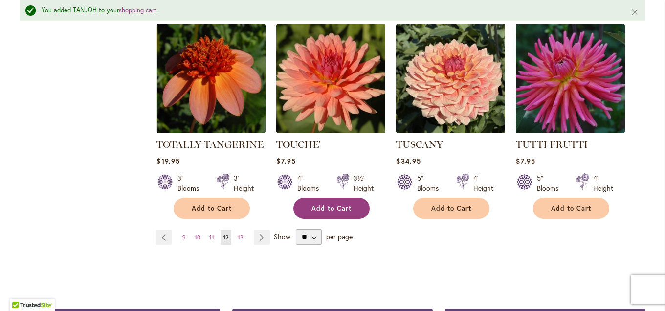
click at [326, 204] on span "Add to Cart" at bounding box center [332, 208] width 40 height 8
click at [241, 233] on span "13" at bounding box center [241, 236] width 6 height 7
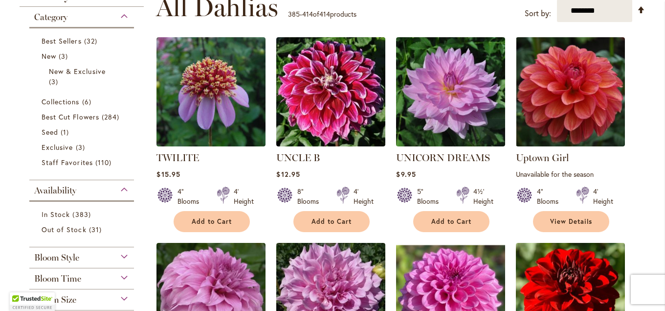
scroll to position [365, 0]
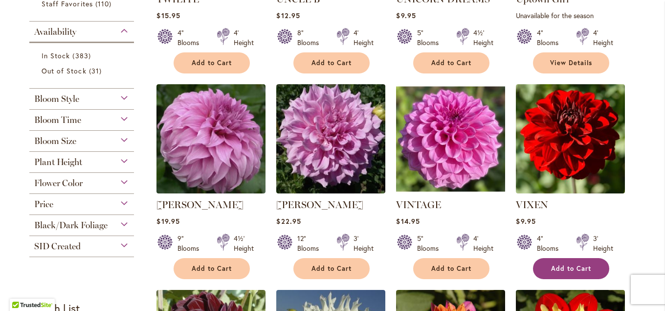
click at [561, 268] on span "Add to Cart" at bounding box center [571, 268] width 40 height 8
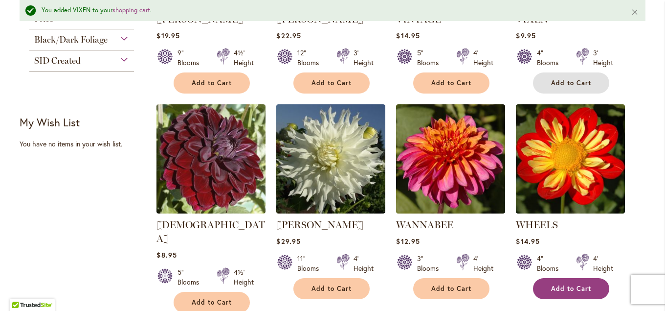
scroll to position [602, 0]
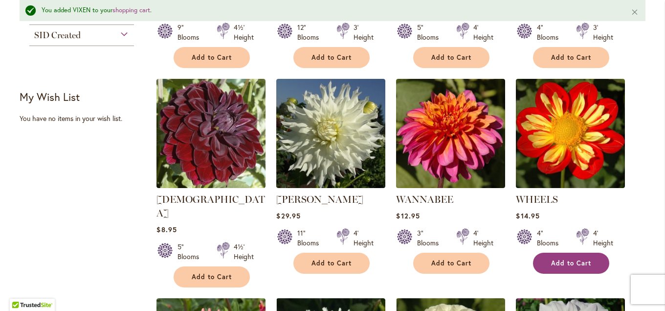
click at [558, 261] on span "Add to Cart" at bounding box center [571, 263] width 40 height 8
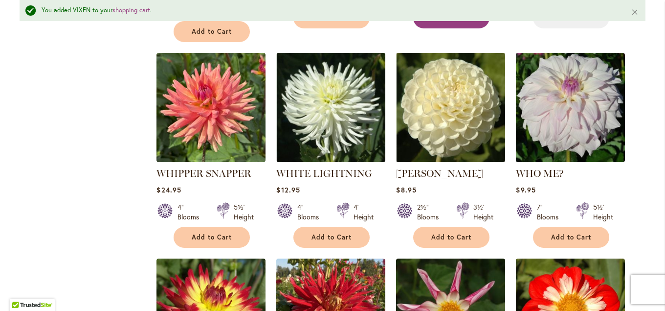
scroll to position [866, 0]
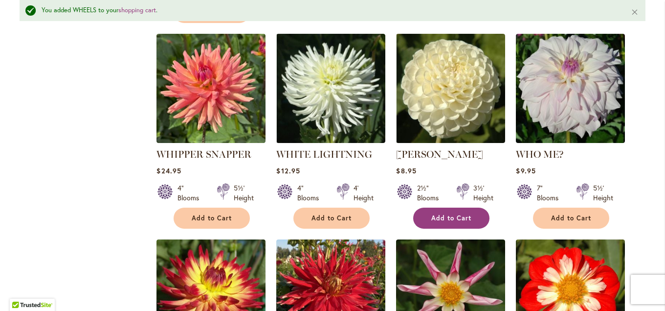
click at [453, 214] on span "Add to Cart" at bounding box center [452, 218] width 40 height 8
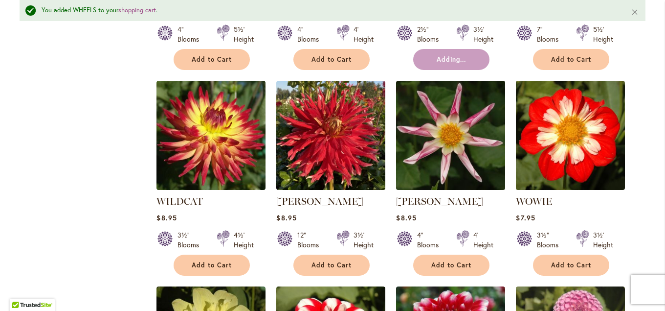
scroll to position [1078, 0]
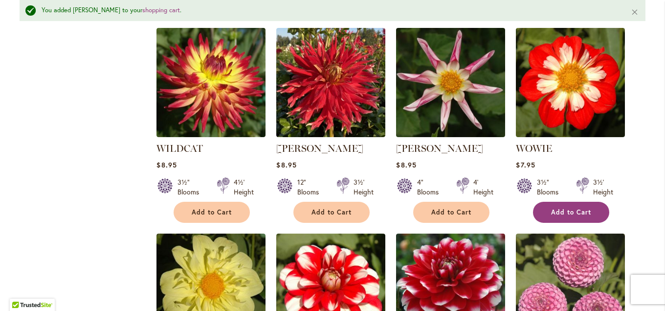
click at [550, 202] on button "Add to Cart" at bounding box center [571, 212] width 76 height 21
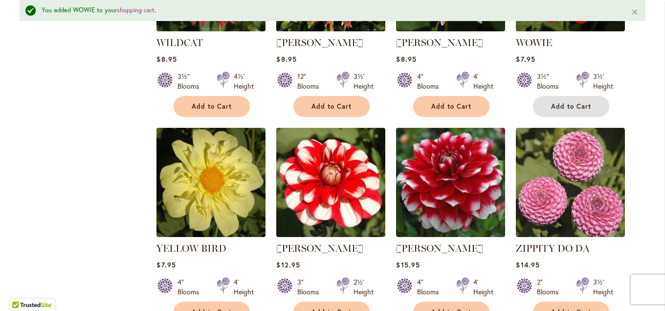
scroll to position [1236, 0]
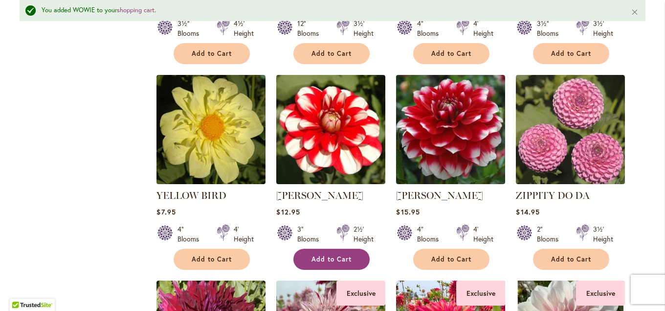
click at [334, 255] on span "Add to Cart" at bounding box center [332, 259] width 40 height 8
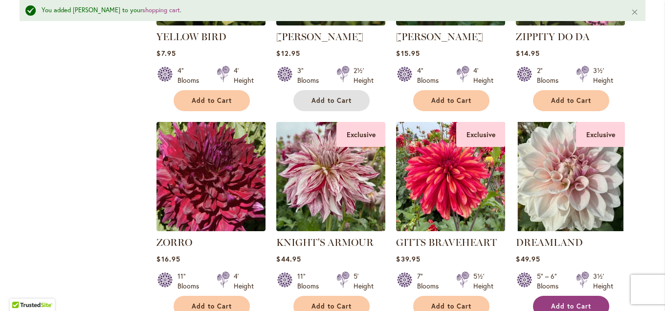
scroll to position [1448, 0]
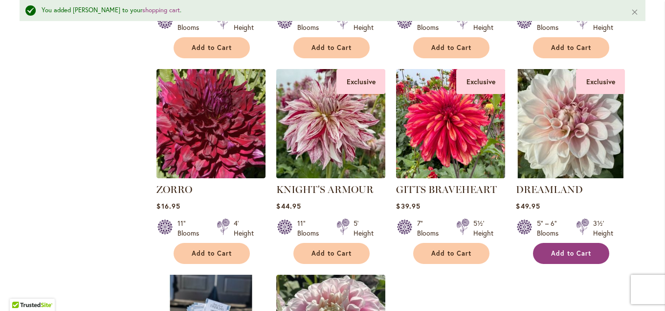
click at [555, 249] on span "Add to Cart" at bounding box center [571, 253] width 40 height 8
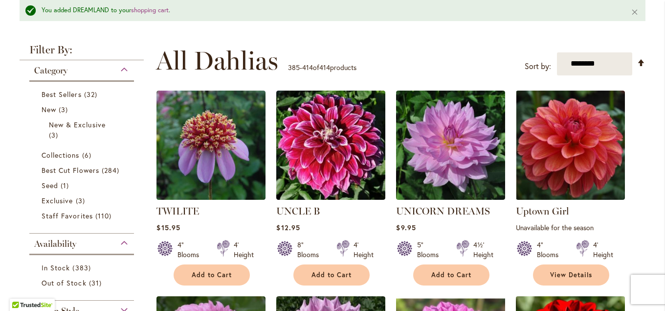
scroll to position [0, 0]
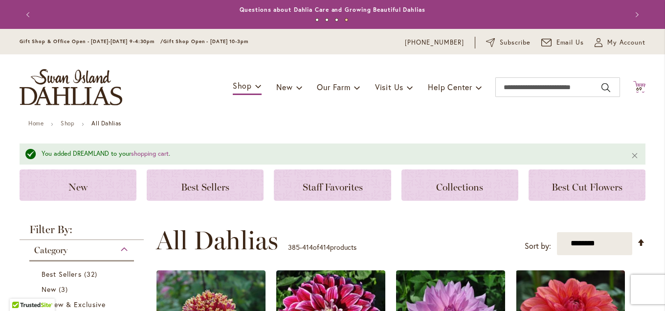
click at [636, 86] on icon "Cart .cls-1 { fill: #231f20; }" at bounding box center [640, 87] width 12 height 12
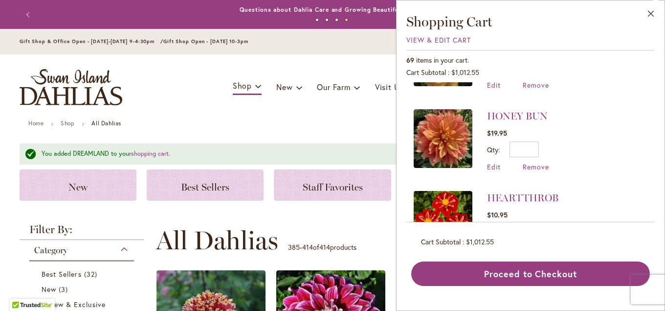
scroll to position [2853, 0]
